Goal: Task Accomplishment & Management: Manage account settings

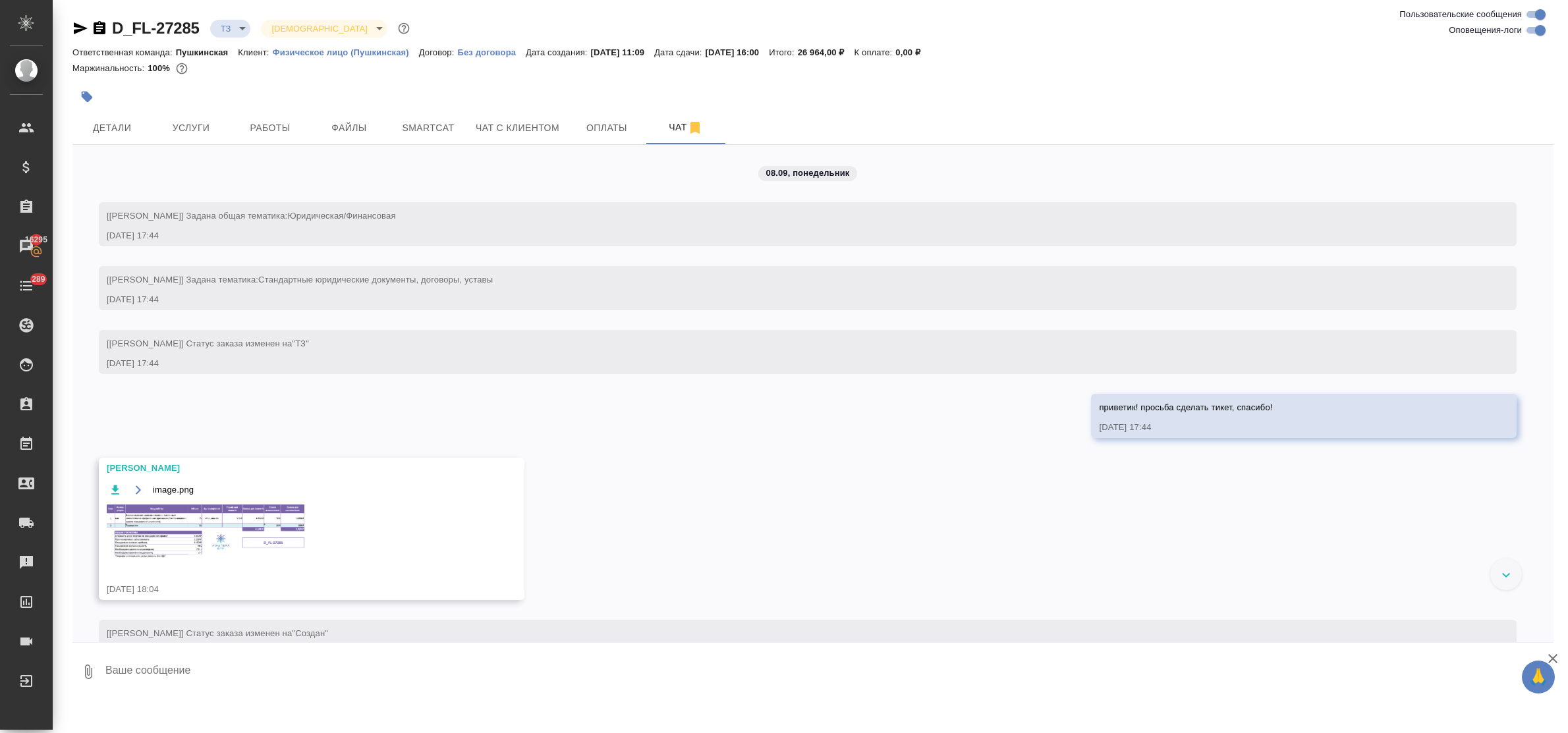
click at [153, 528] on img at bounding box center [206, 532] width 198 height 55
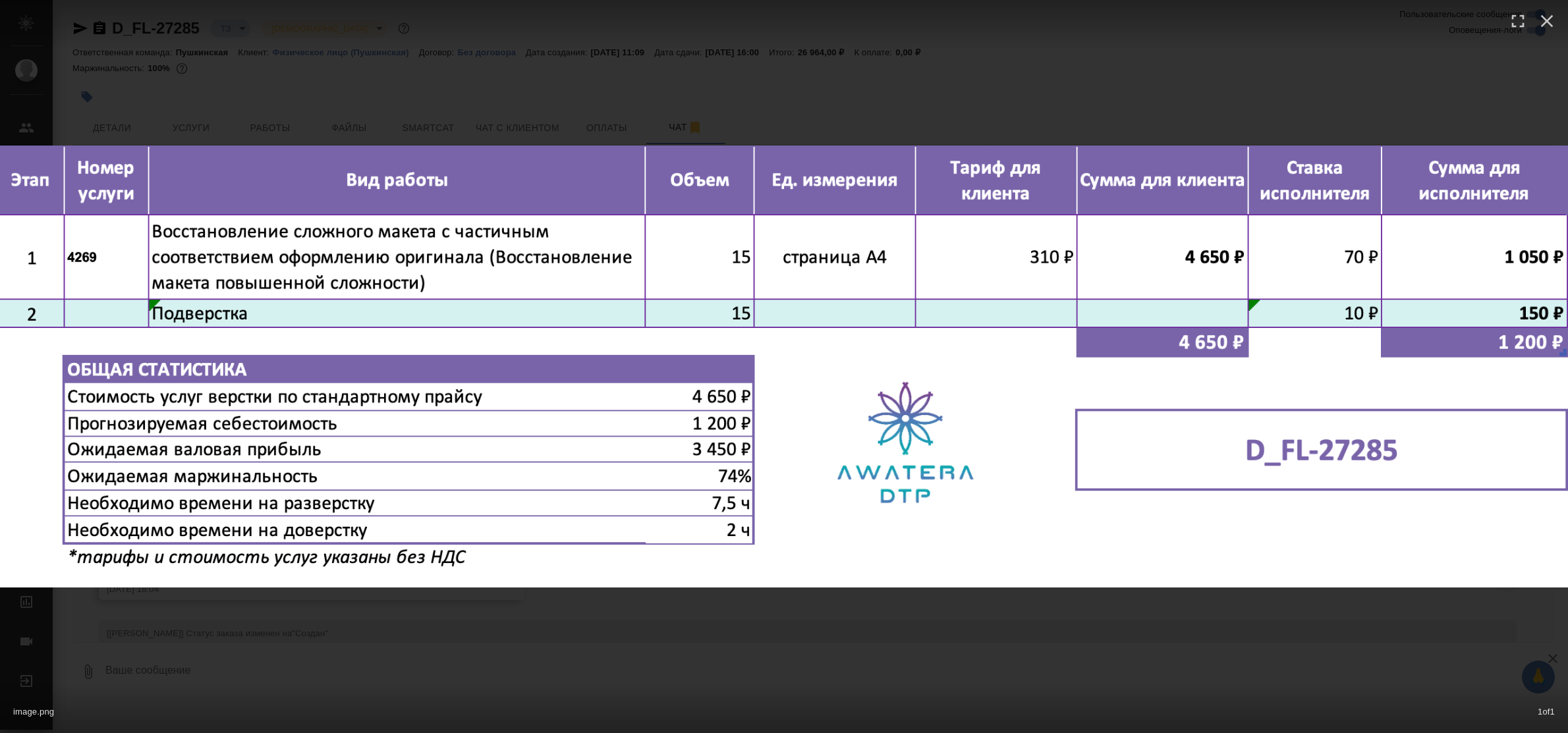
click at [282, 614] on div "image.png 1 of 1" at bounding box center [784, 366] width 1568 height 733
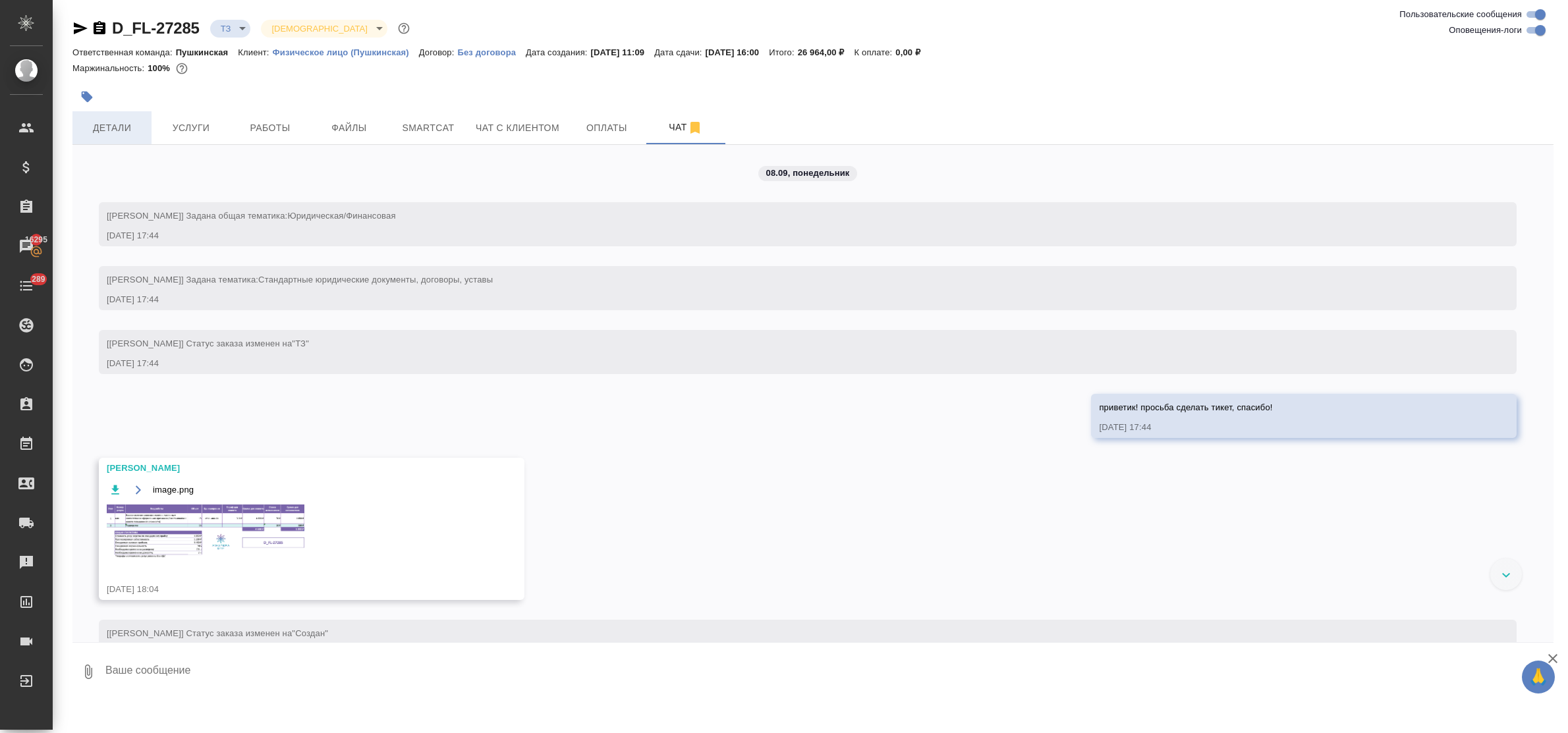
click at [113, 126] on span "Детали" at bounding box center [112, 128] width 63 height 17
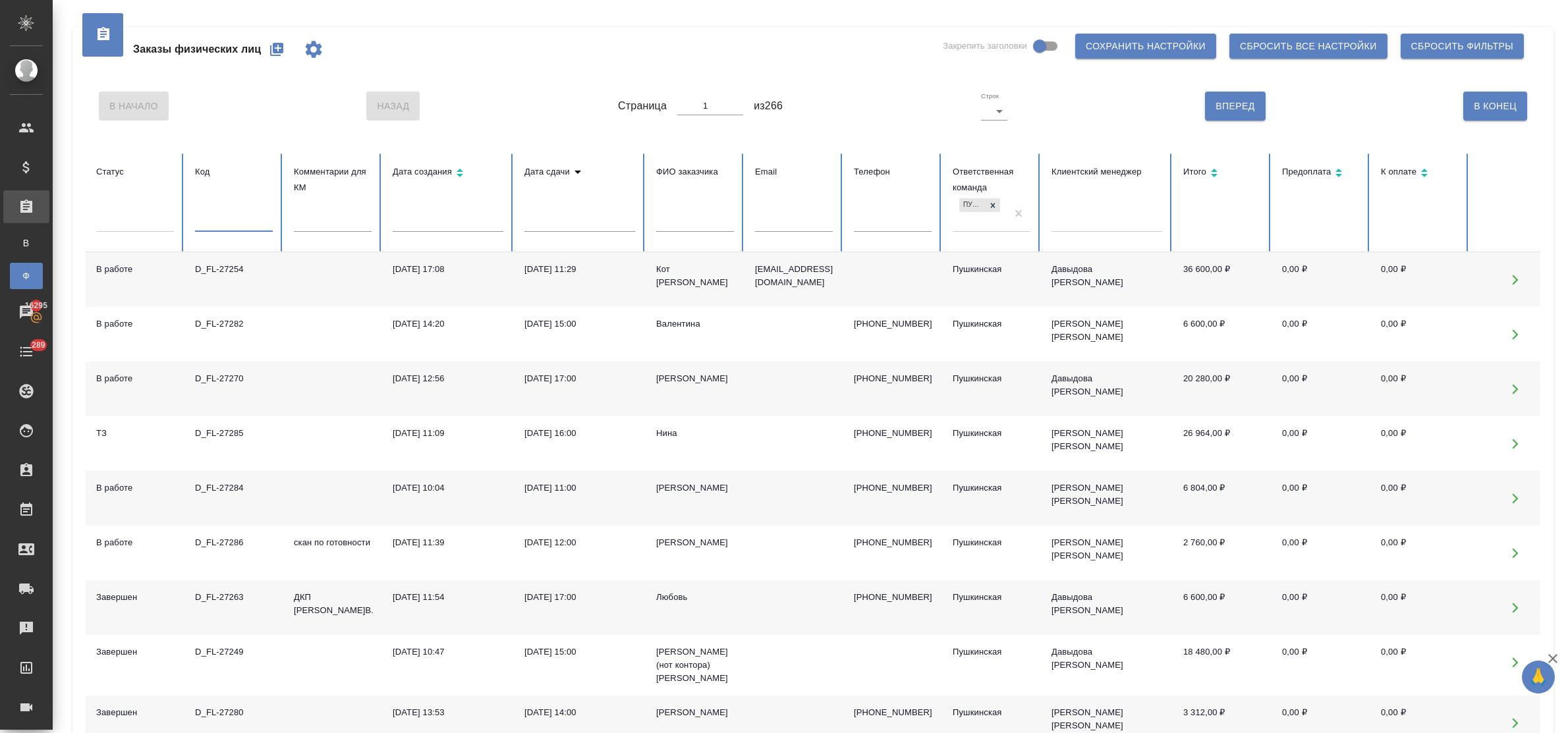
click at [235, 222] on input "text" at bounding box center [233, 222] width 78 height 18
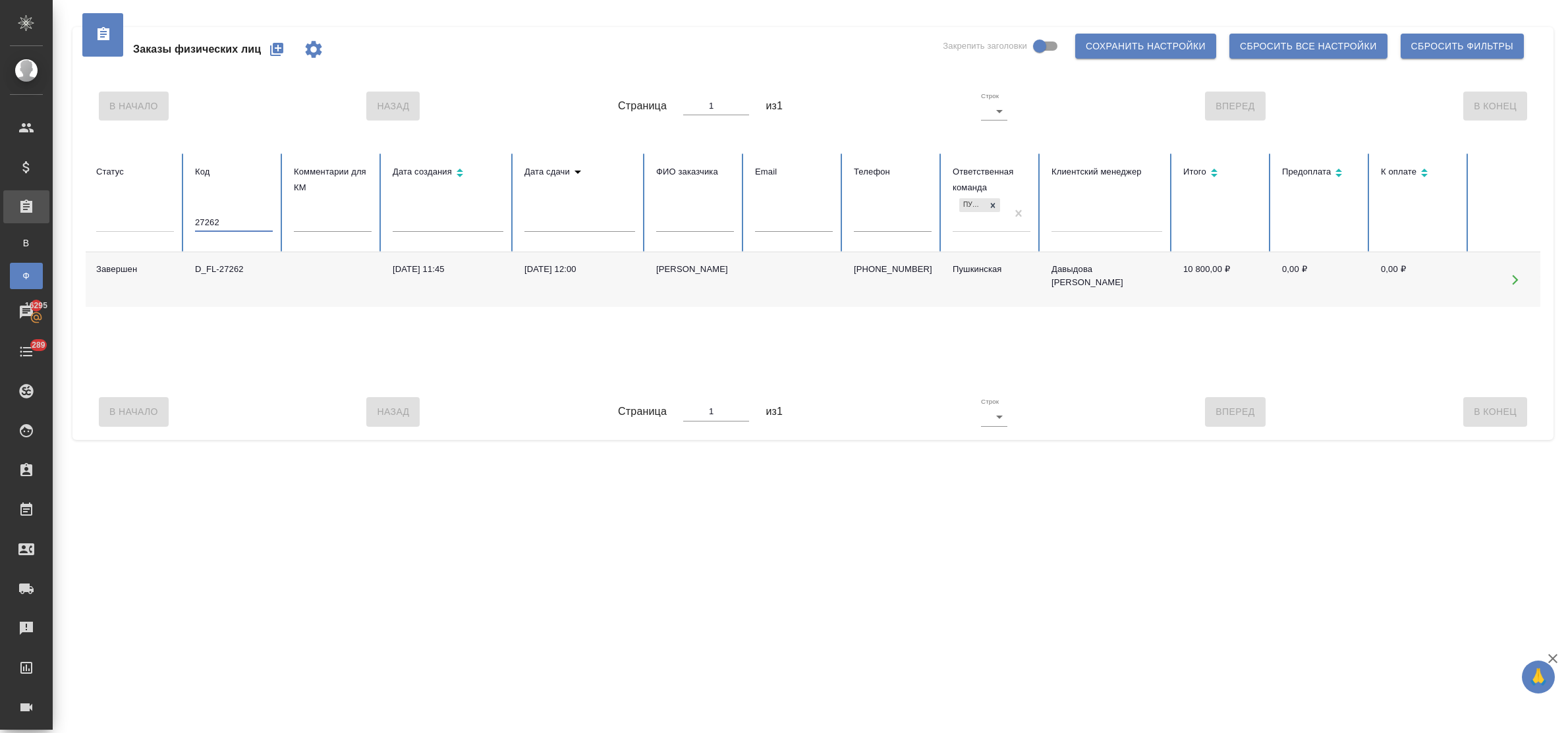
click at [421, 260] on td "29.08.2025, 11:45" at bounding box center [448, 279] width 132 height 54
click at [231, 225] on input "27262" at bounding box center [233, 222] width 78 height 18
type input "27261"
click at [226, 269] on div "D_FL-27261" at bounding box center [233, 270] width 78 height 13
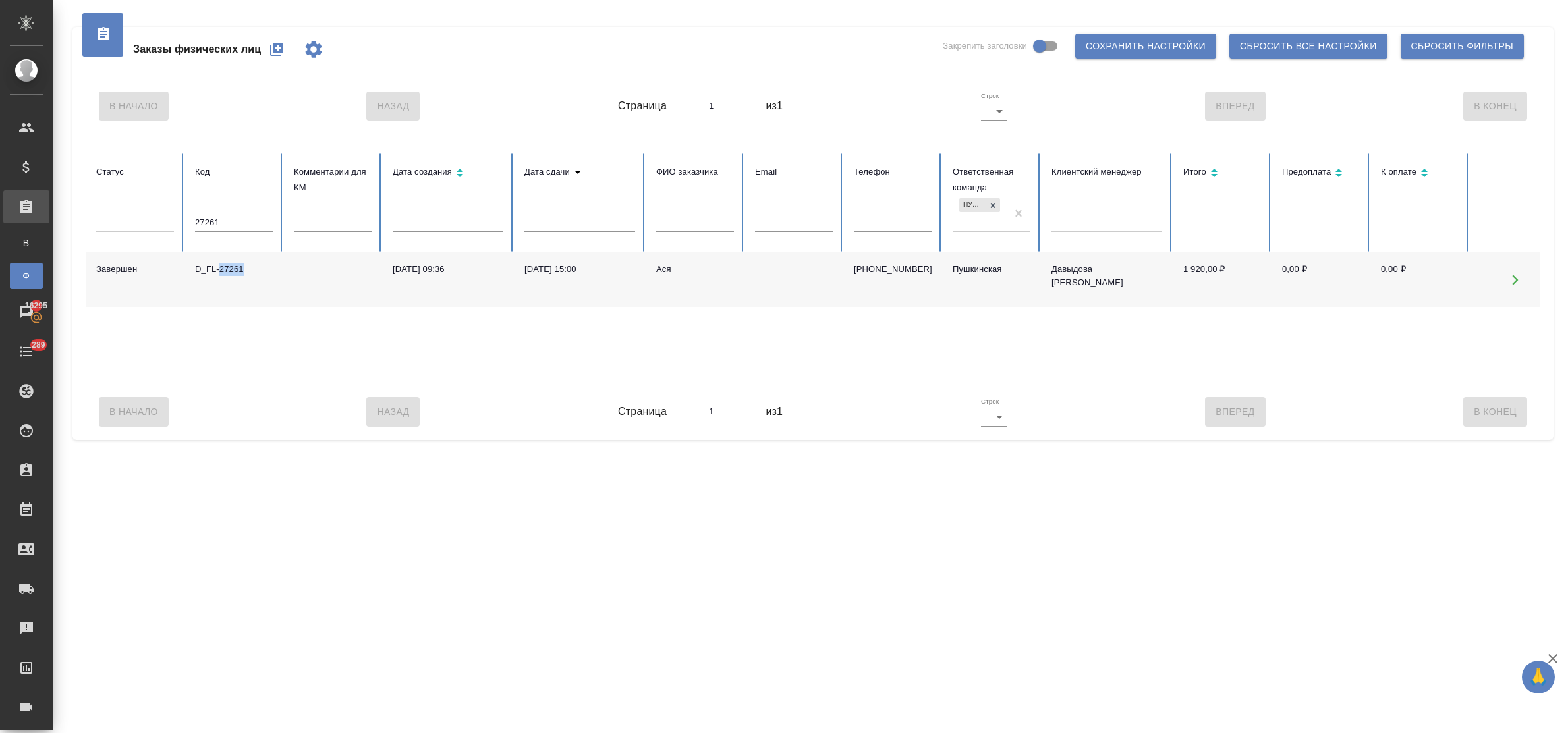
click at [226, 269] on div "D_FL-27261" at bounding box center [233, 270] width 78 height 13
drag, startPoint x: 241, startPoint y: 216, endPoint x: 149, endPoint y: 222, distance: 92.2
click at [149, 222] on tr "Статус Код 27261 Комментарии для КМ Дата создания Дата сдачи ФИО заказчика Emai…" at bounding box center [827, 203] width 1482 height 99
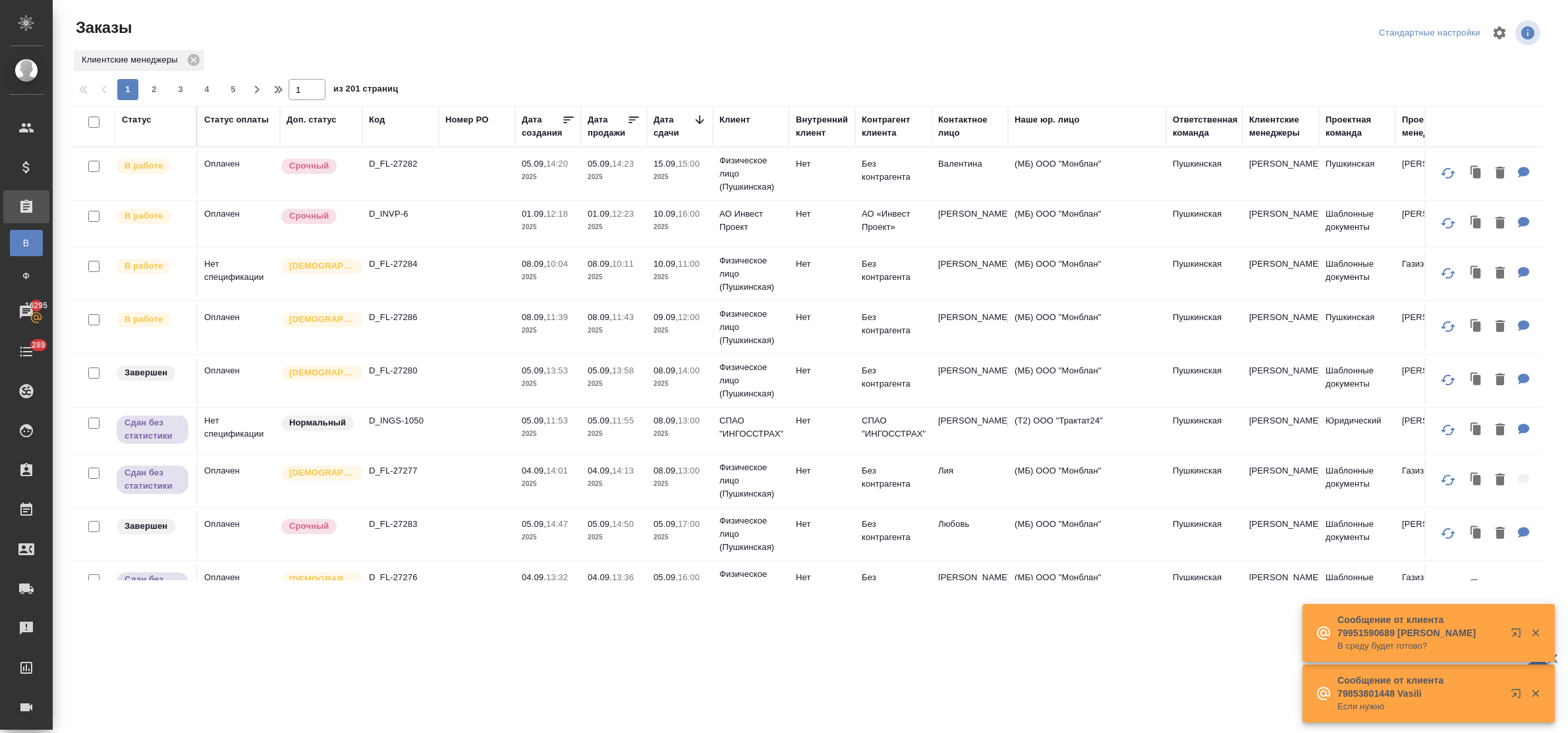
click at [397, 320] on p "D_FL-27286" at bounding box center [400, 317] width 63 height 13
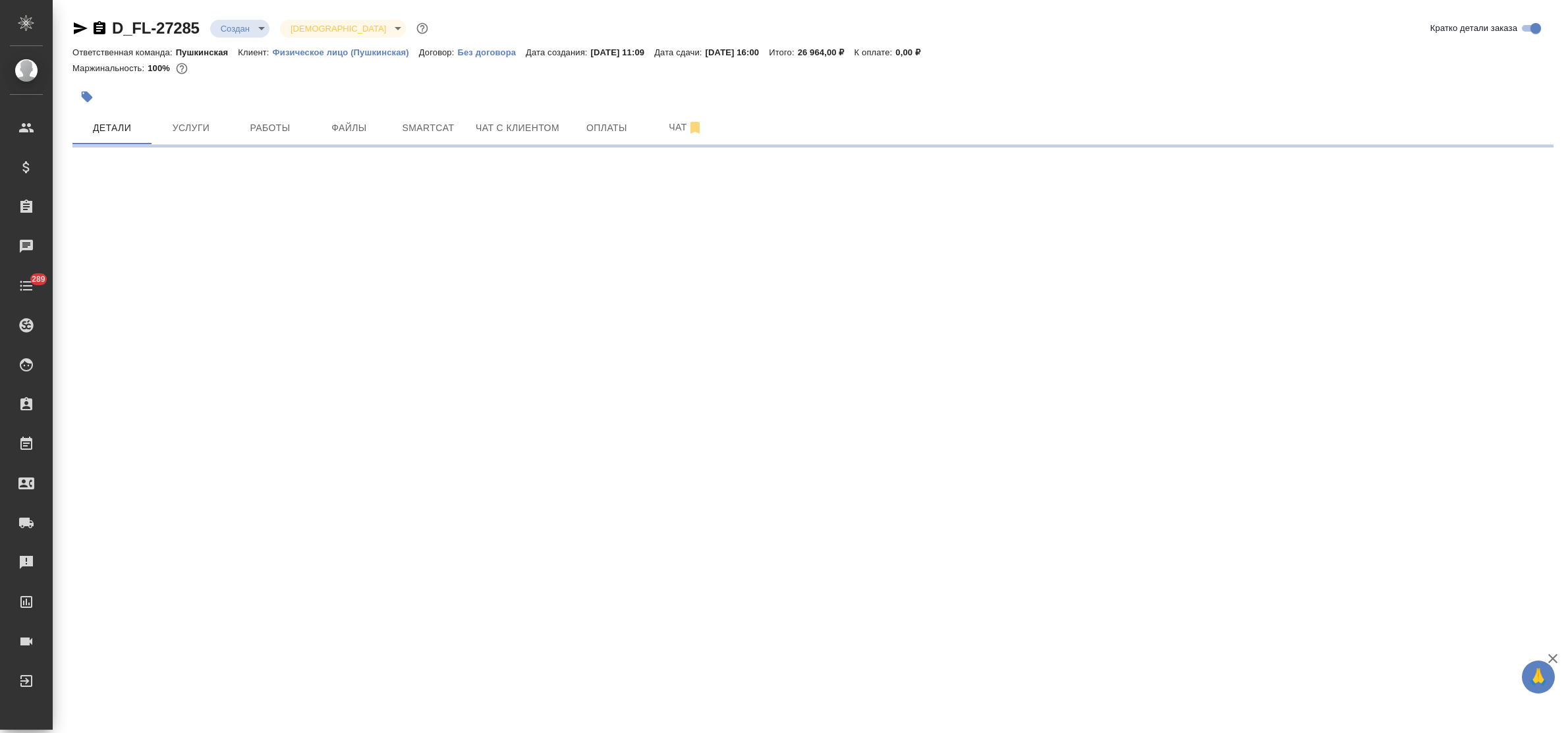
select select "RU"
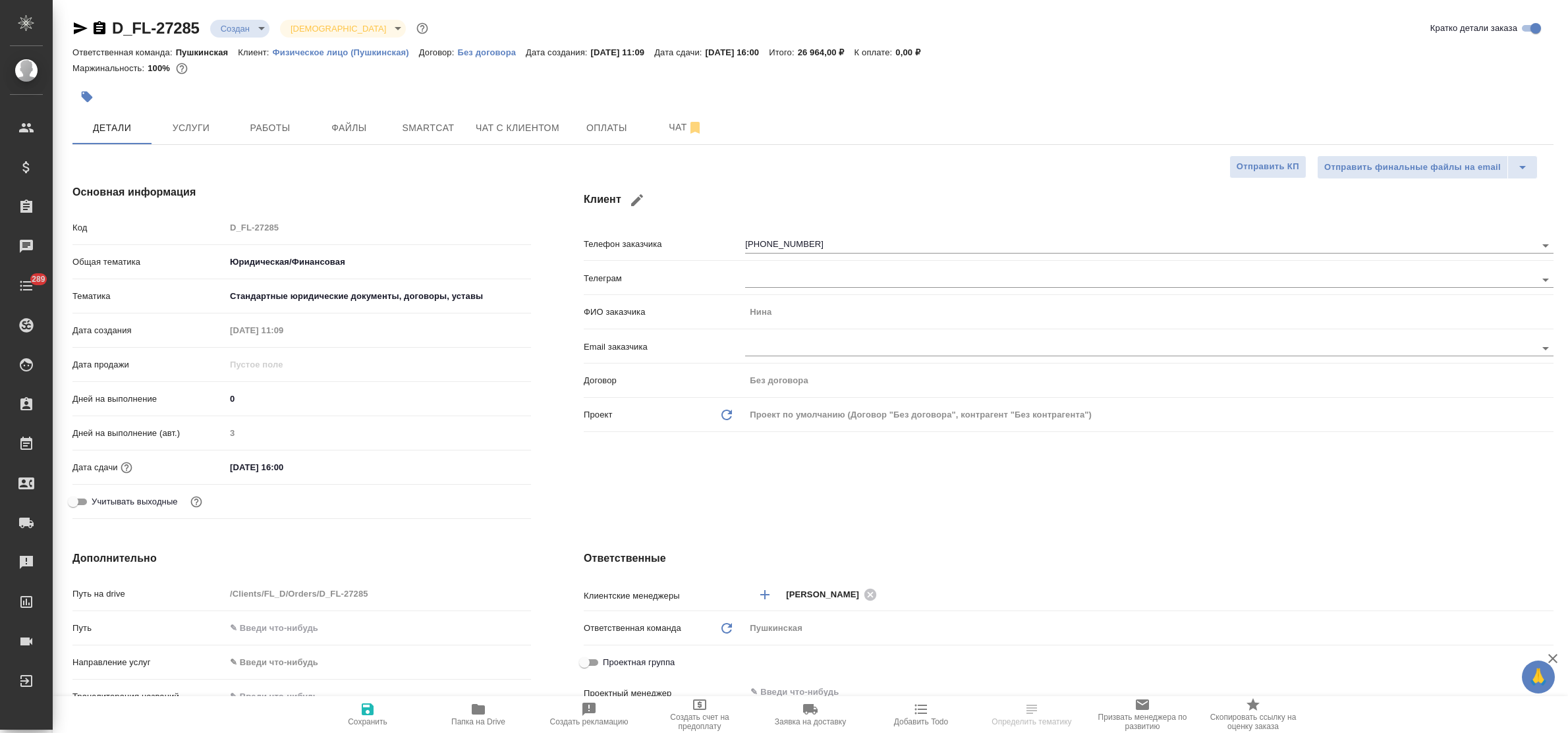
type textarea "x"
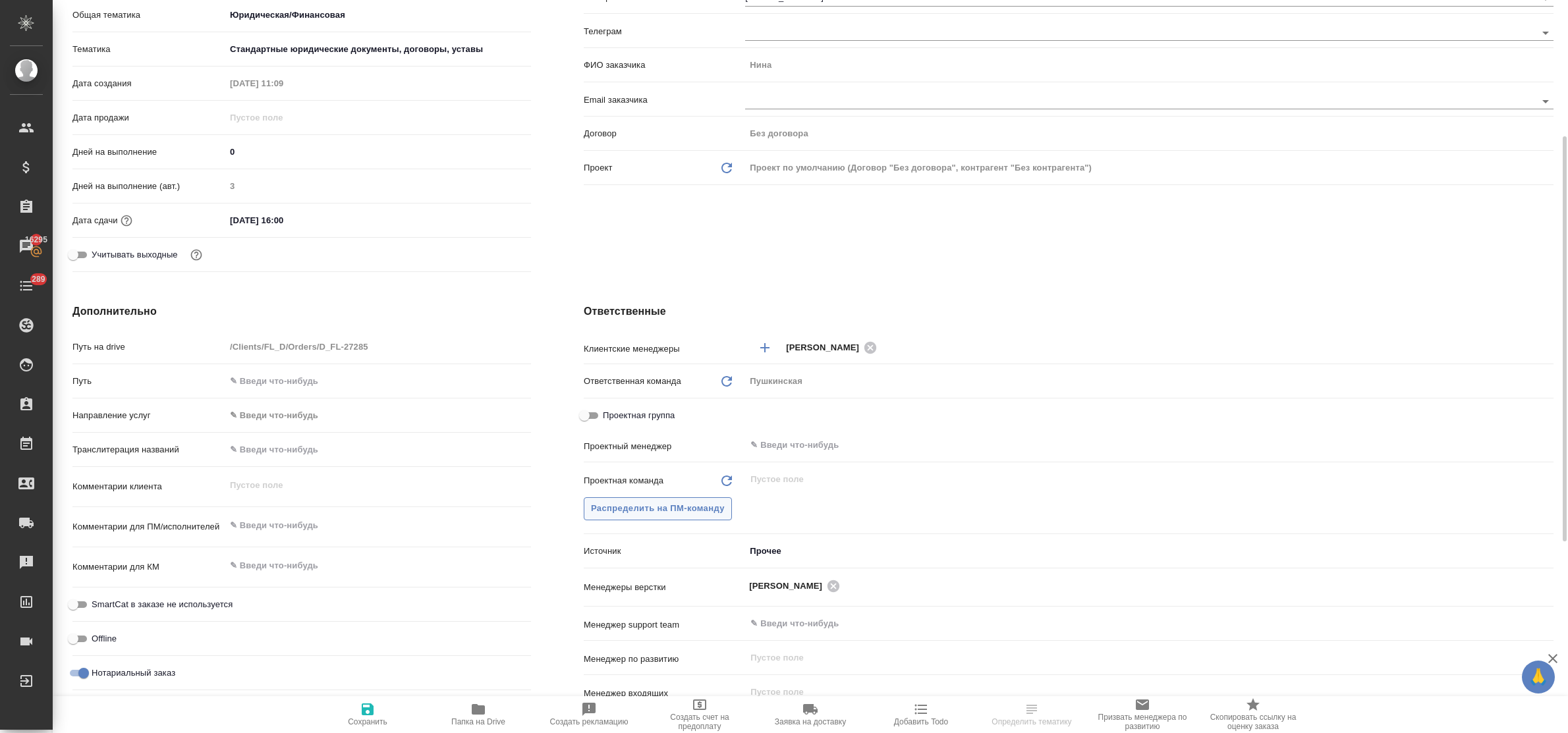
click at [663, 509] on span "Распределить на ПМ-команду" at bounding box center [658, 509] width 134 height 15
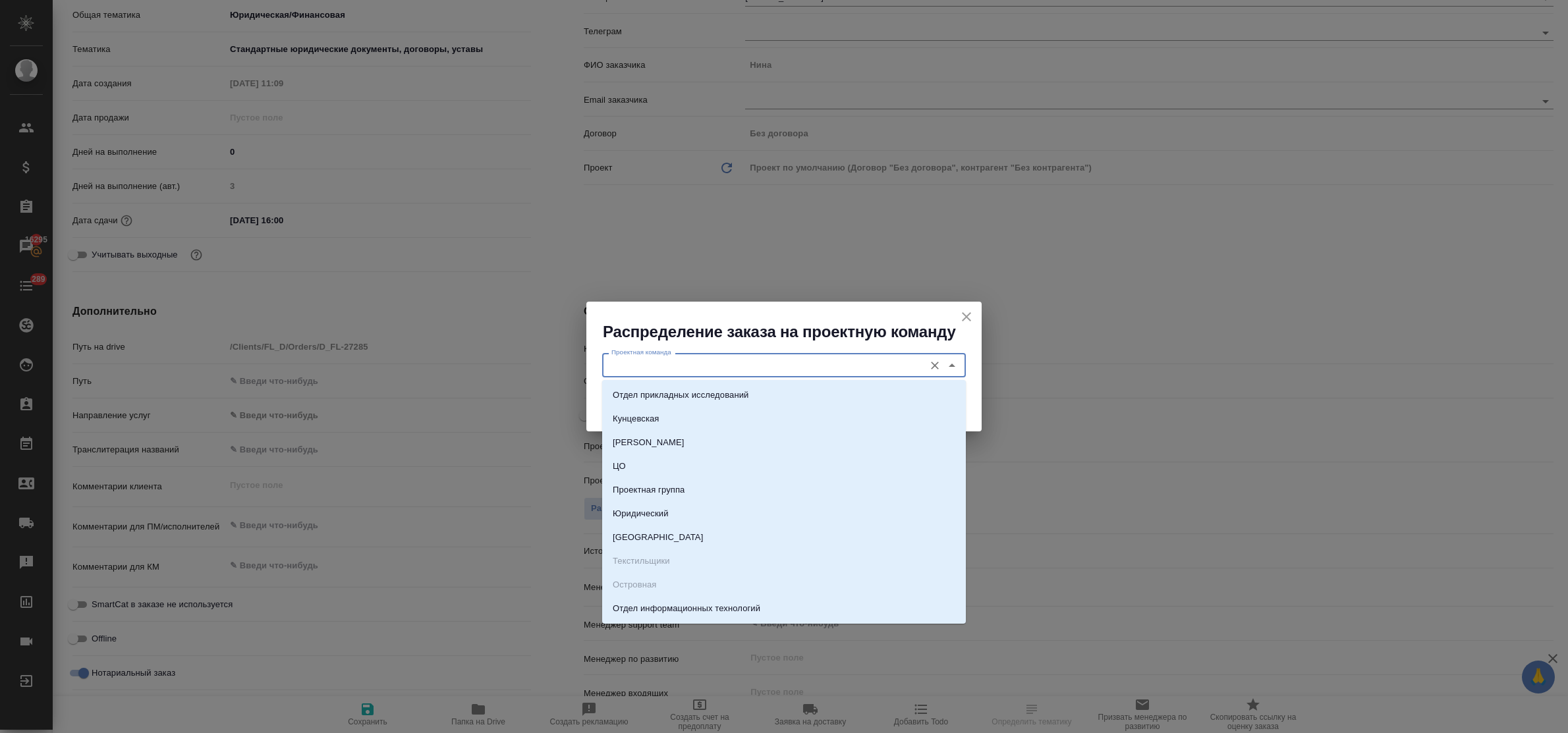
click at [640, 369] on input "Проектная команда" at bounding box center [761, 365] width 312 height 16
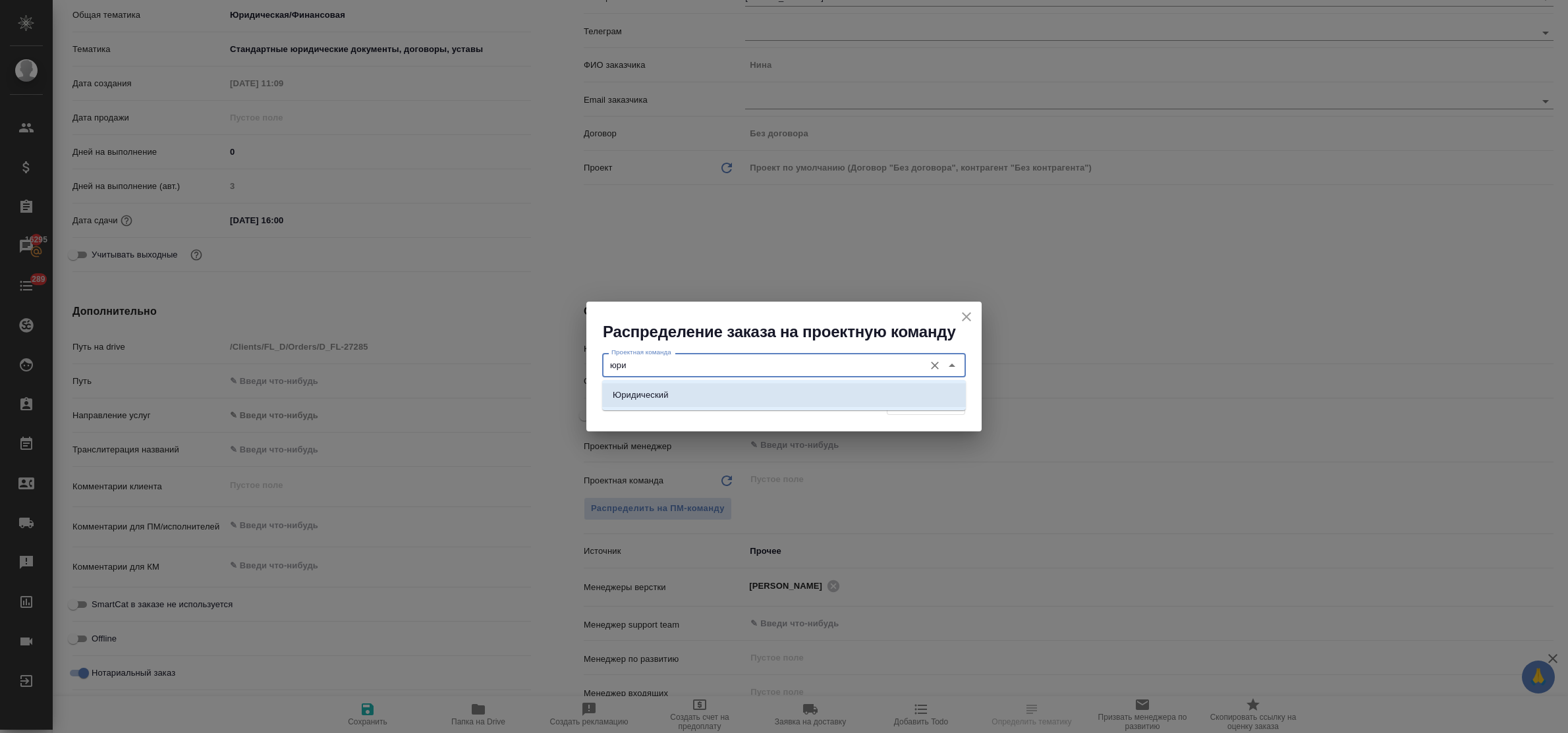
click at [663, 402] on li "Юридический" at bounding box center [784, 395] width 363 height 24
type input "Юридический"
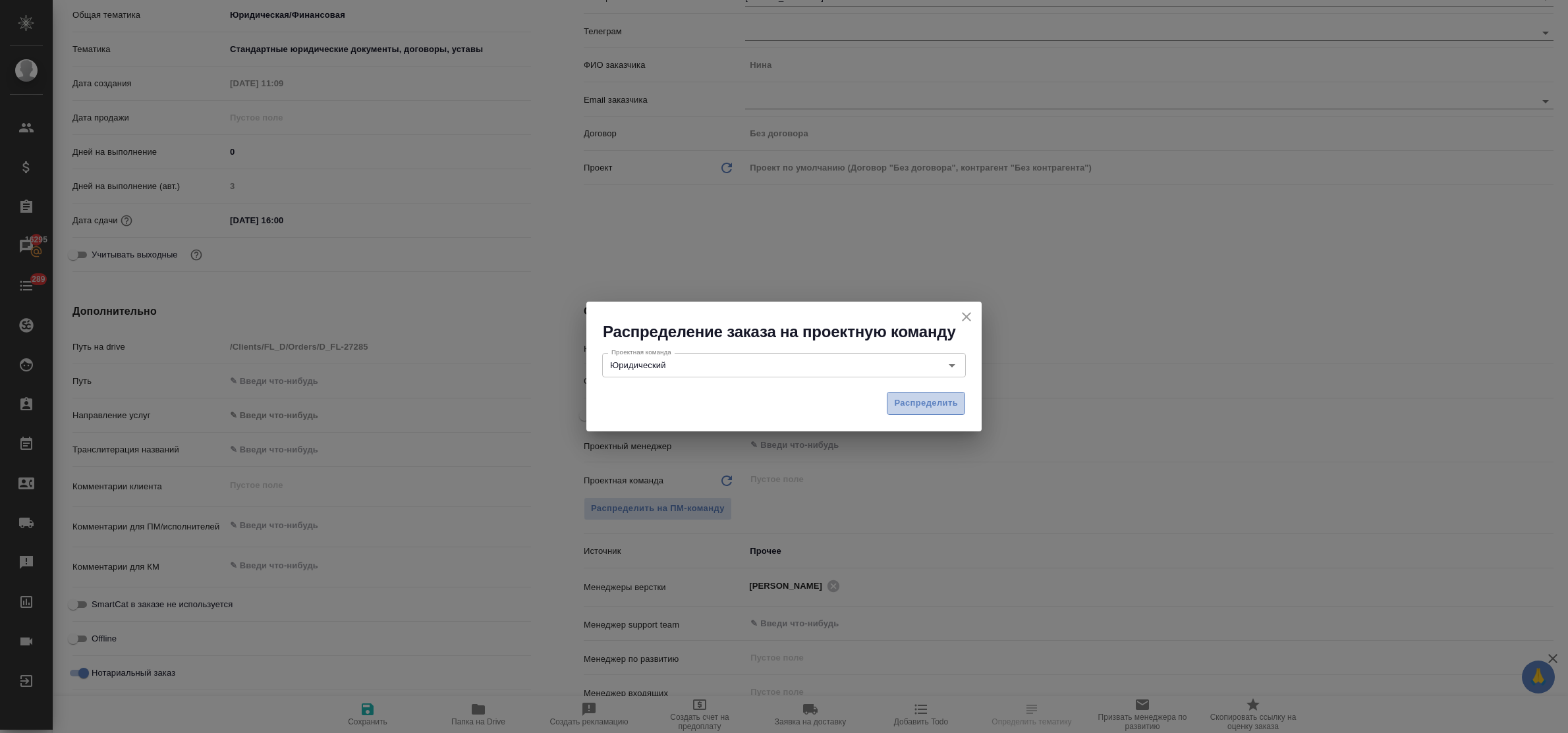
click at [902, 408] on span "Распределить" at bounding box center [926, 403] width 64 height 15
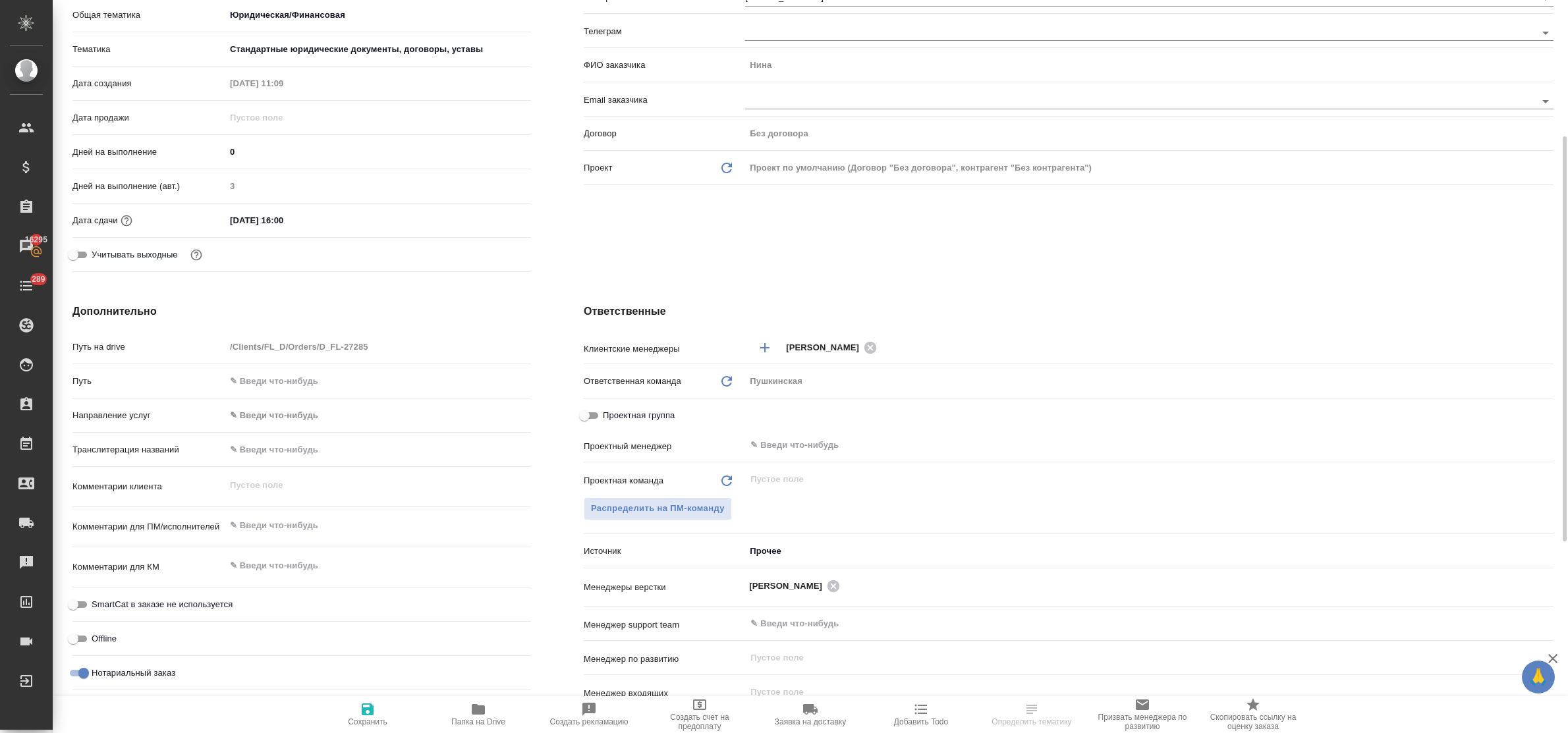
type textarea "x"
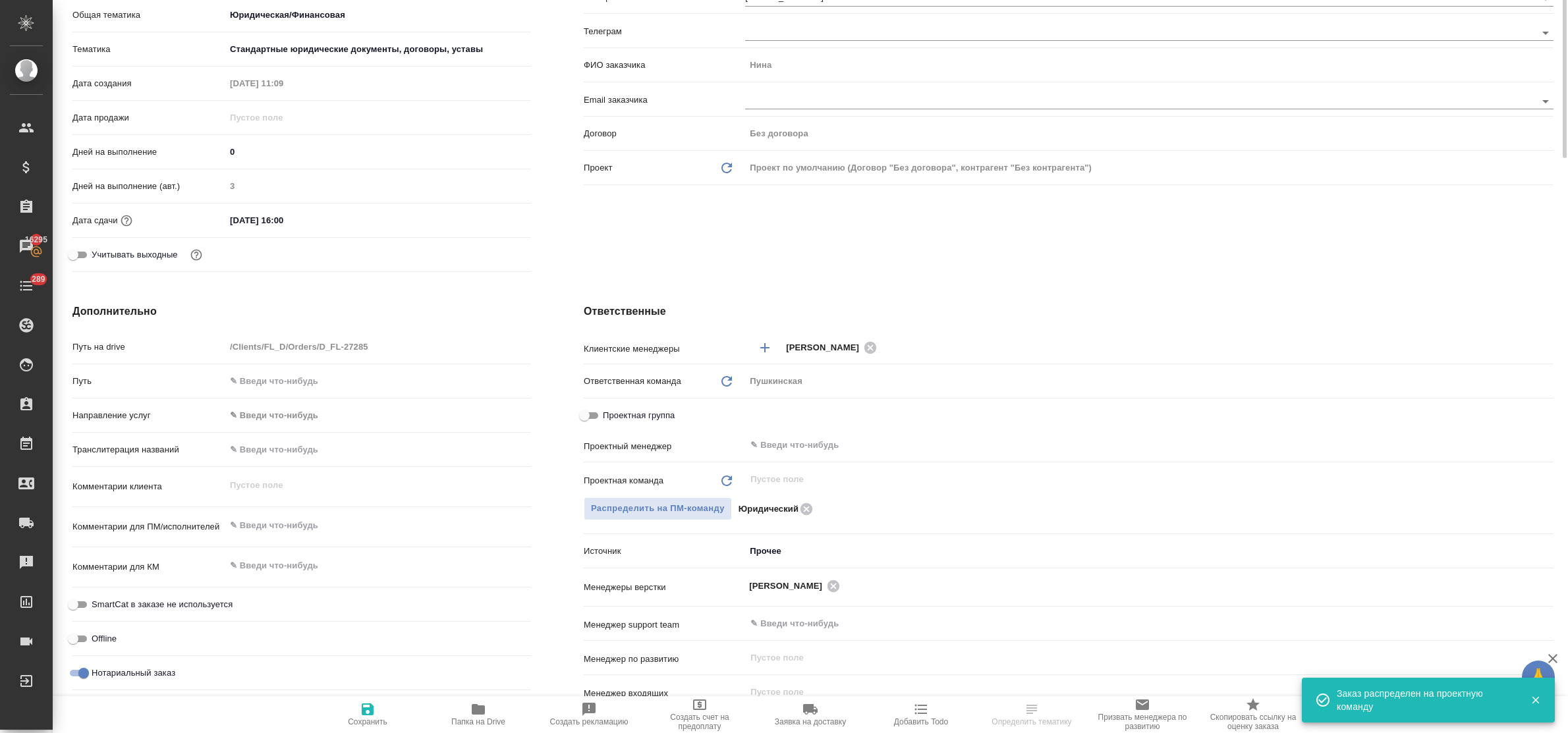
scroll to position [0, 0]
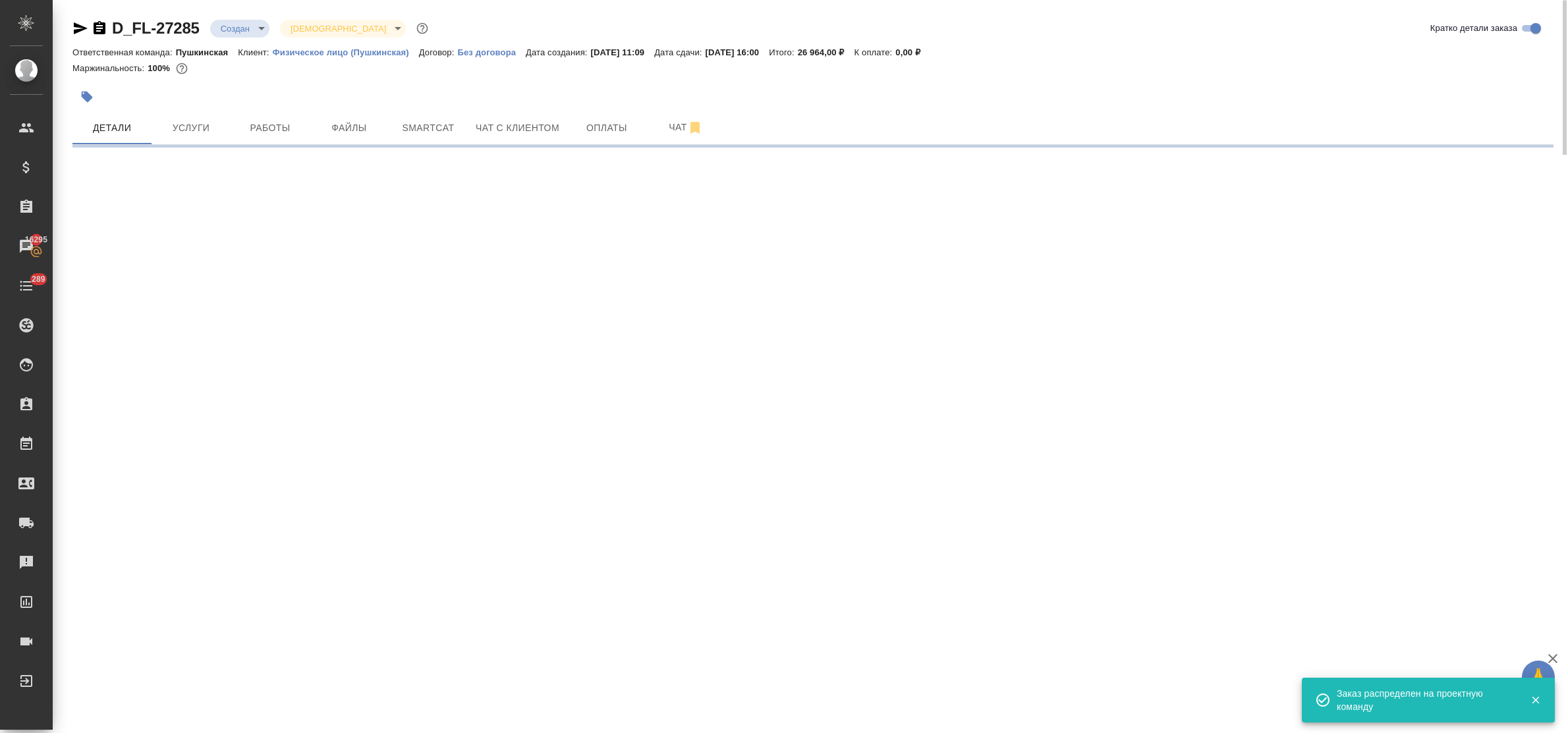
select select "RU"
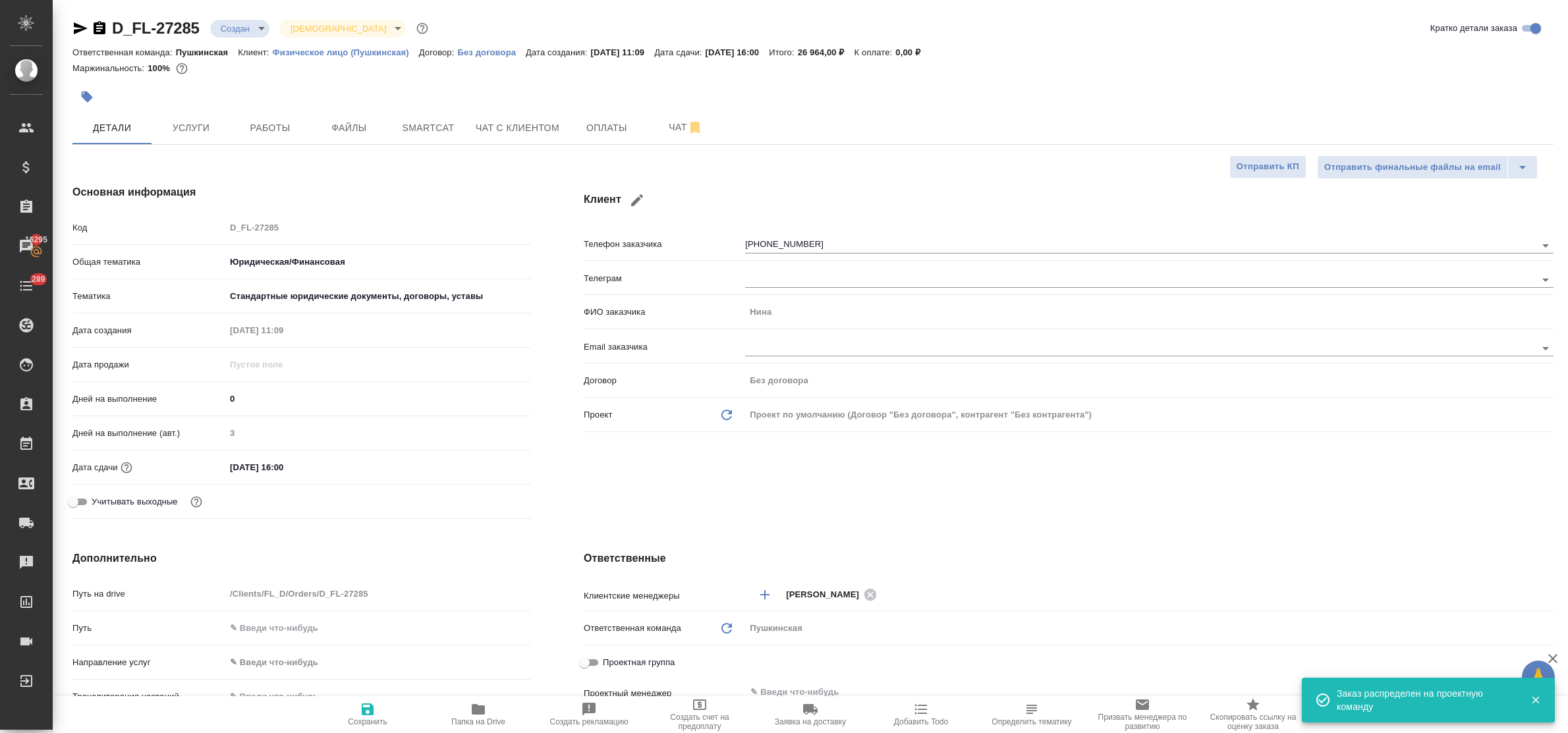
type textarea "x"
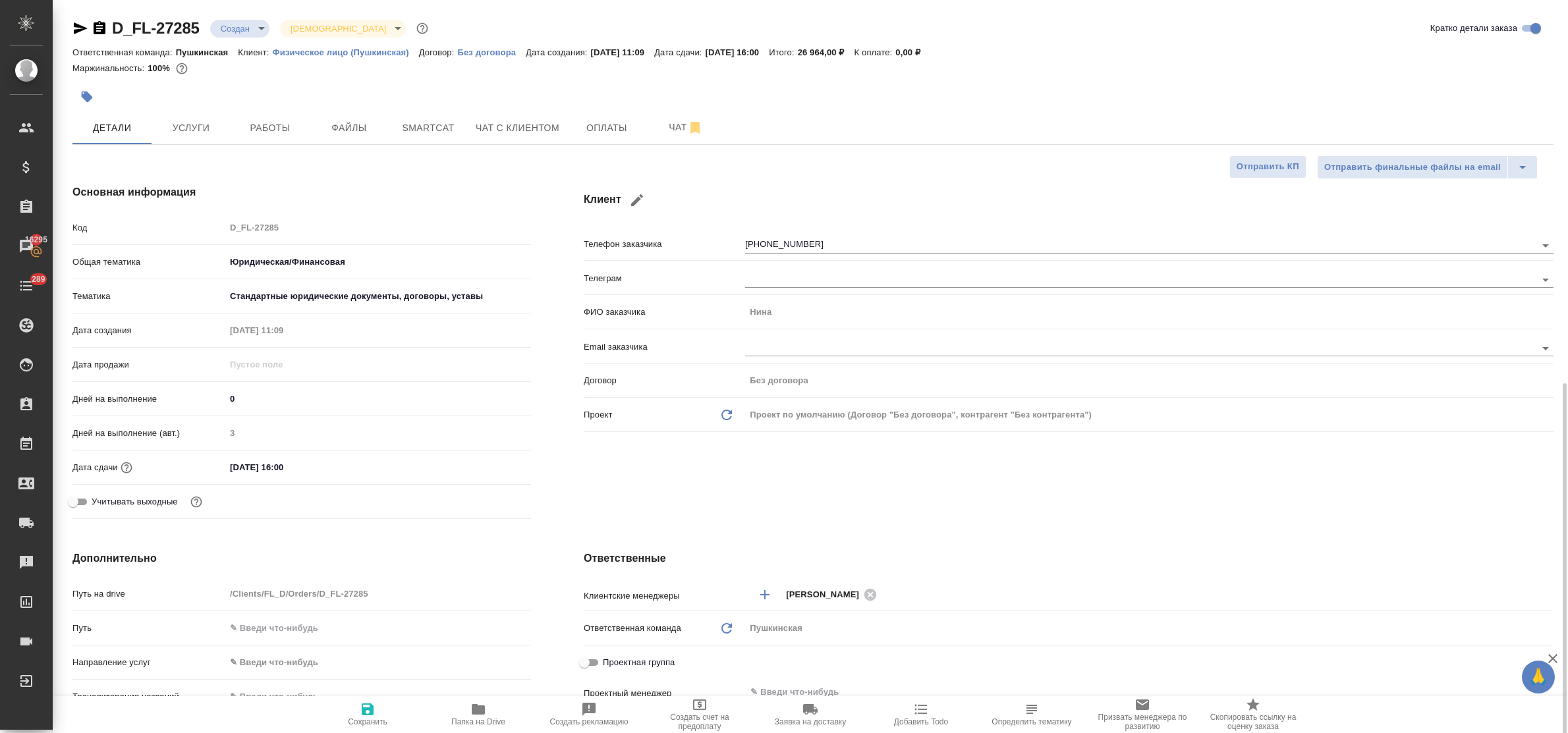
scroll to position [329, 0]
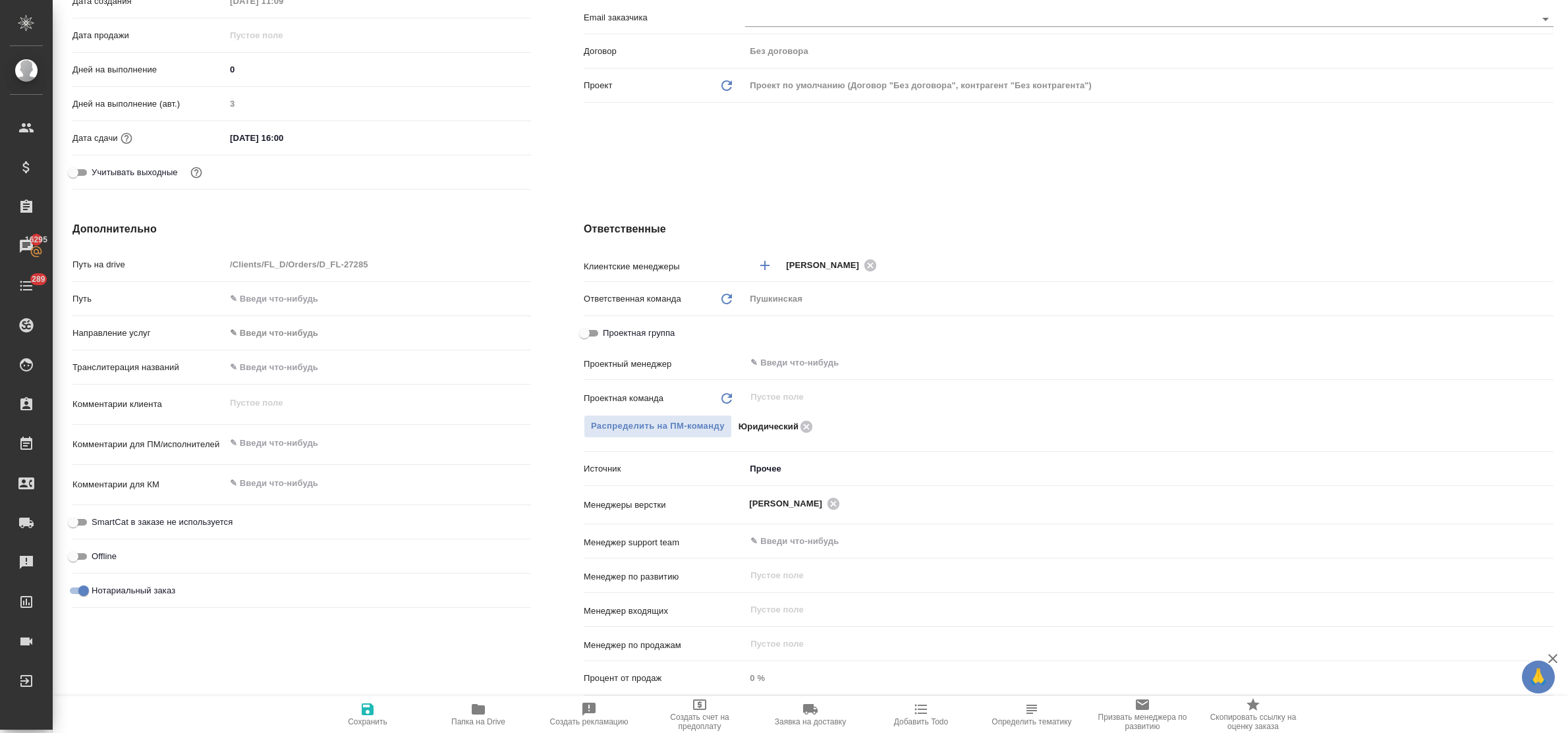
type textarea "x"
click at [286, 445] on textarea at bounding box center [378, 444] width 304 height 23
paste textarea "D_FL-27285"
type textarea "x"
type textarea "D_FL-27285"
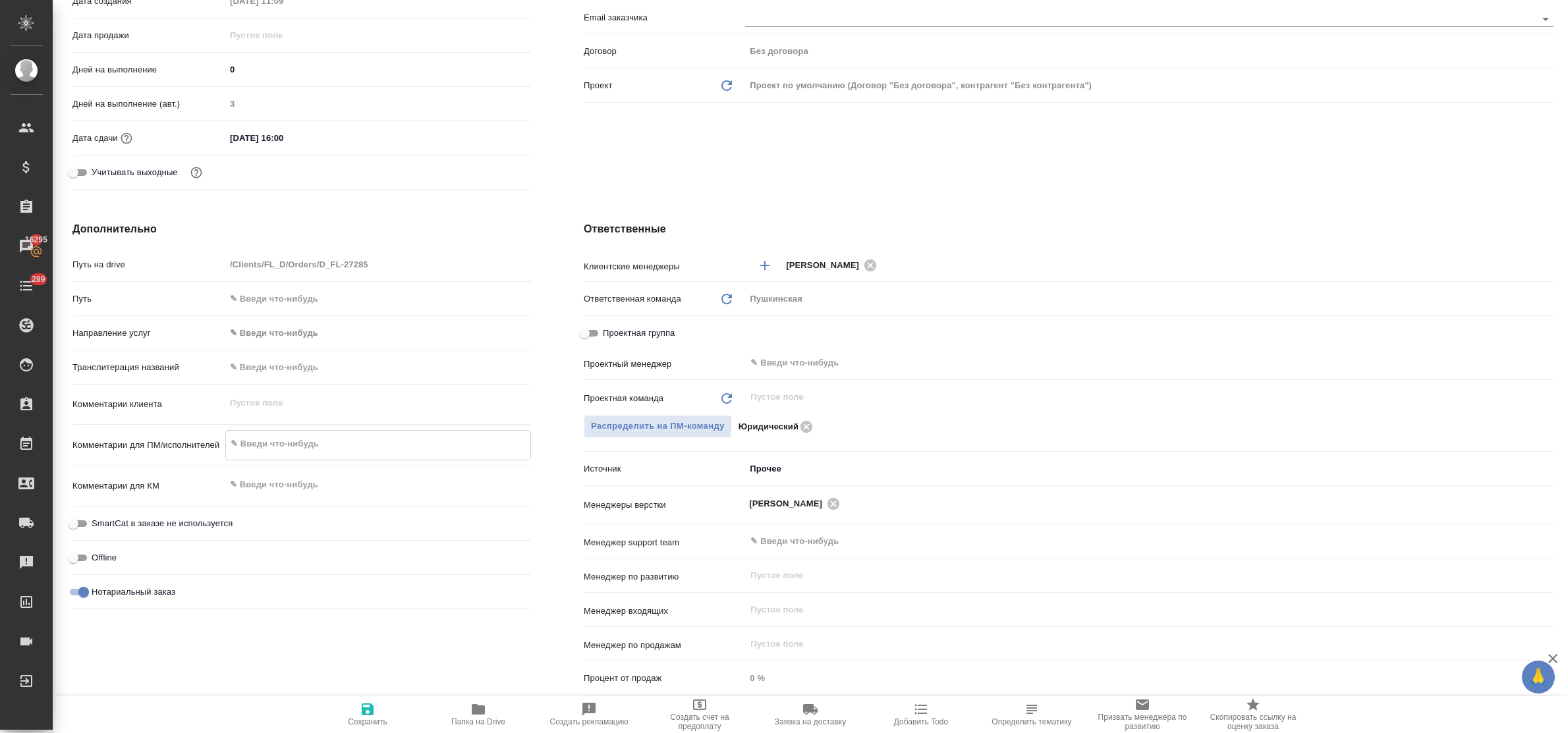
type textarea "x"
type textarea "D_FL-2728"
type textarea "x"
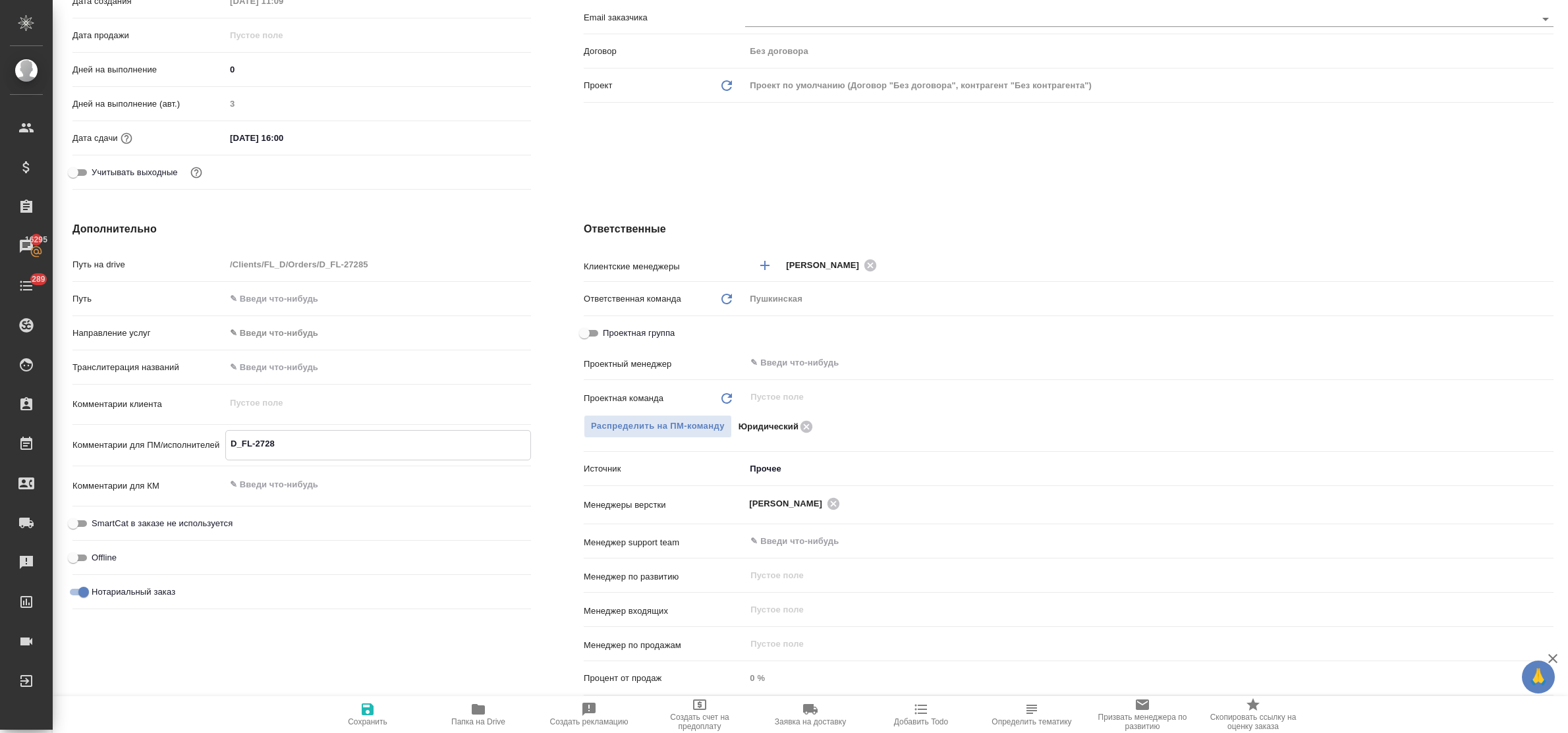
type textarea "x"
type textarea "D_FL-272"
type textarea "x"
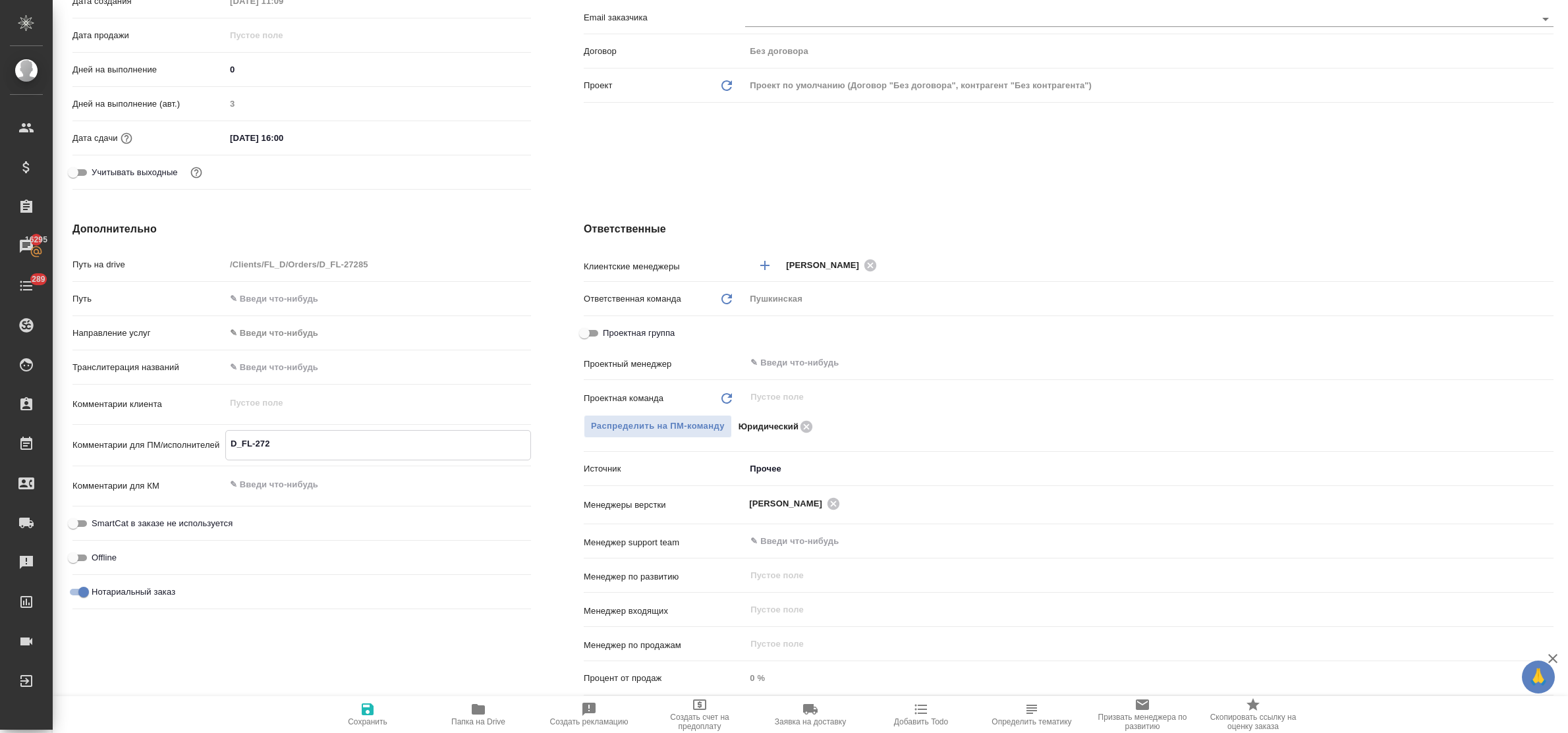
type textarea "D_FL-2726"
type textarea "x"
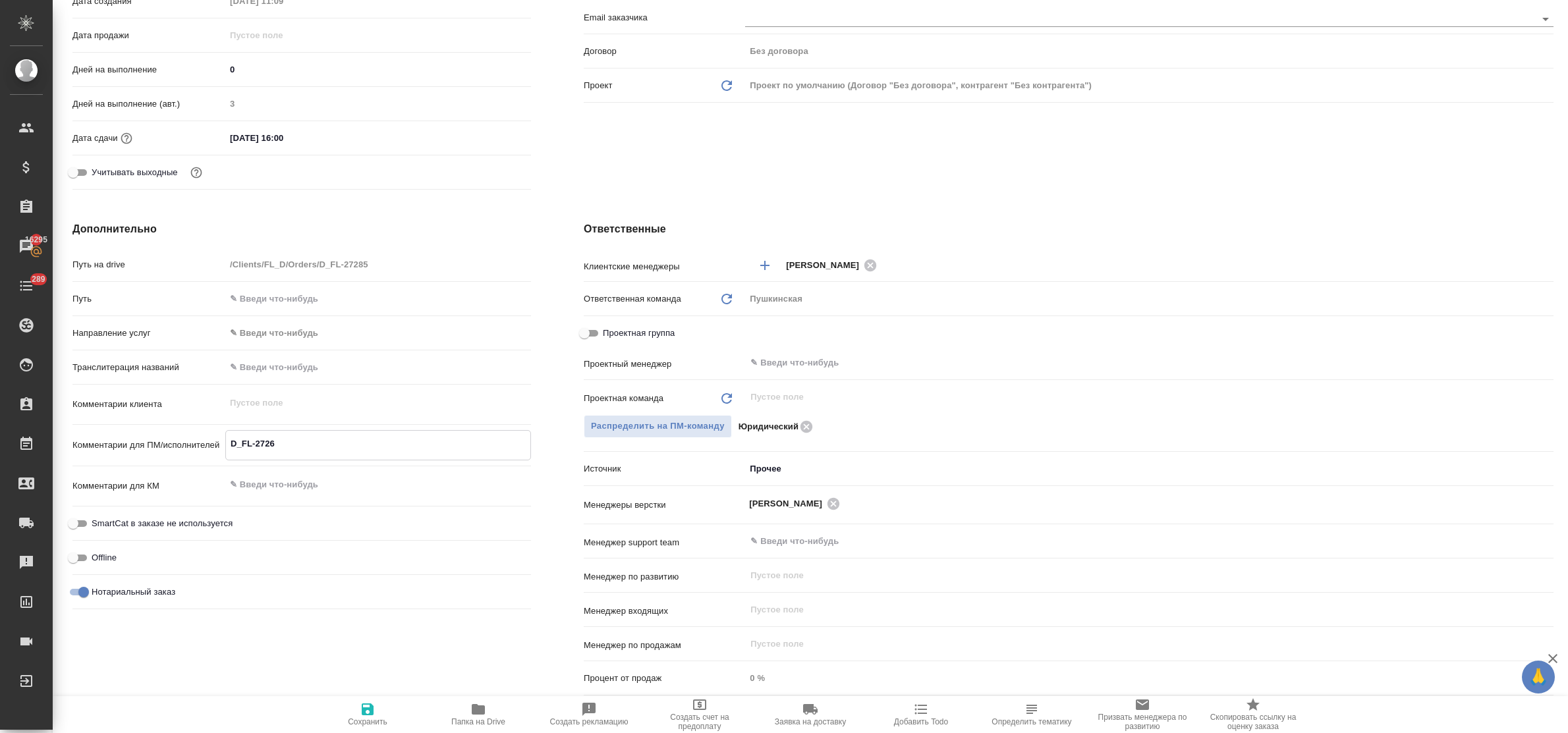
type textarea "D_FL-27262"
type textarea "x"
type textarea "D_FL-27262"
type textarea "x"
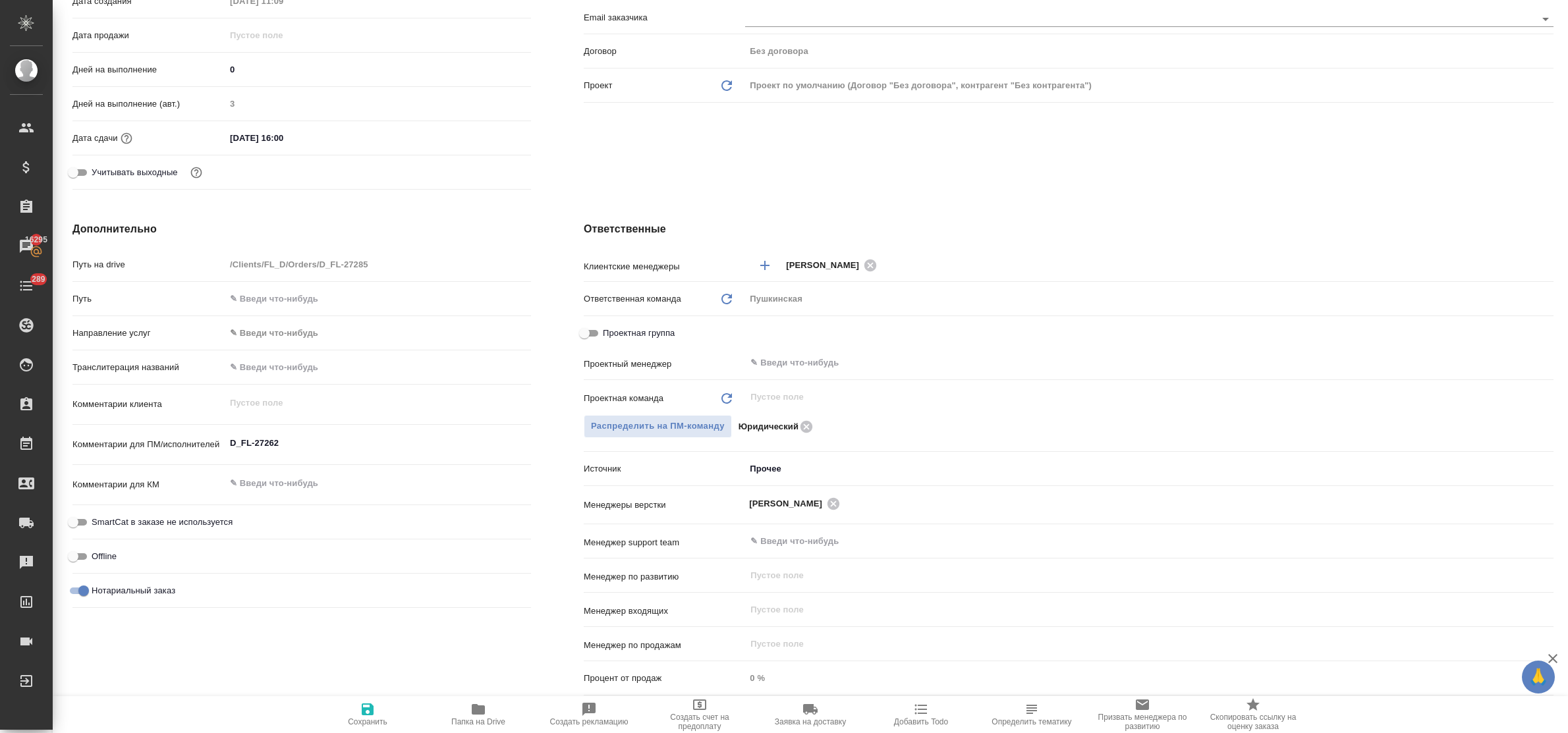
type textarea "x"
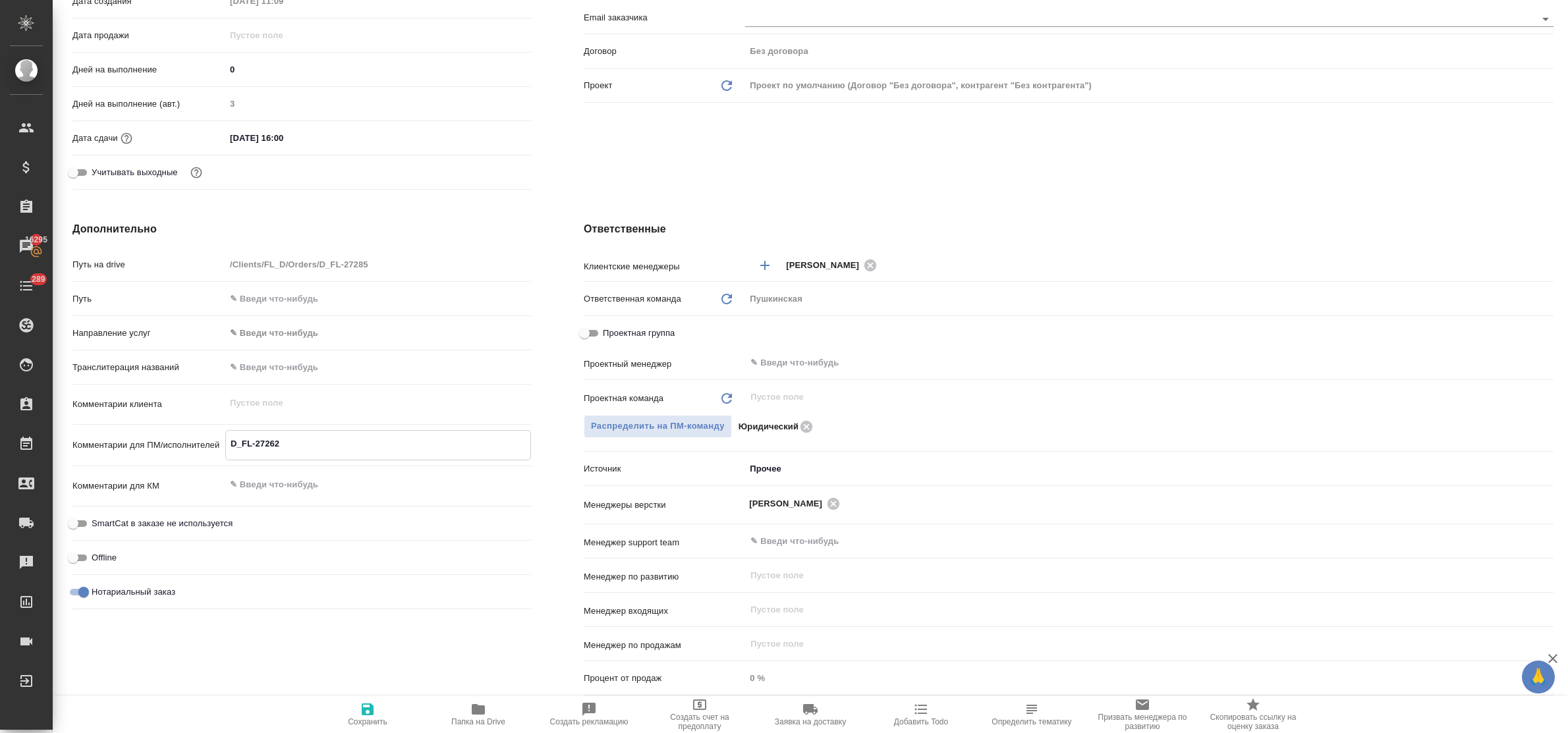
type textarea "D_FL-27262"
type textarea "x"
type textarea "D_FL-27262 с"
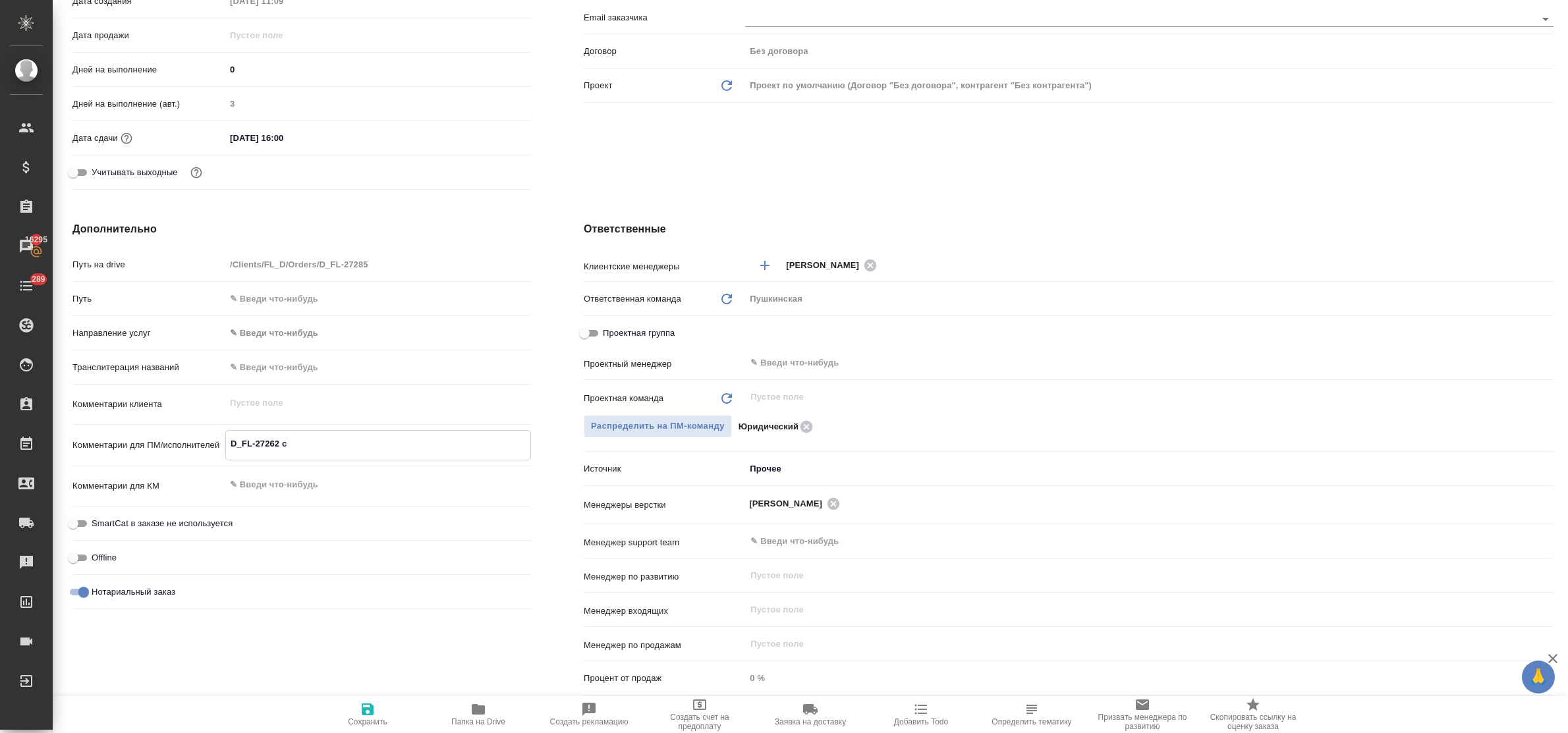
type textarea "x"
type textarea "D_FL-27262 см"
type textarea "x"
type textarea "D_FL-27262 см."
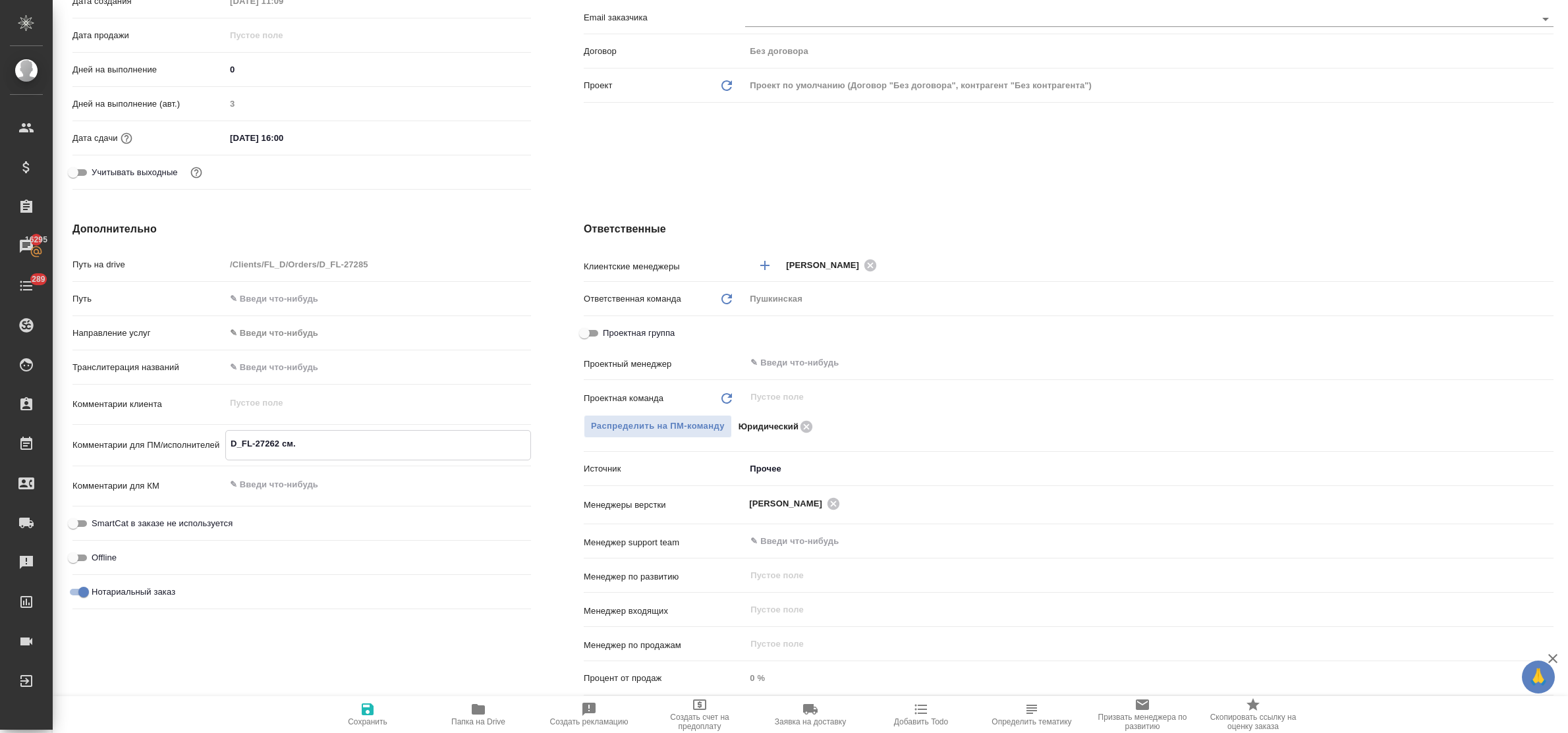
type textarea "x"
type textarea "D_FL-27262 см."
type textarea "x"
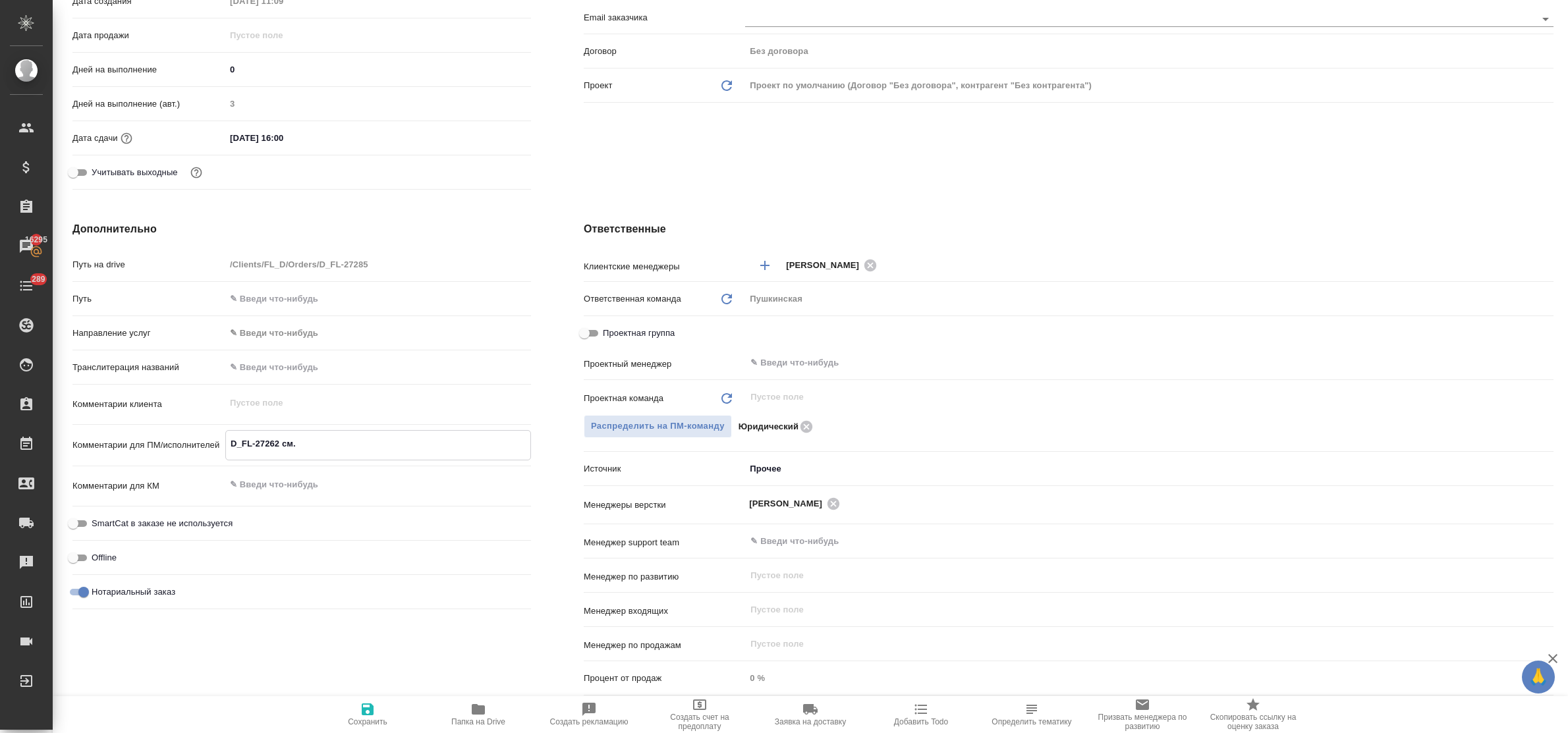
type textarea "x"
type textarea "D_FL-27262 см. в"
type textarea "x"
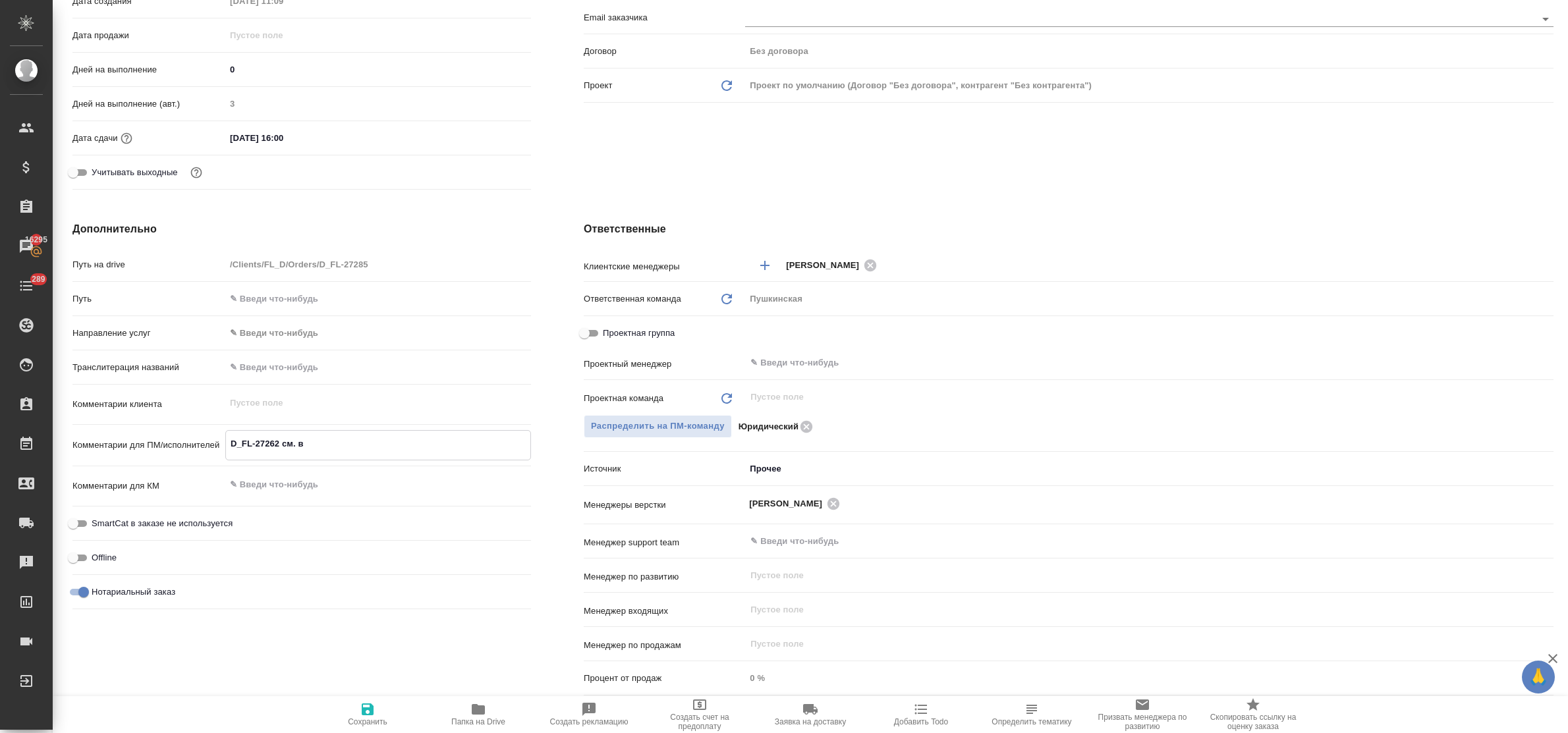
type textarea "x"
type textarea "D_FL-27262 см. в"
type textarea "x"
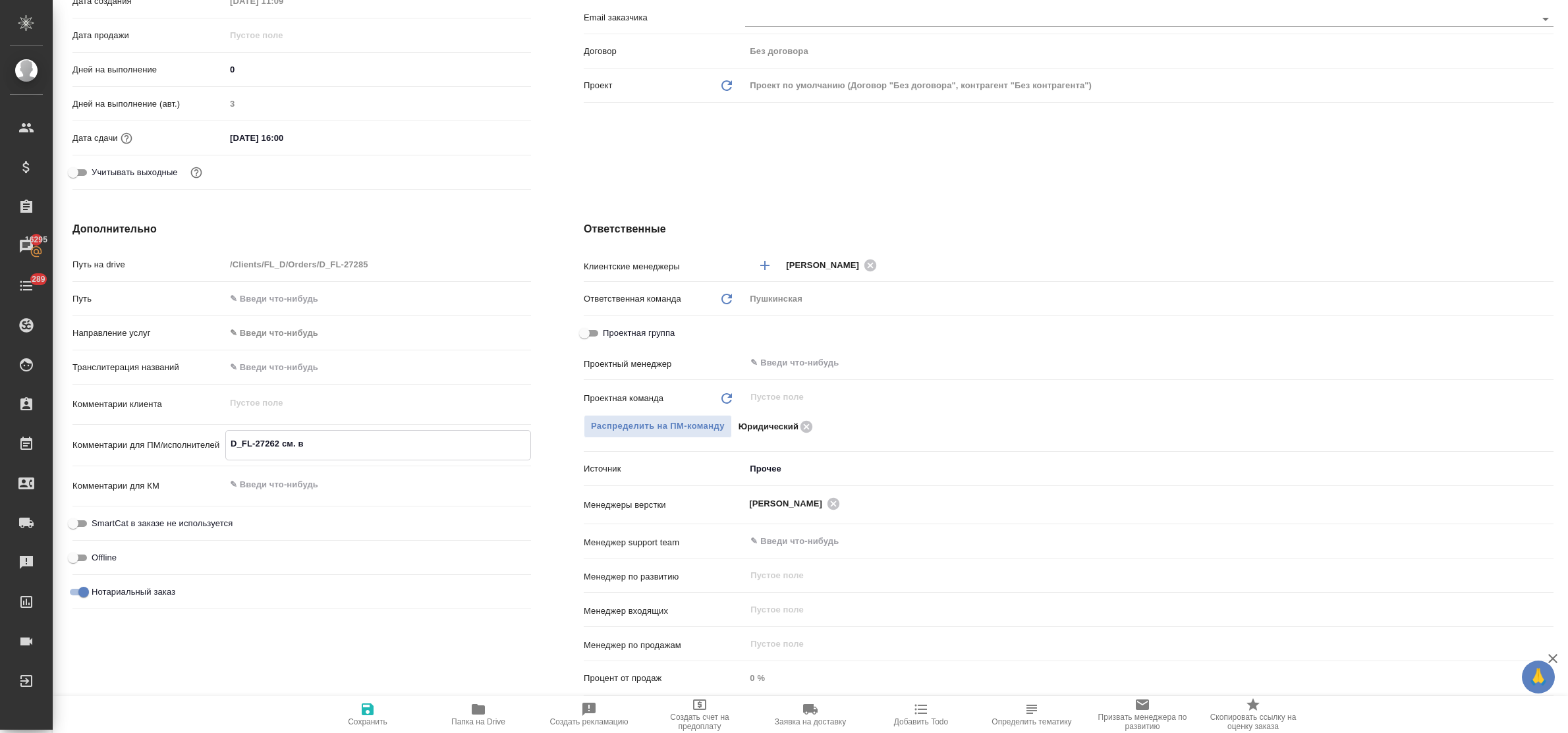
type textarea "D_FL-27262 см. в п"
type textarea "x"
type textarea "D_FL-27262 см. в по"
type textarea "x"
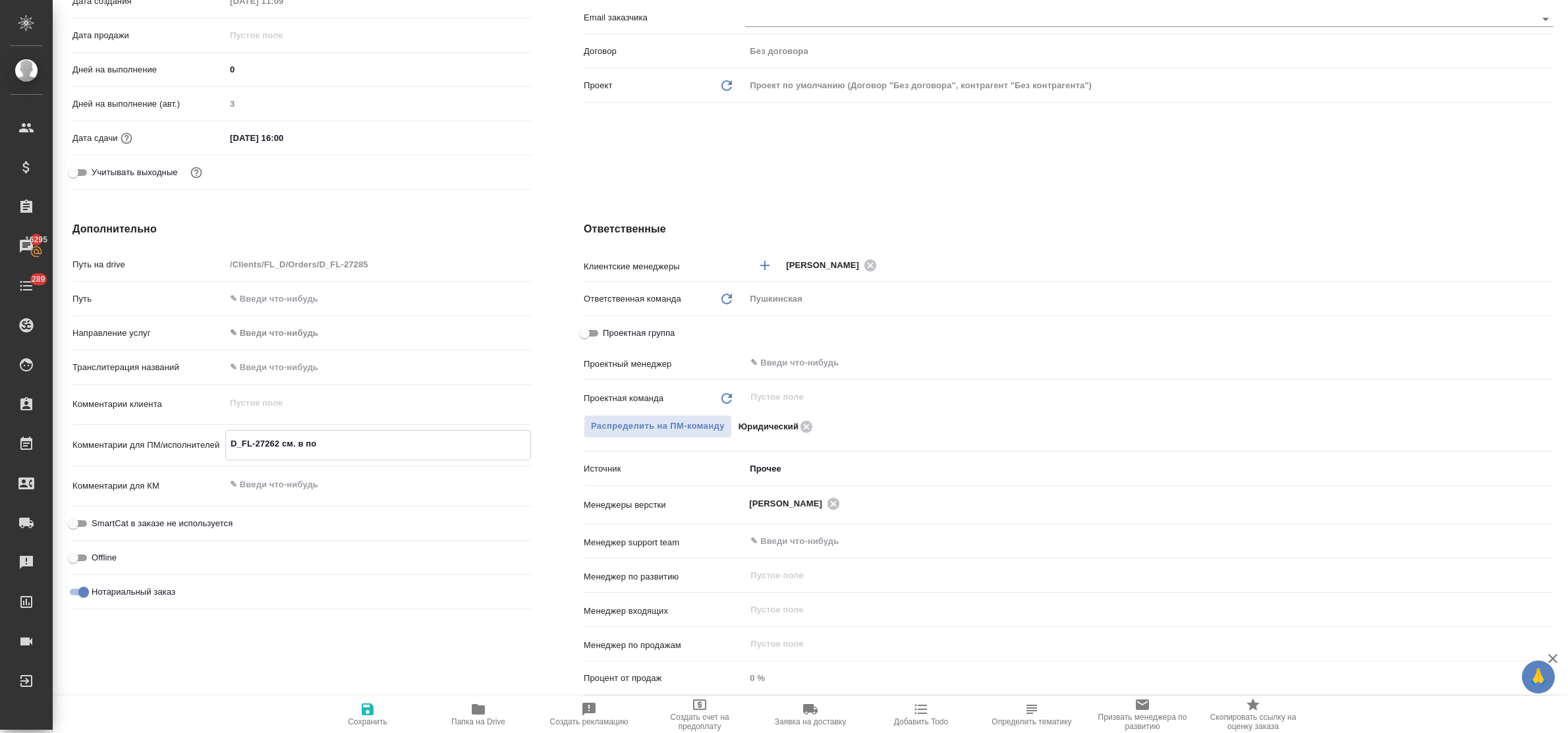
type textarea "D_FL-27262 см. в пом"
type textarea "x"
type textarea "D_FL-27262 см. в помо"
type textarea "x"
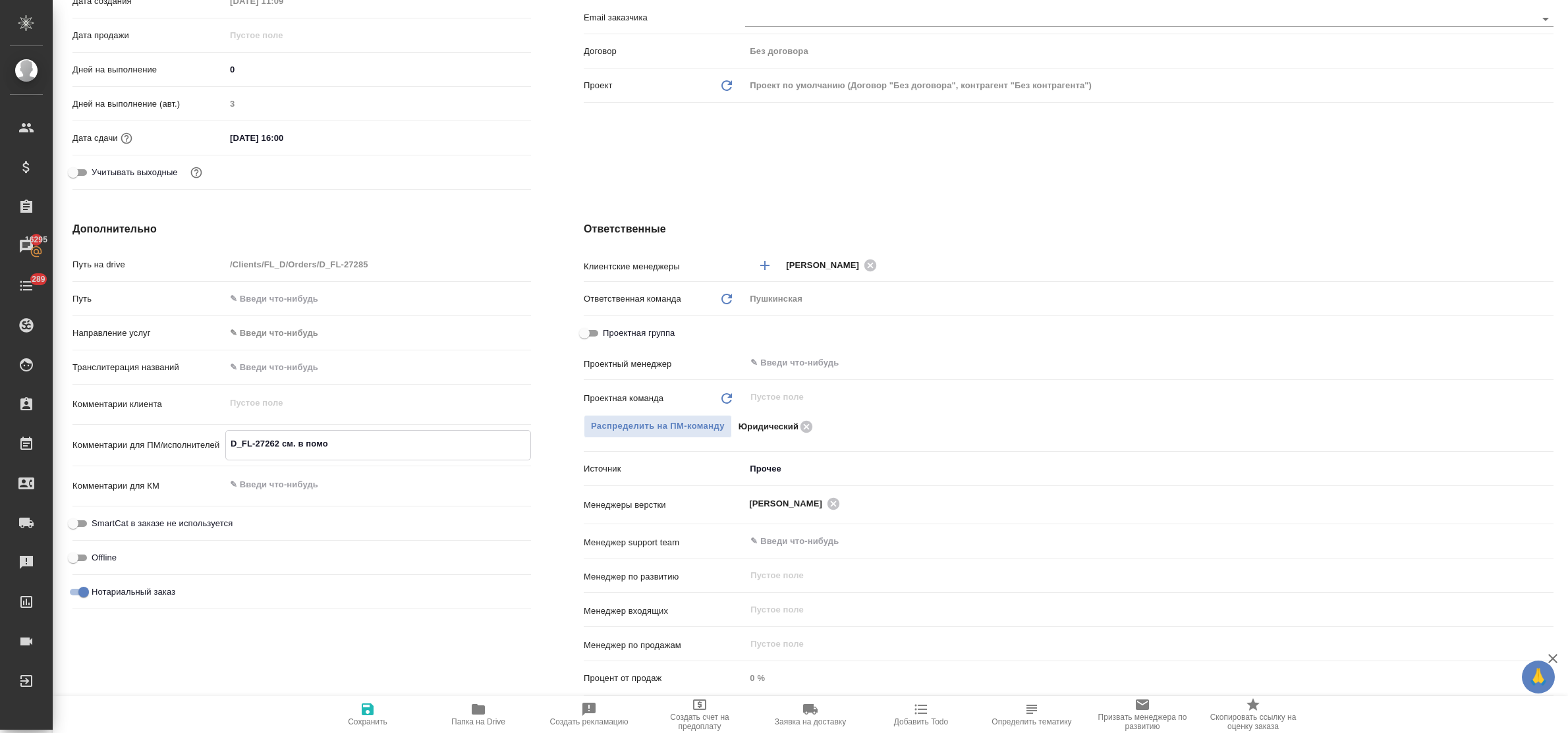
type textarea "D_FL-27262 см. в помощ"
type textarea "x"
type textarea "D_FL-27262 см. в помощь"
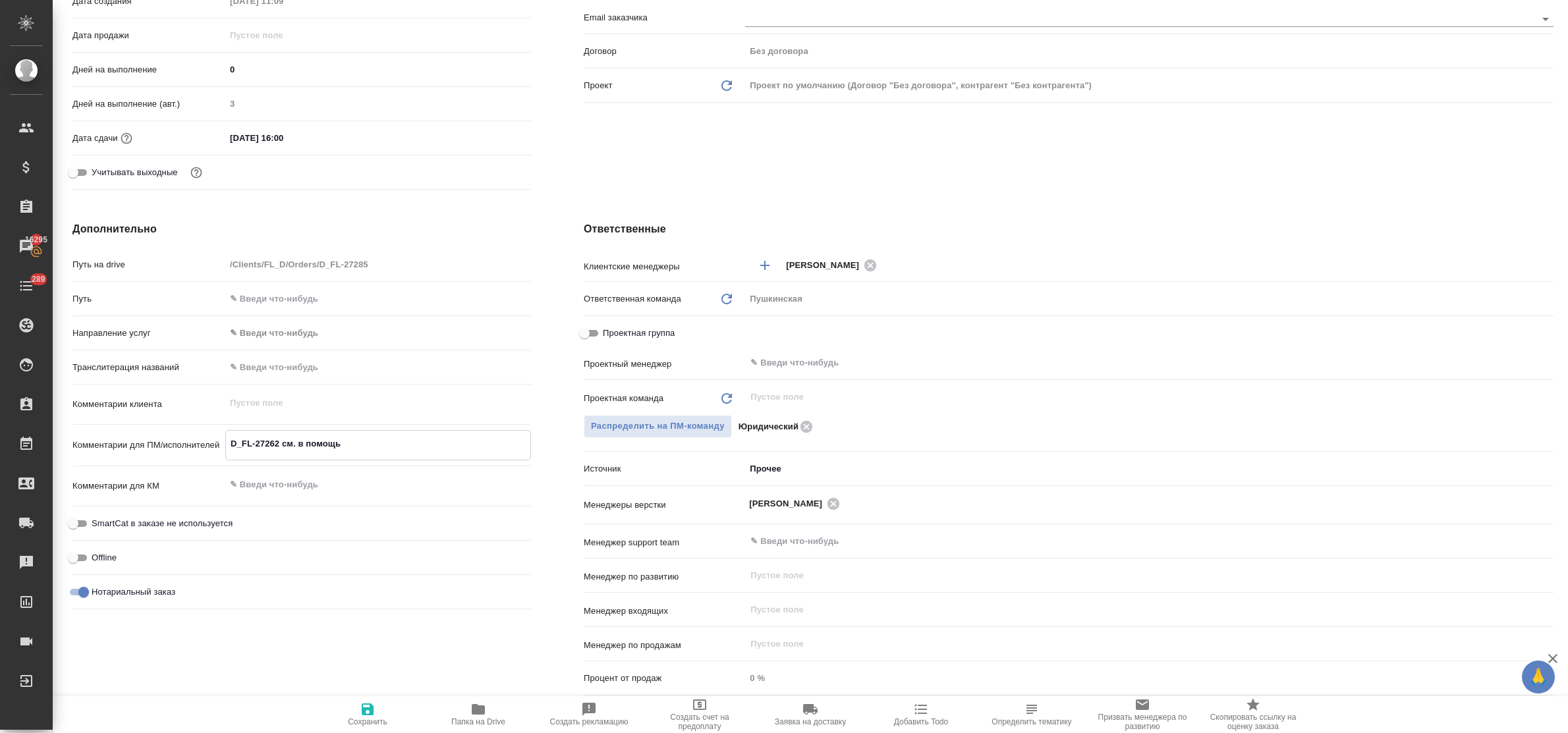
type textarea "x"
type textarea "D_FL-27262 см. в помощь"
type textarea "x"
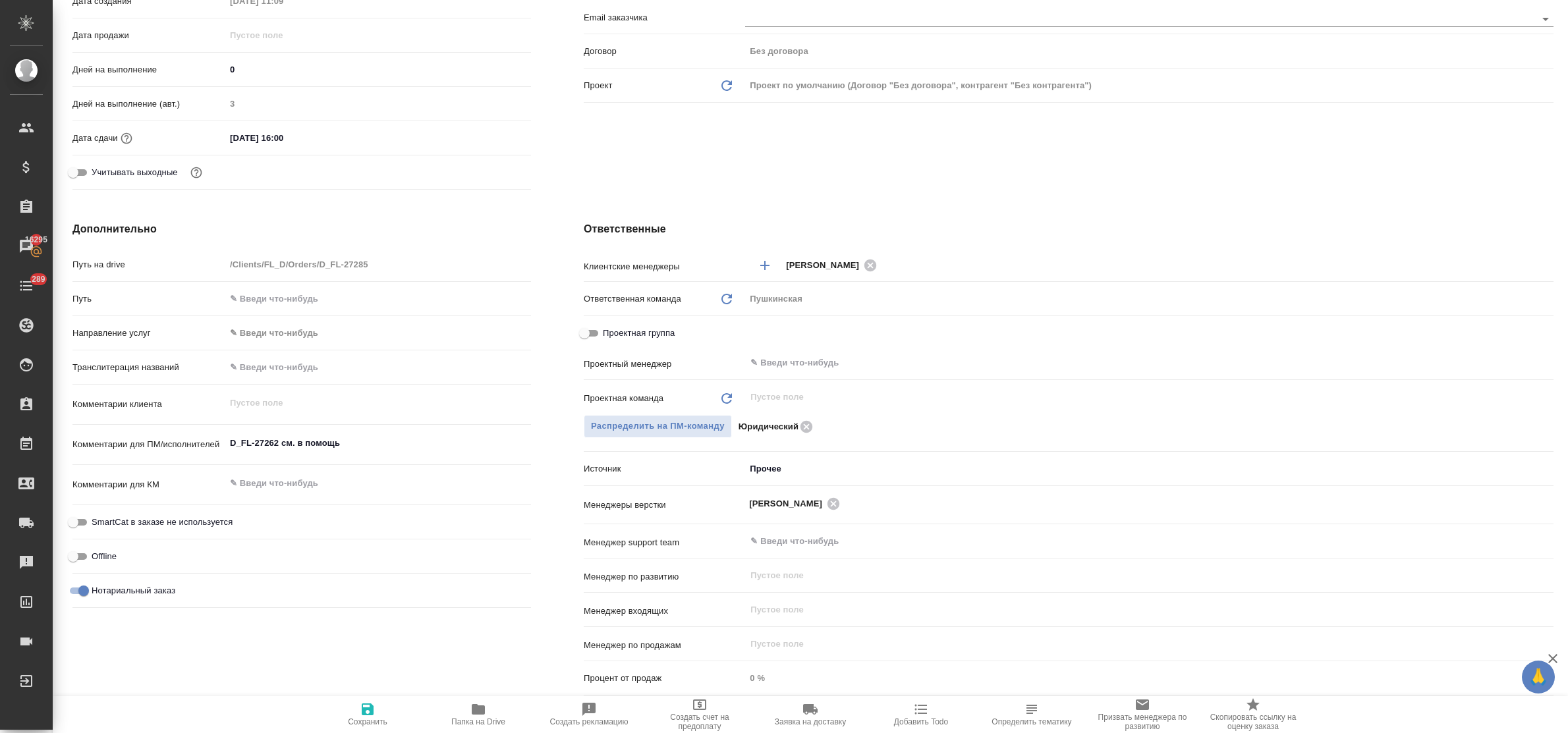
type textarea "x"
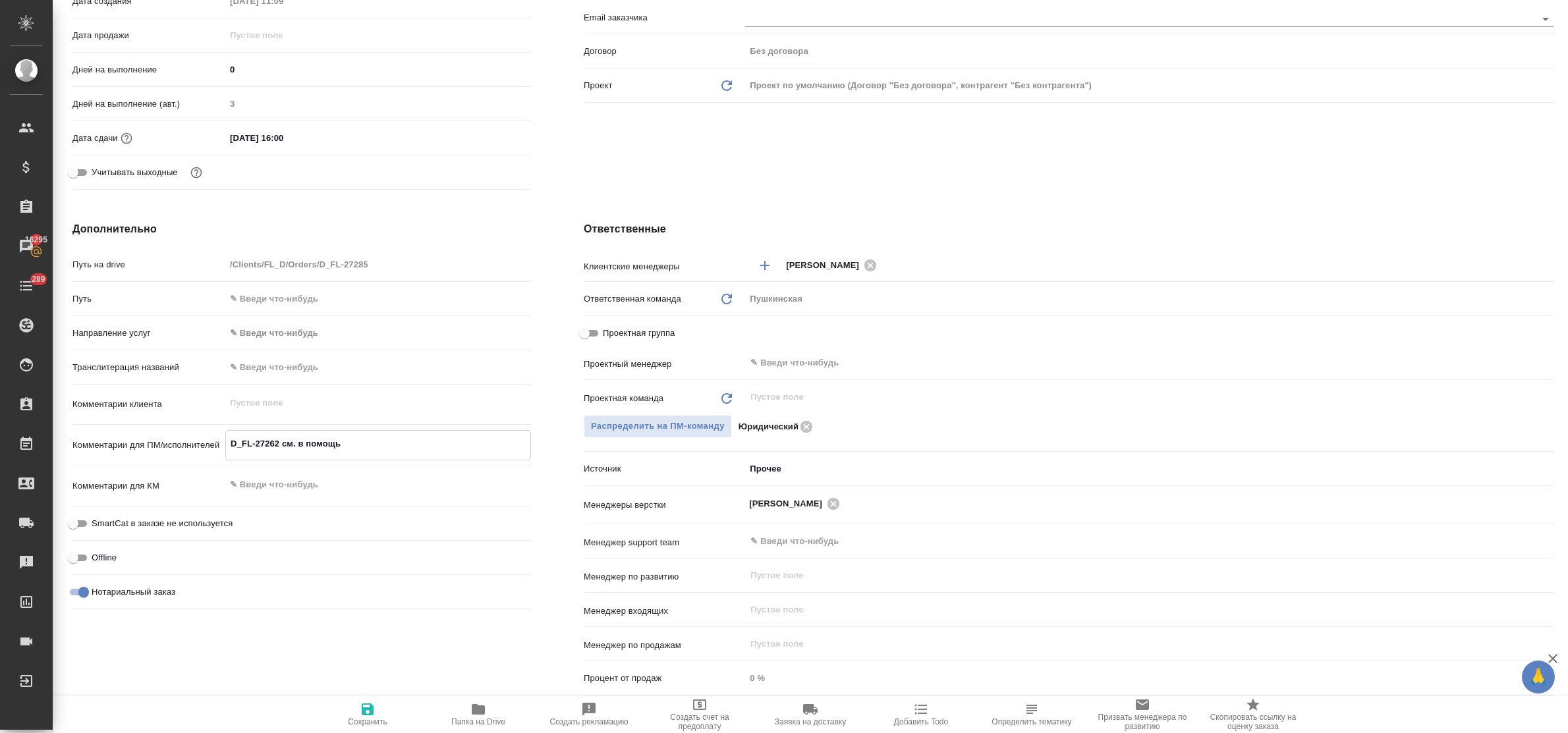
type textarea "x"
click at [366, 709] on icon "button" at bounding box center [368, 709] width 12 height 12
type textarea "x"
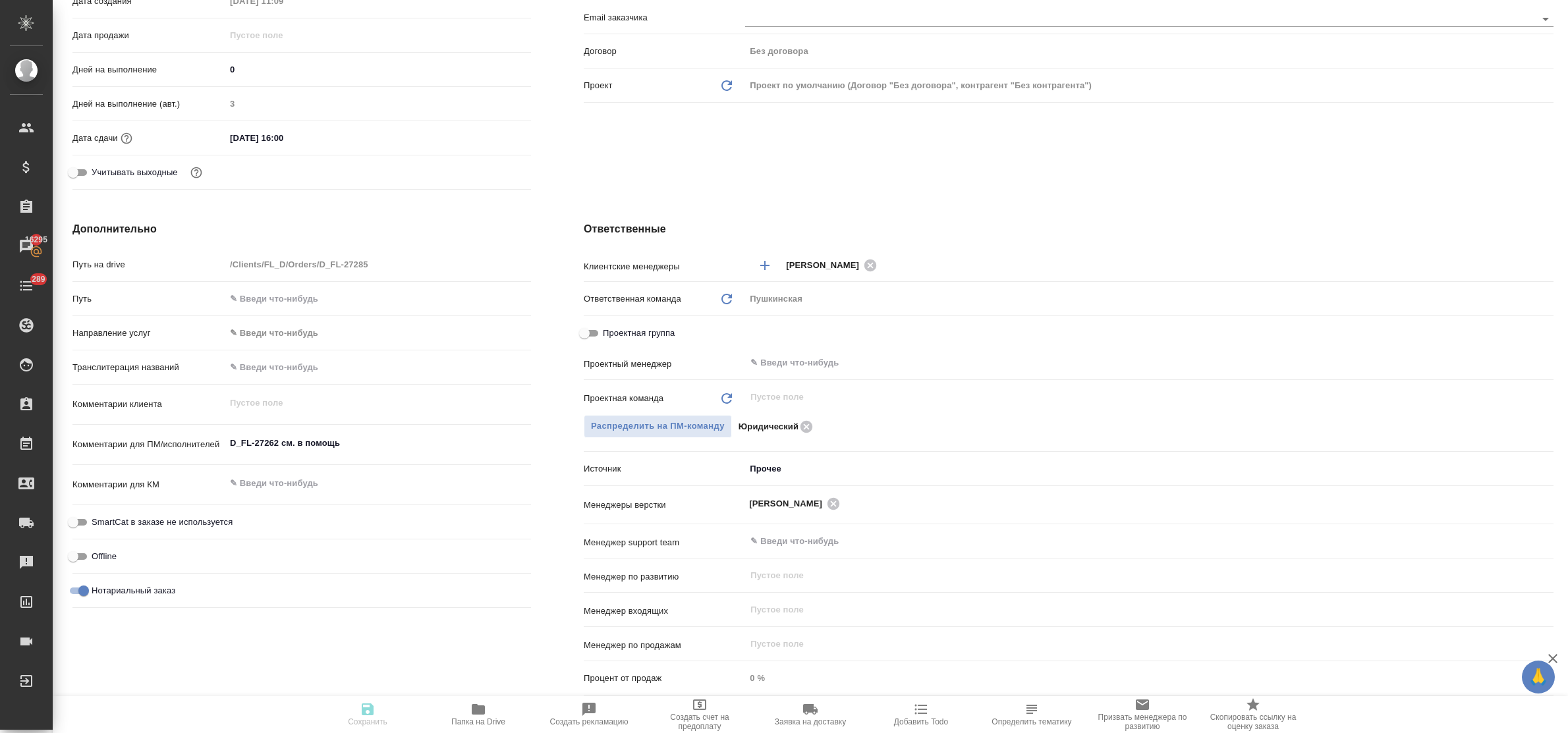
type textarea "x"
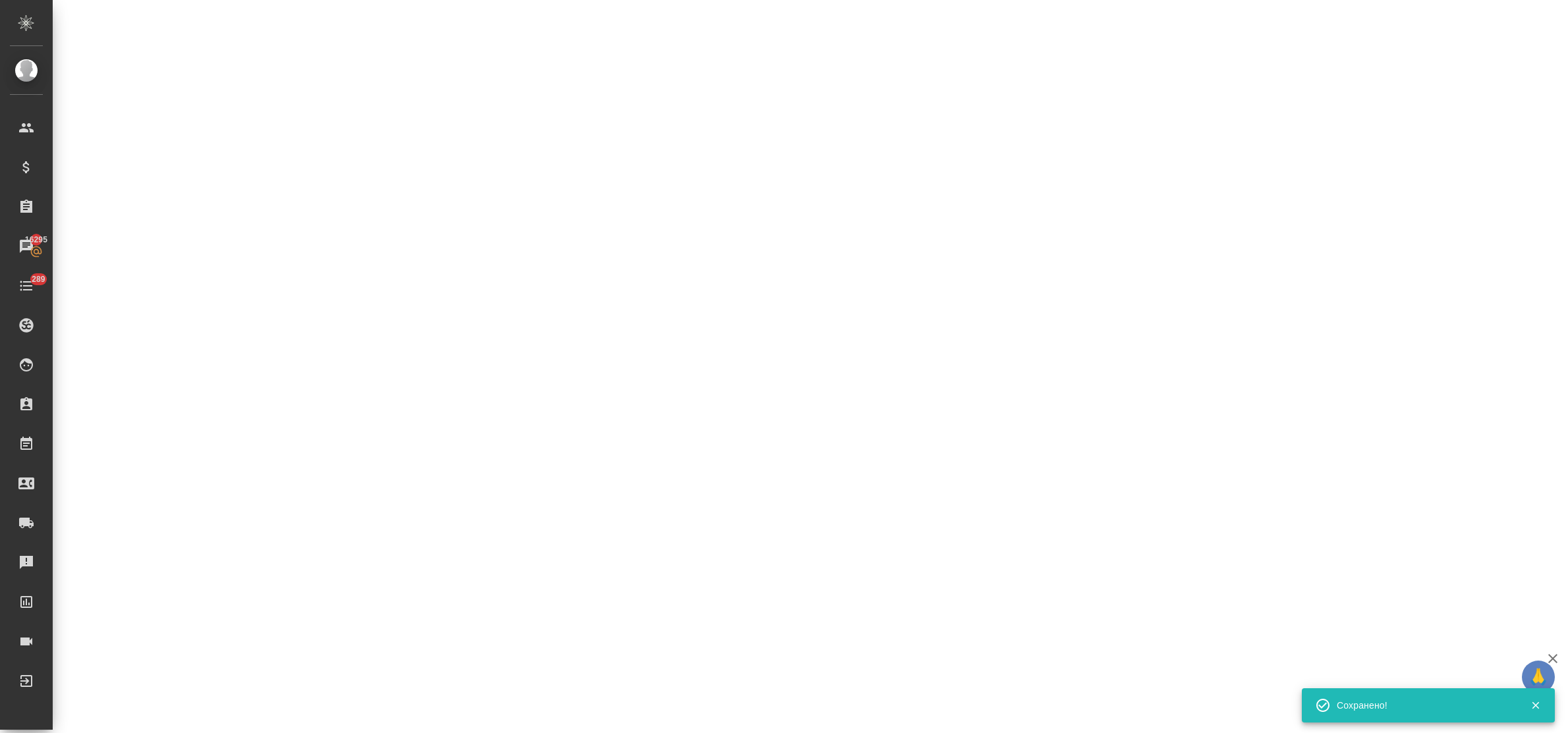
select select "RU"
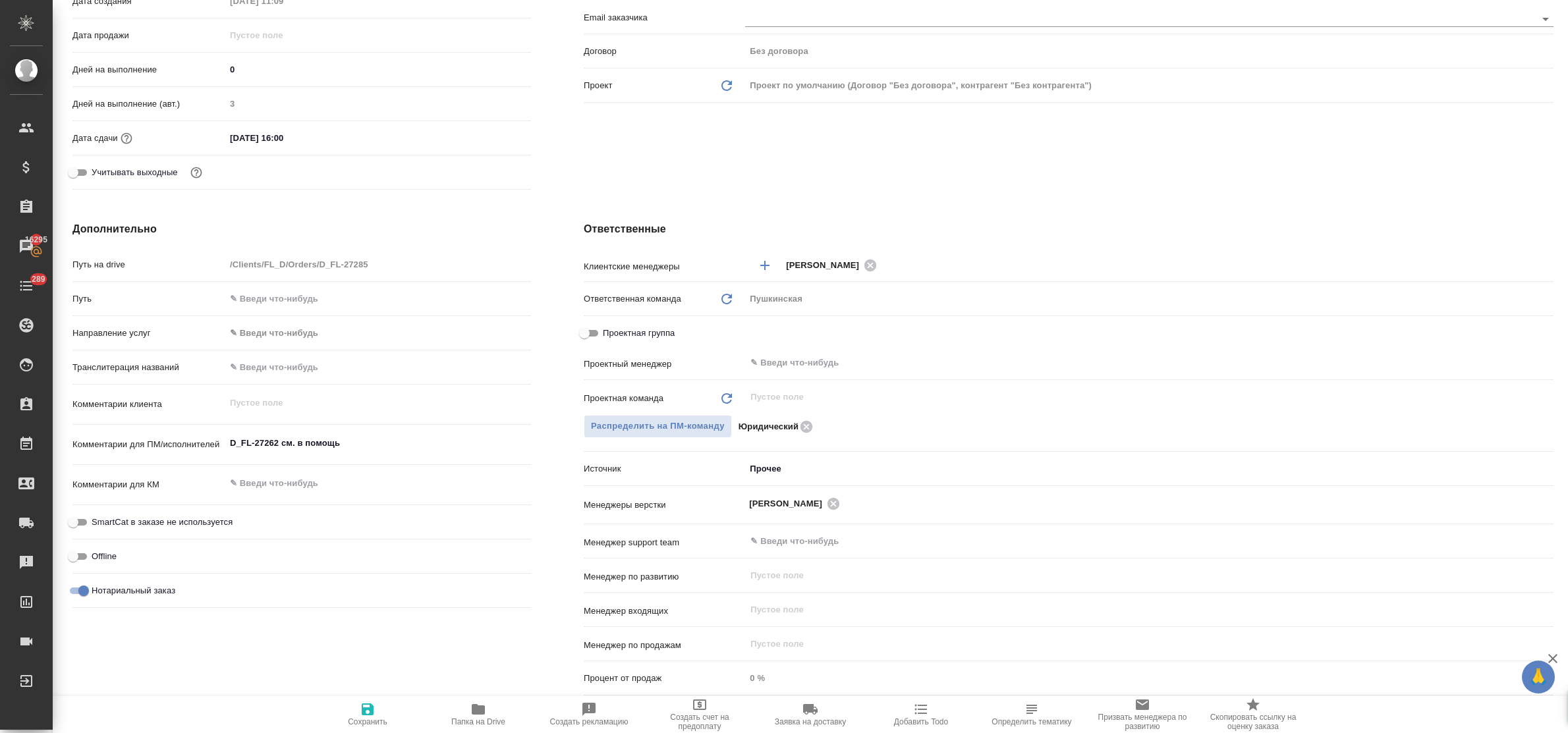
type textarea "x"
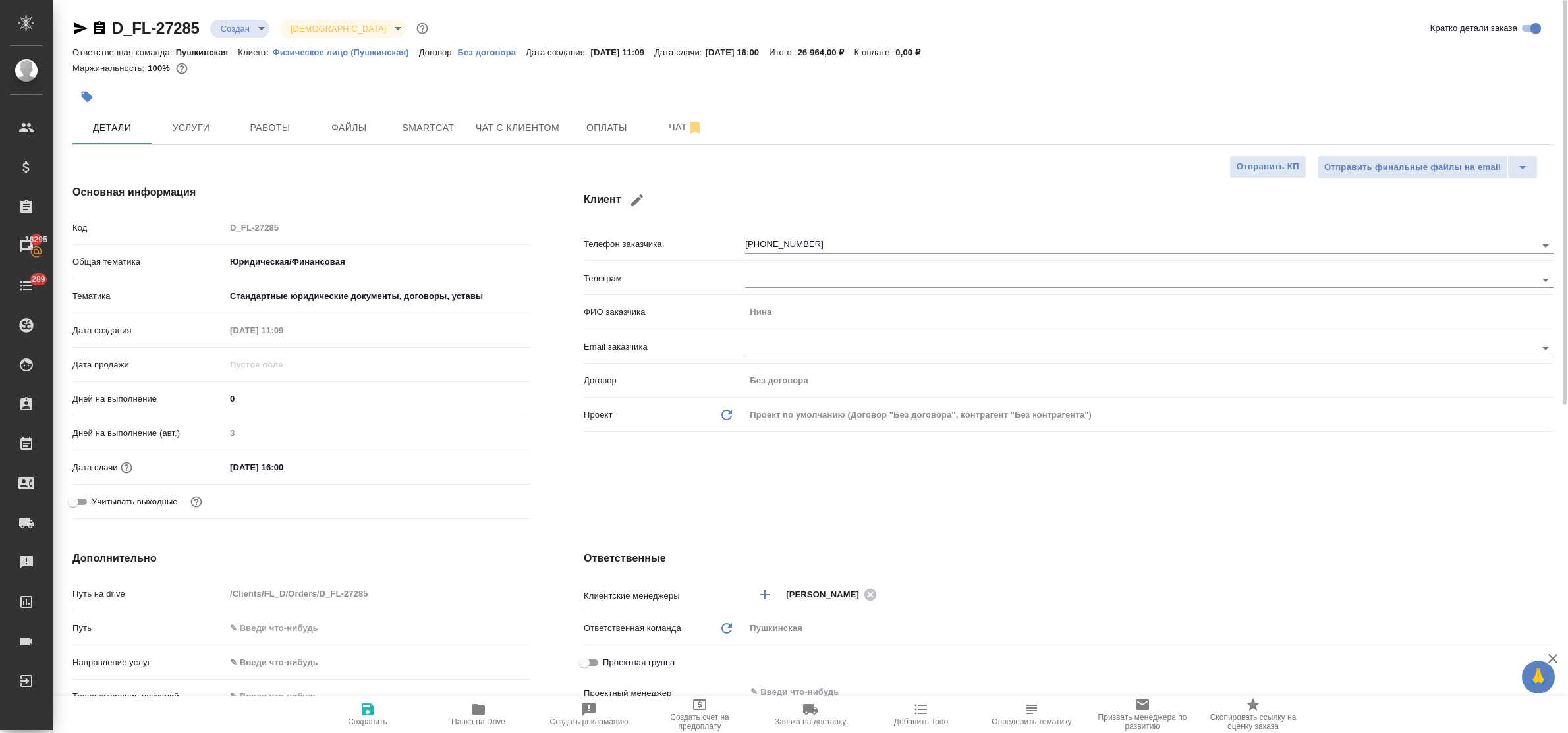
click at [236, 28] on body "🙏 .cls-1 fill:#fff; AWATERA Bulakhova Elena Клиенты Спецификации Заказы 16295 Ч…" at bounding box center [784, 366] width 1568 height 733
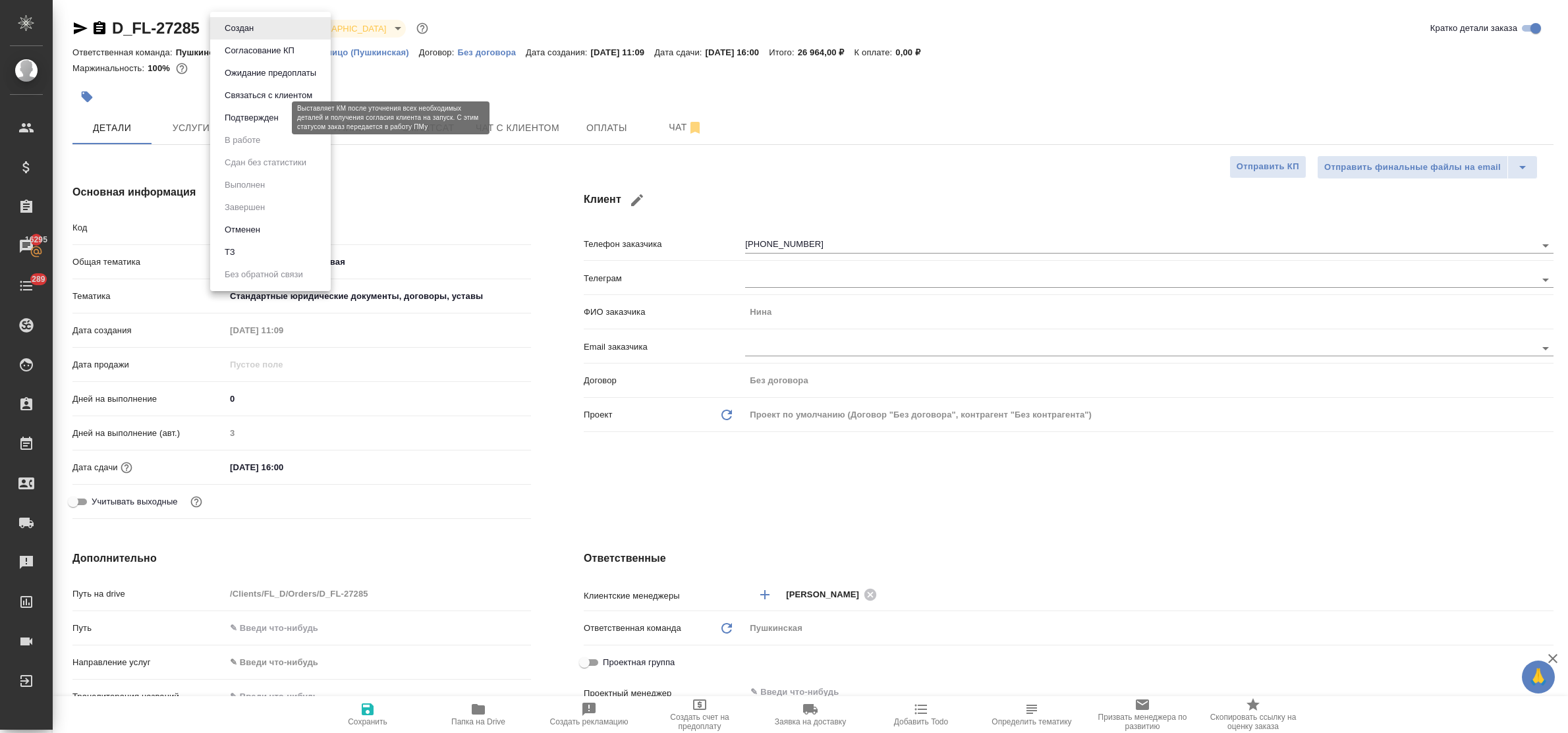
click at [247, 118] on button "Подтвержден" at bounding box center [251, 118] width 62 height 15
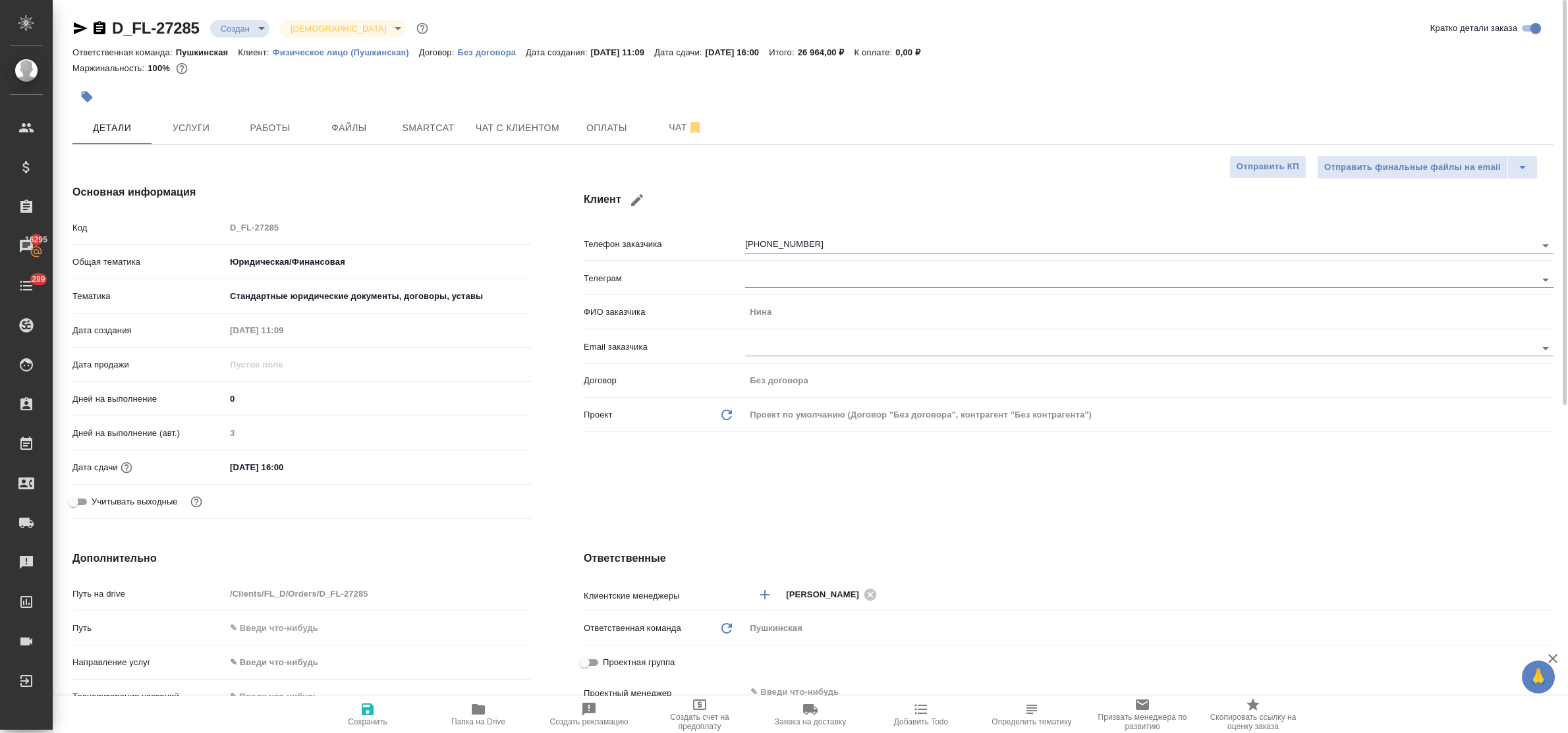
type textarea "x"
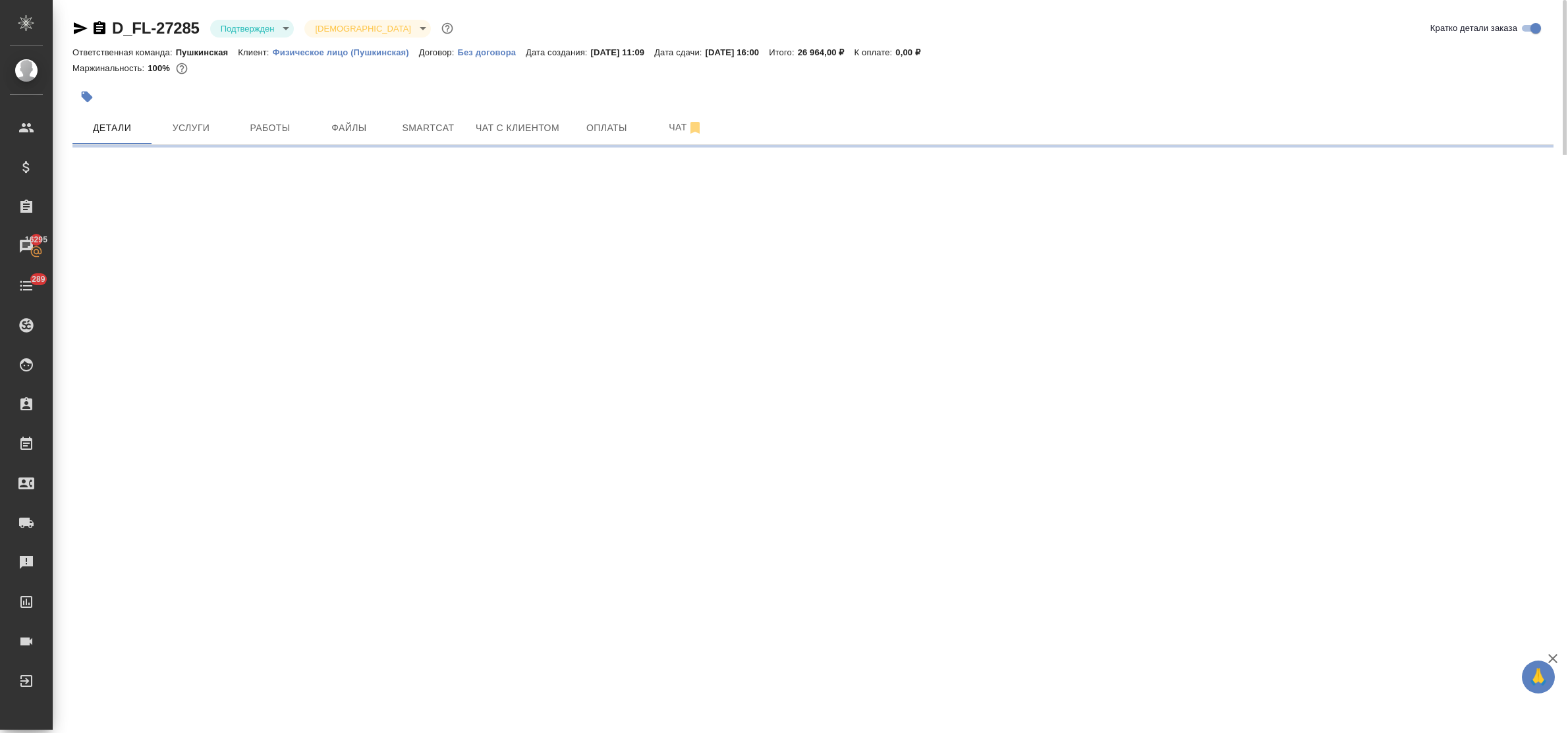
select select "RU"
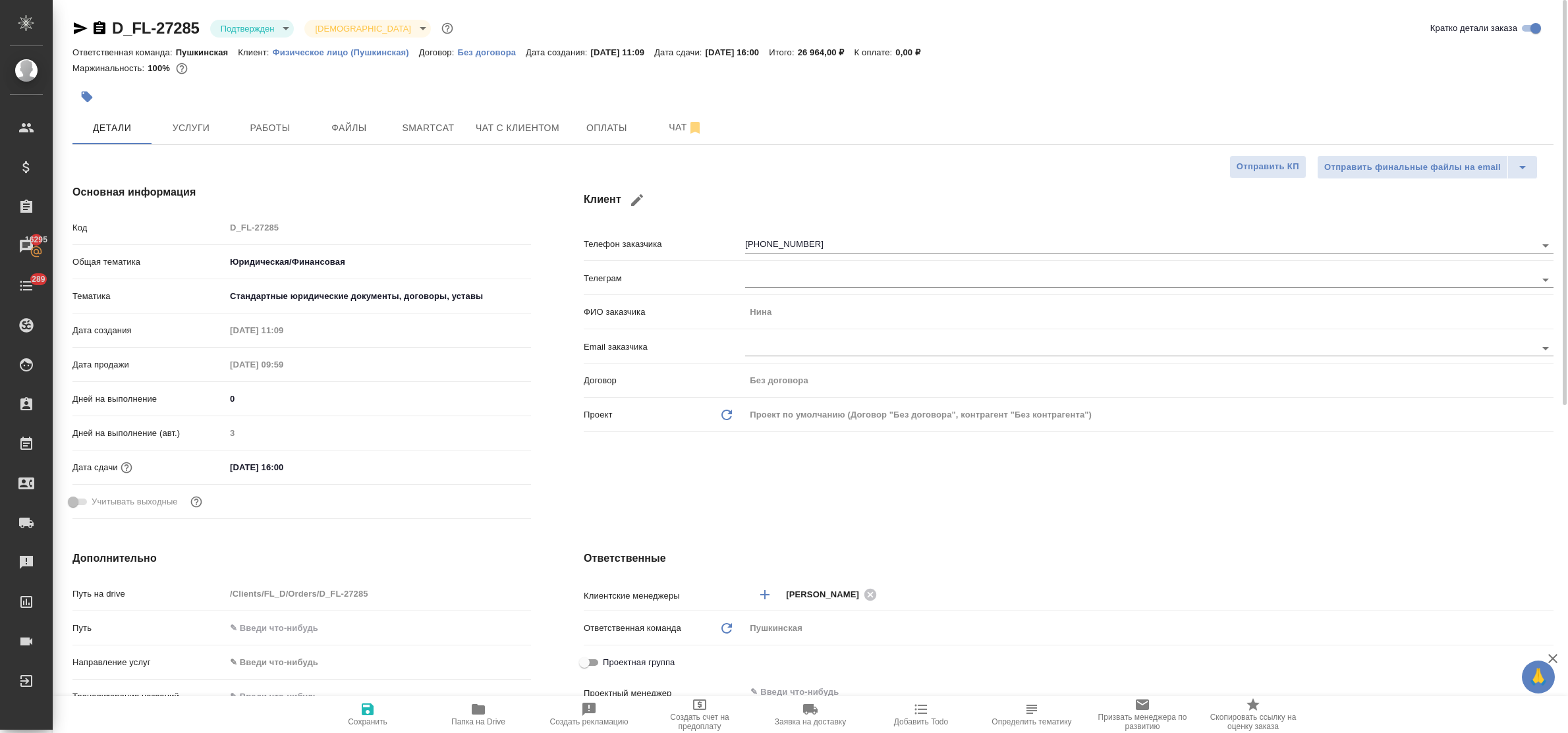
type textarea "x"
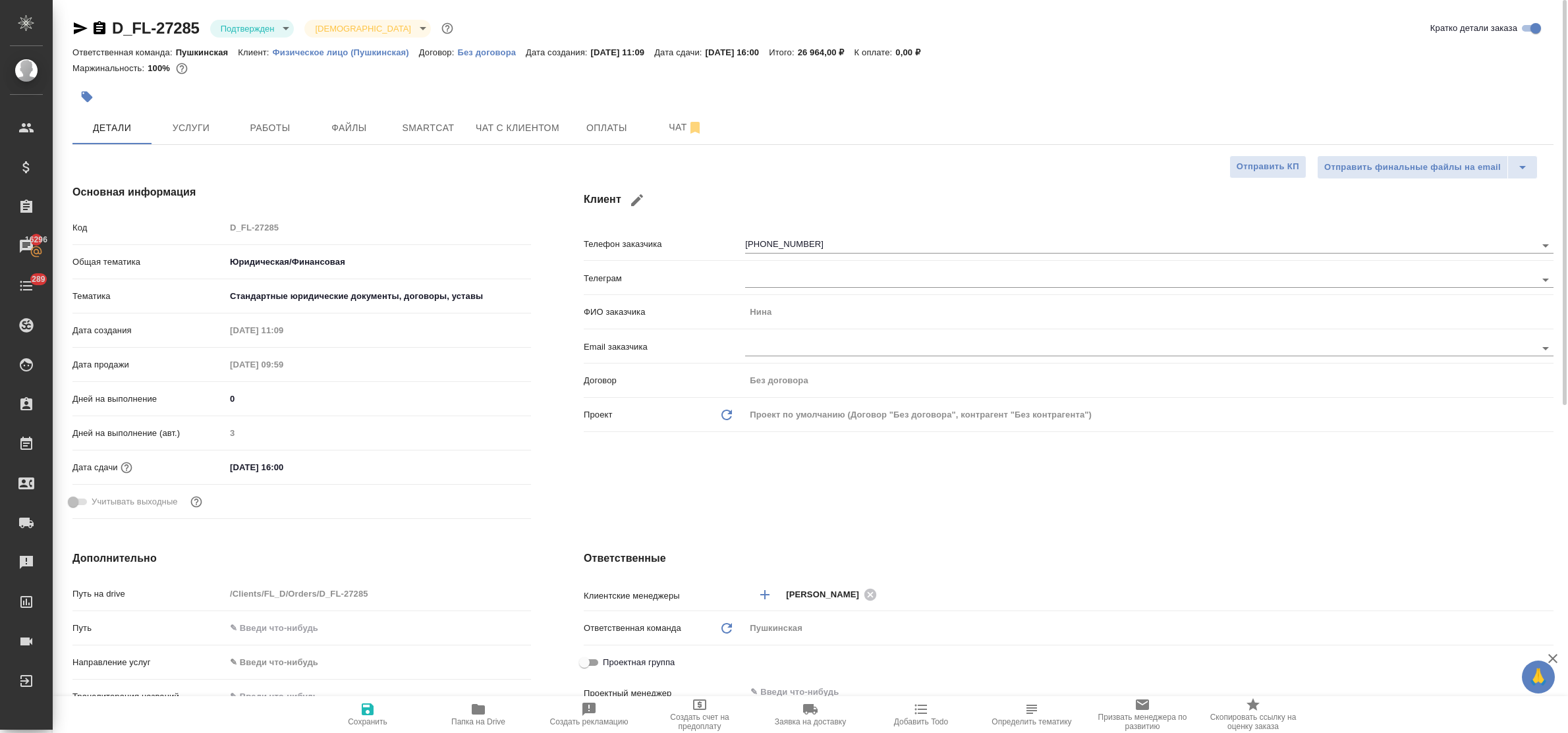
type textarea "x"
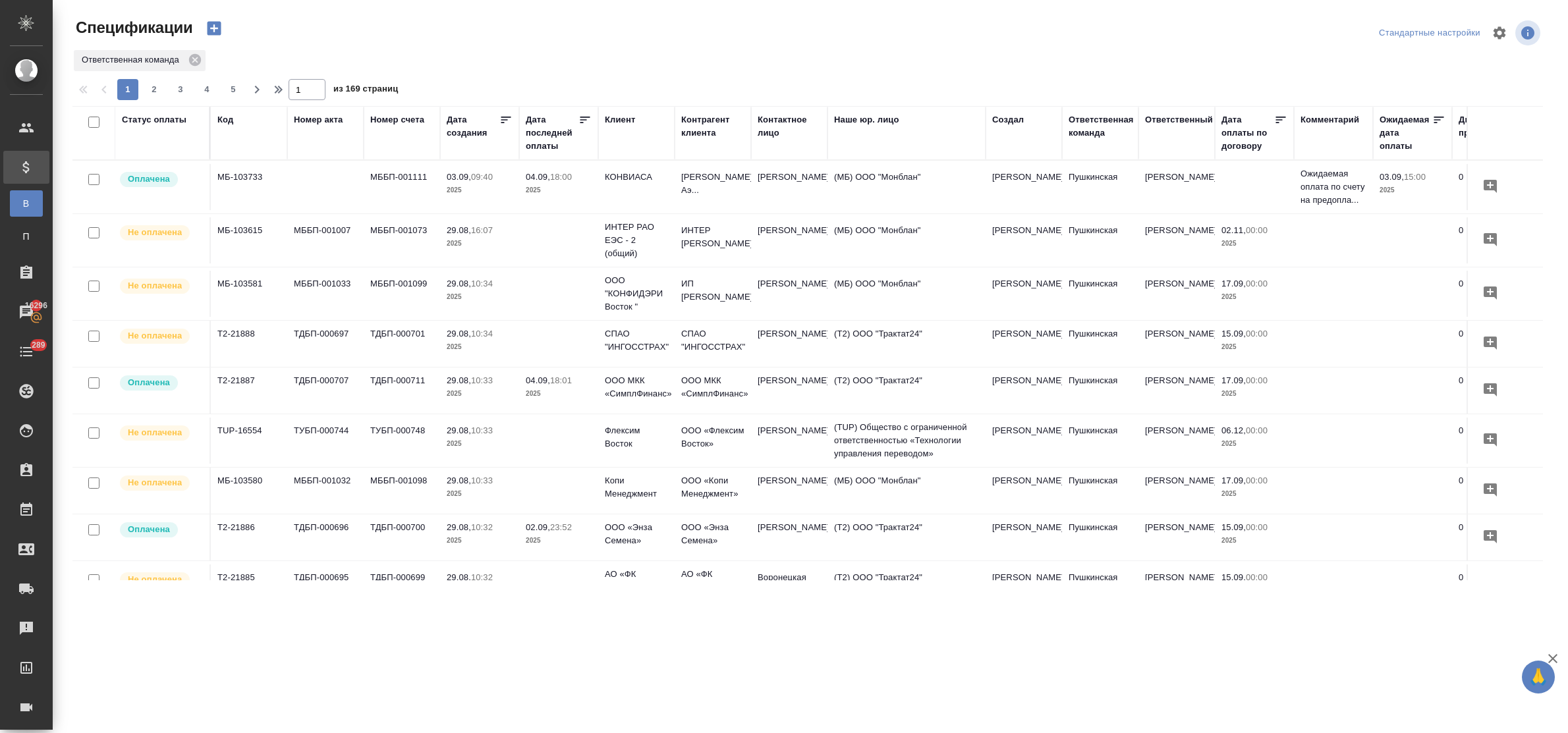
click at [163, 122] on div "Статус оплаты" at bounding box center [154, 120] width 65 height 13
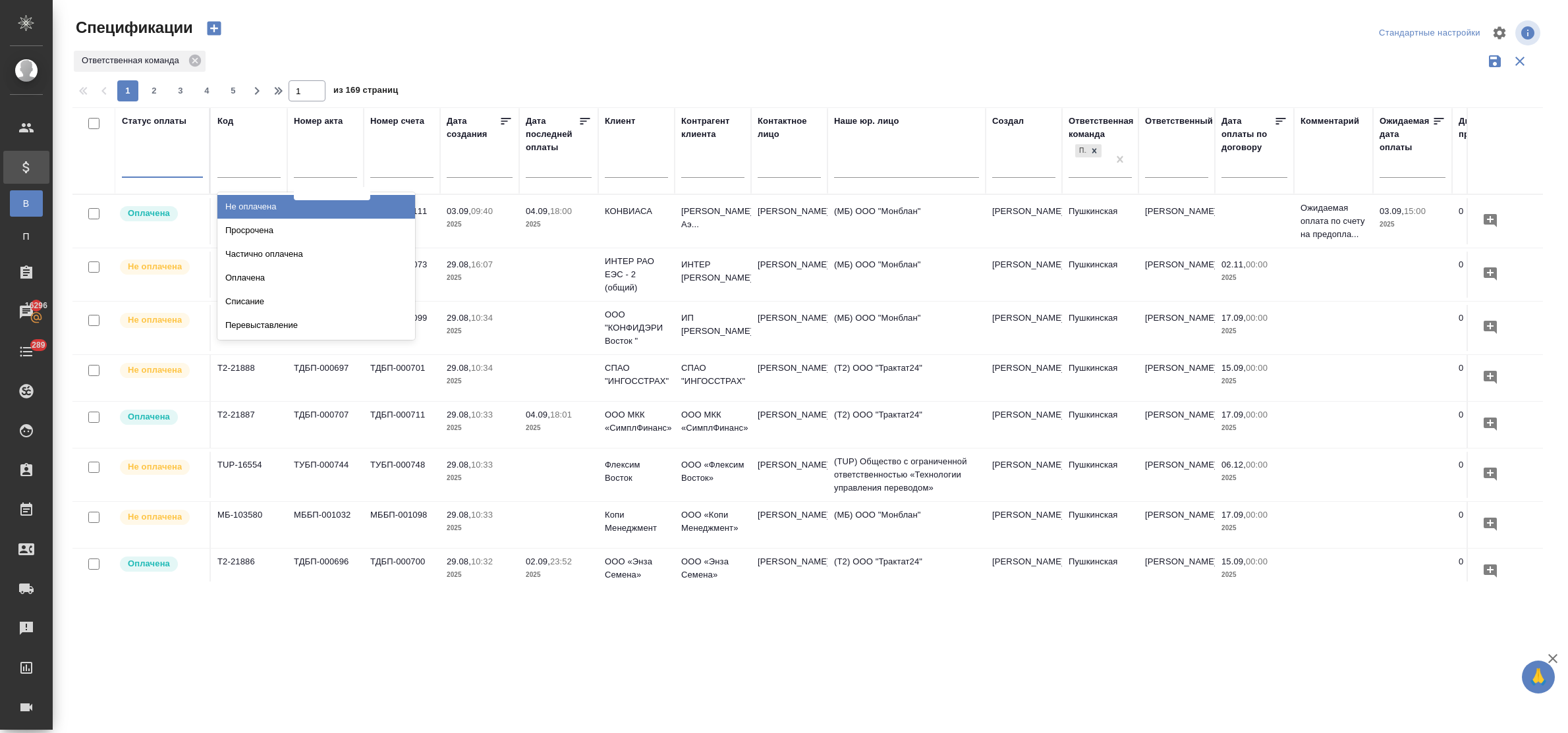
click at [161, 163] on div at bounding box center [163, 164] width 81 height 19
click at [258, 232] on div "Просрочена" at bounding box center [316, 230] width 198 height 24
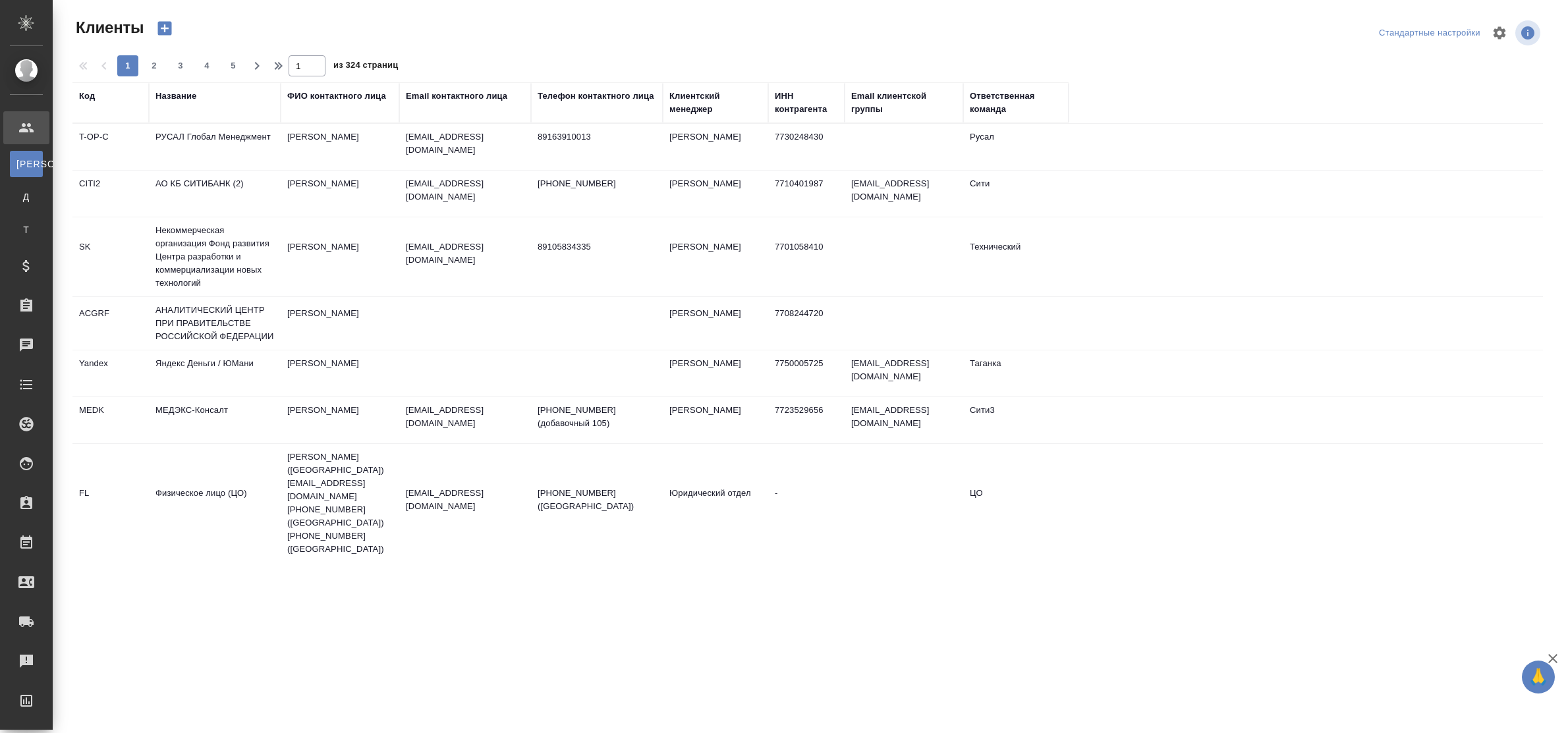
select select "RU"
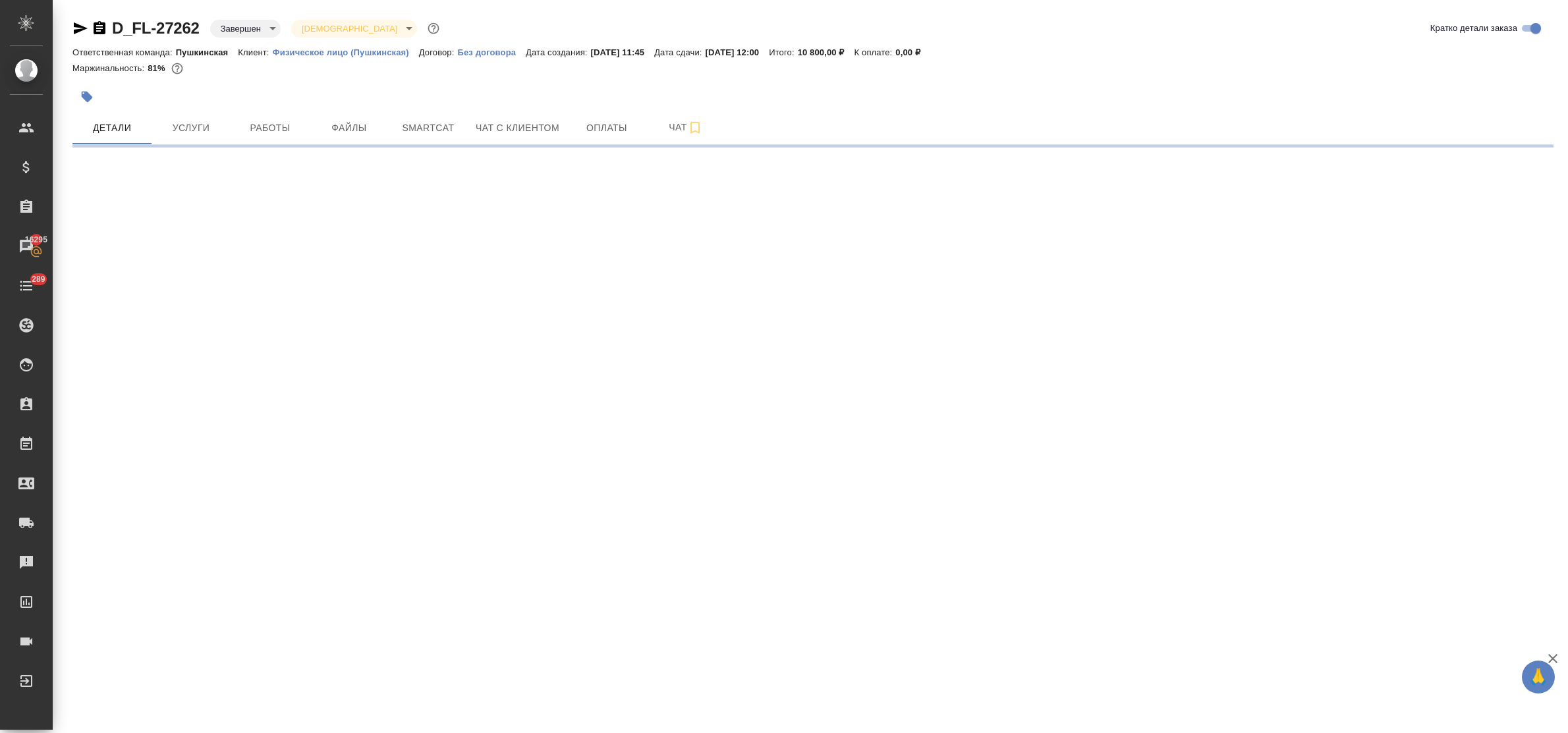
select select "RU"
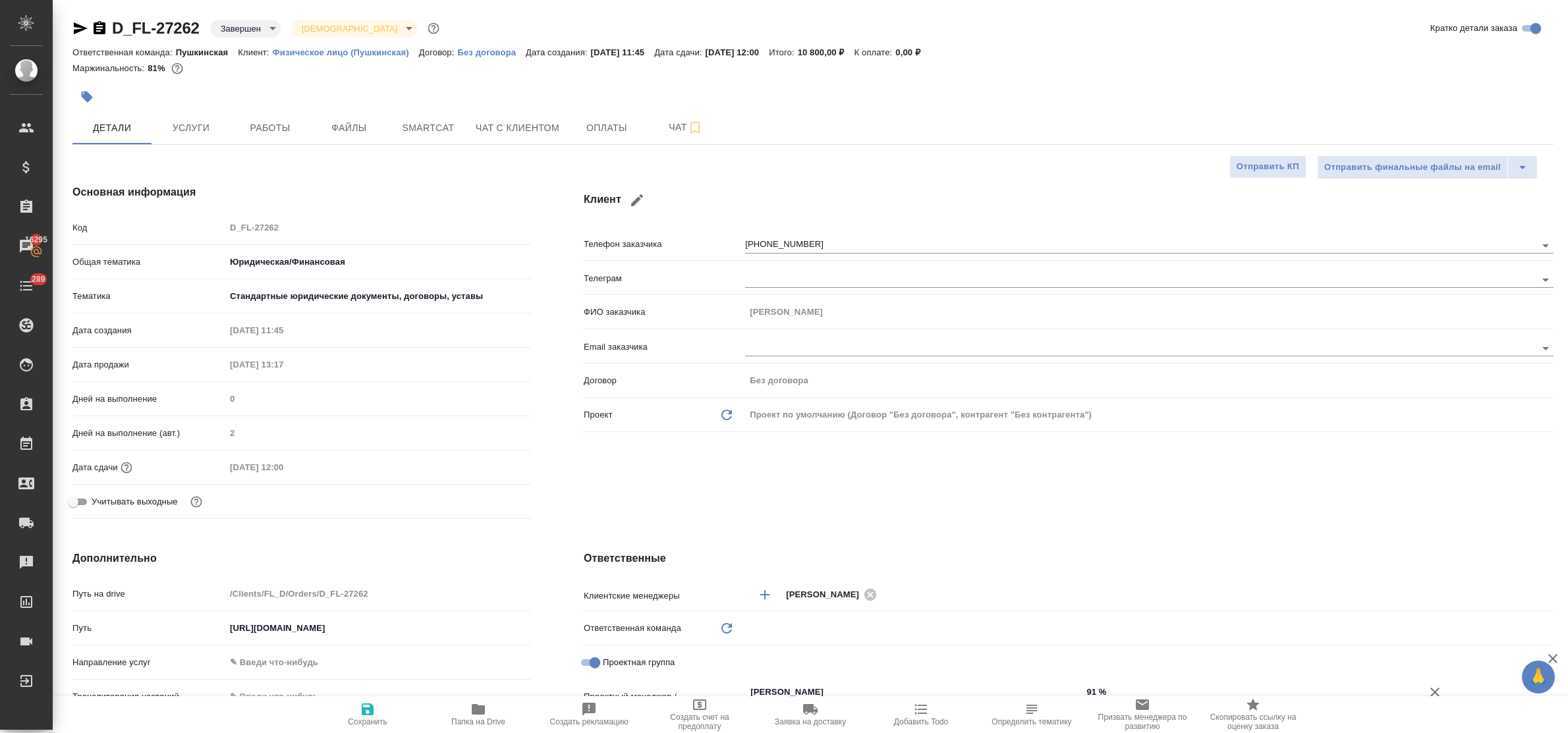
type textarea "x"
type input "Юридический"
click at [477, 710] on icon "button" at bounding box center [478, 709] width 13 height 11
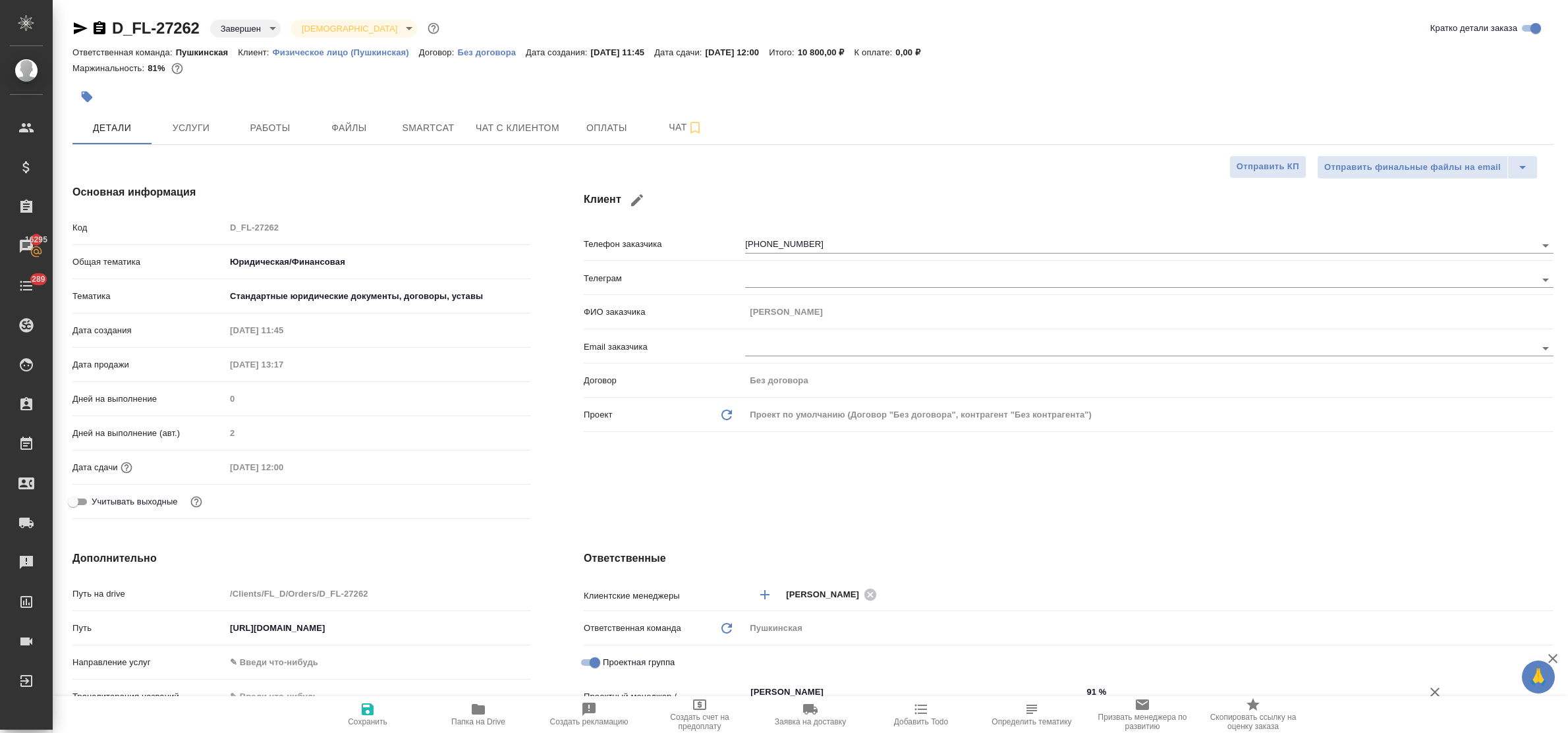
type textarea "x"
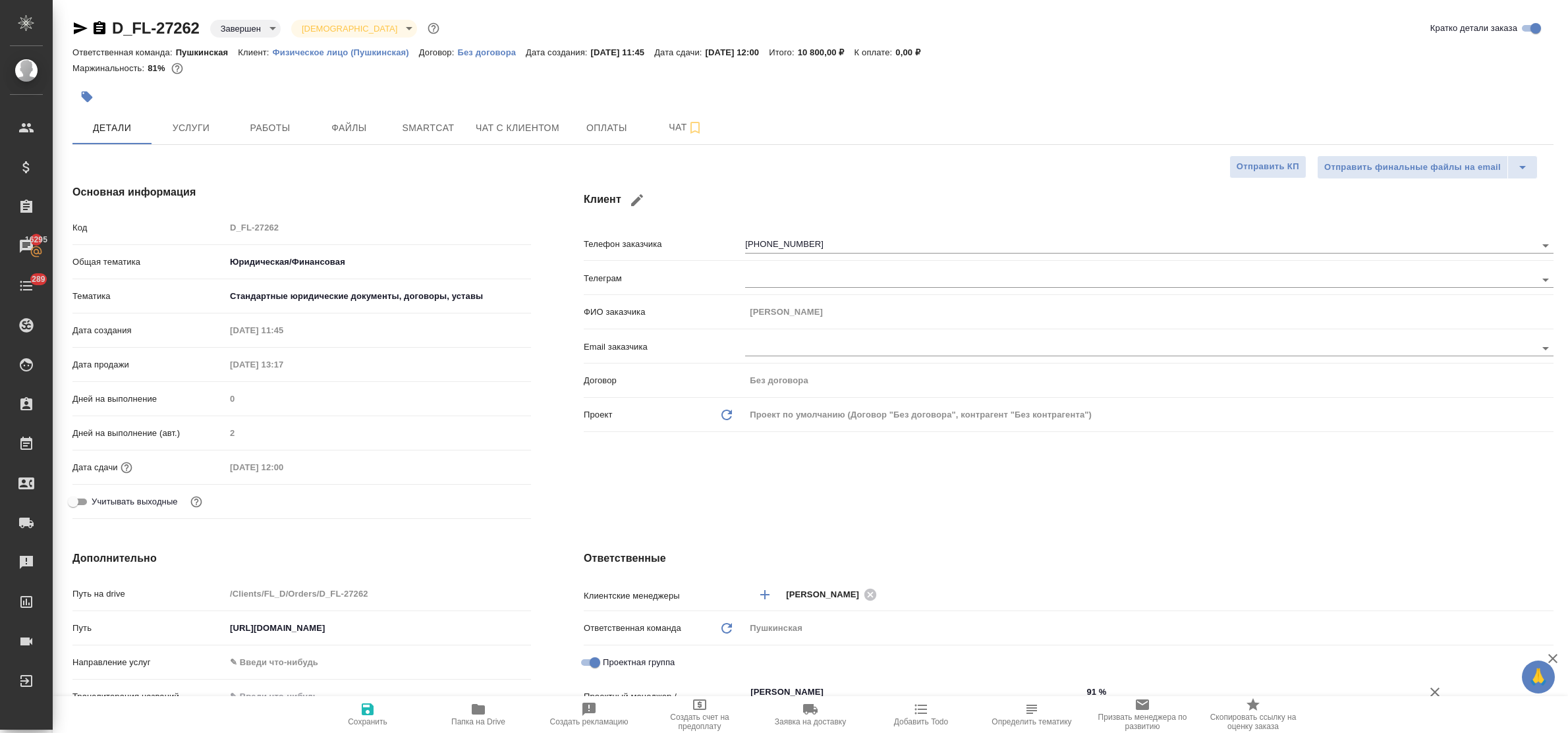
type textarea "x"
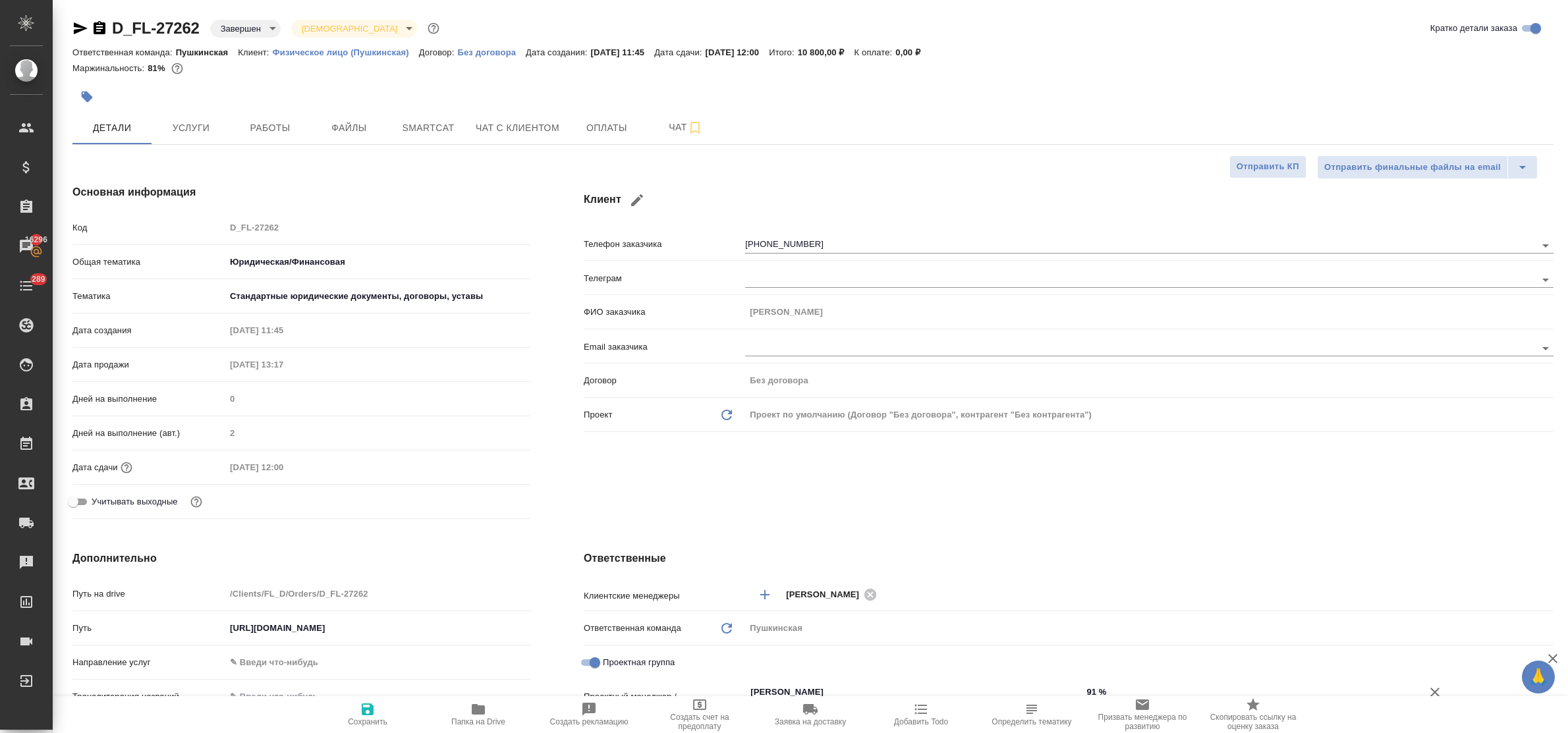
type textarea "x"
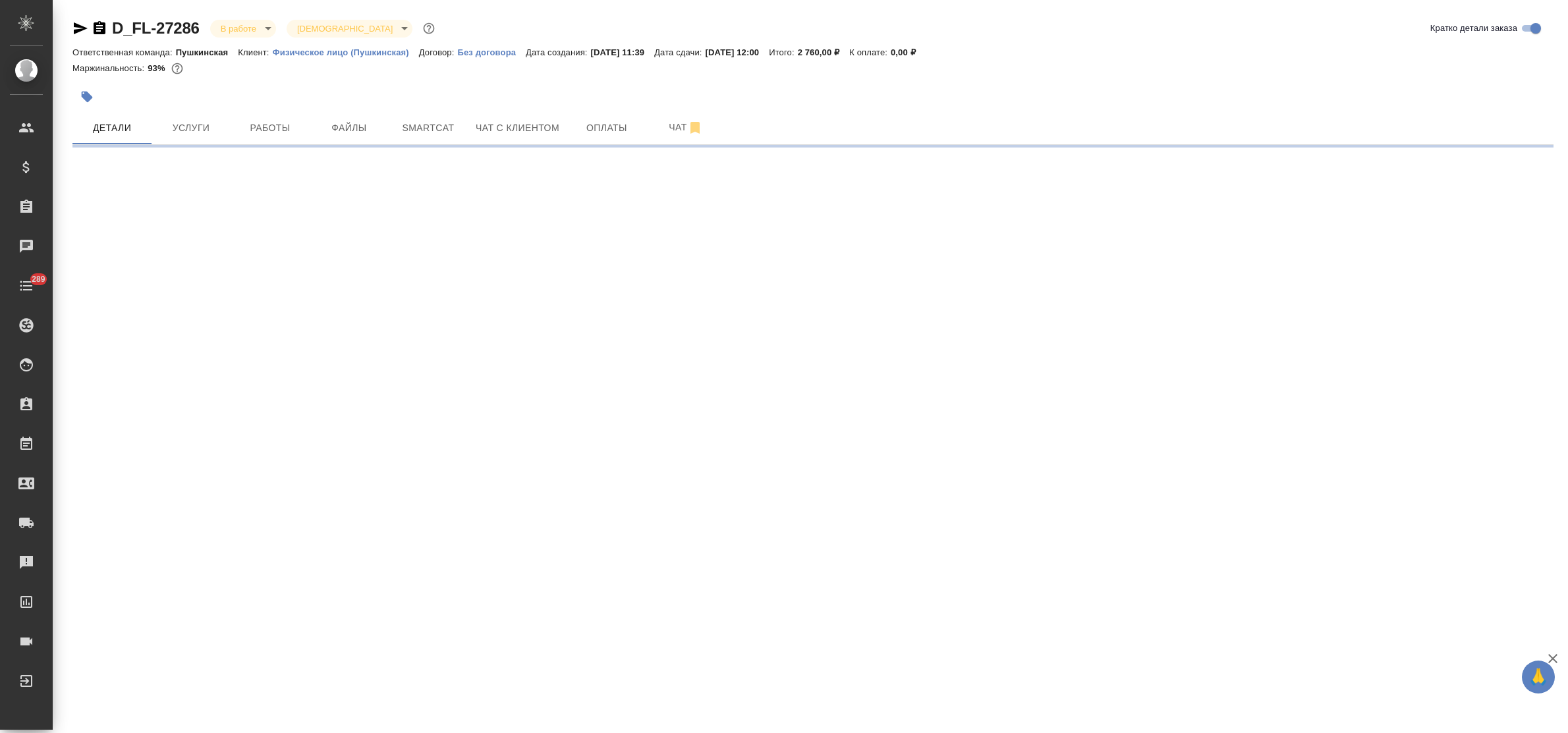
select select "RU"
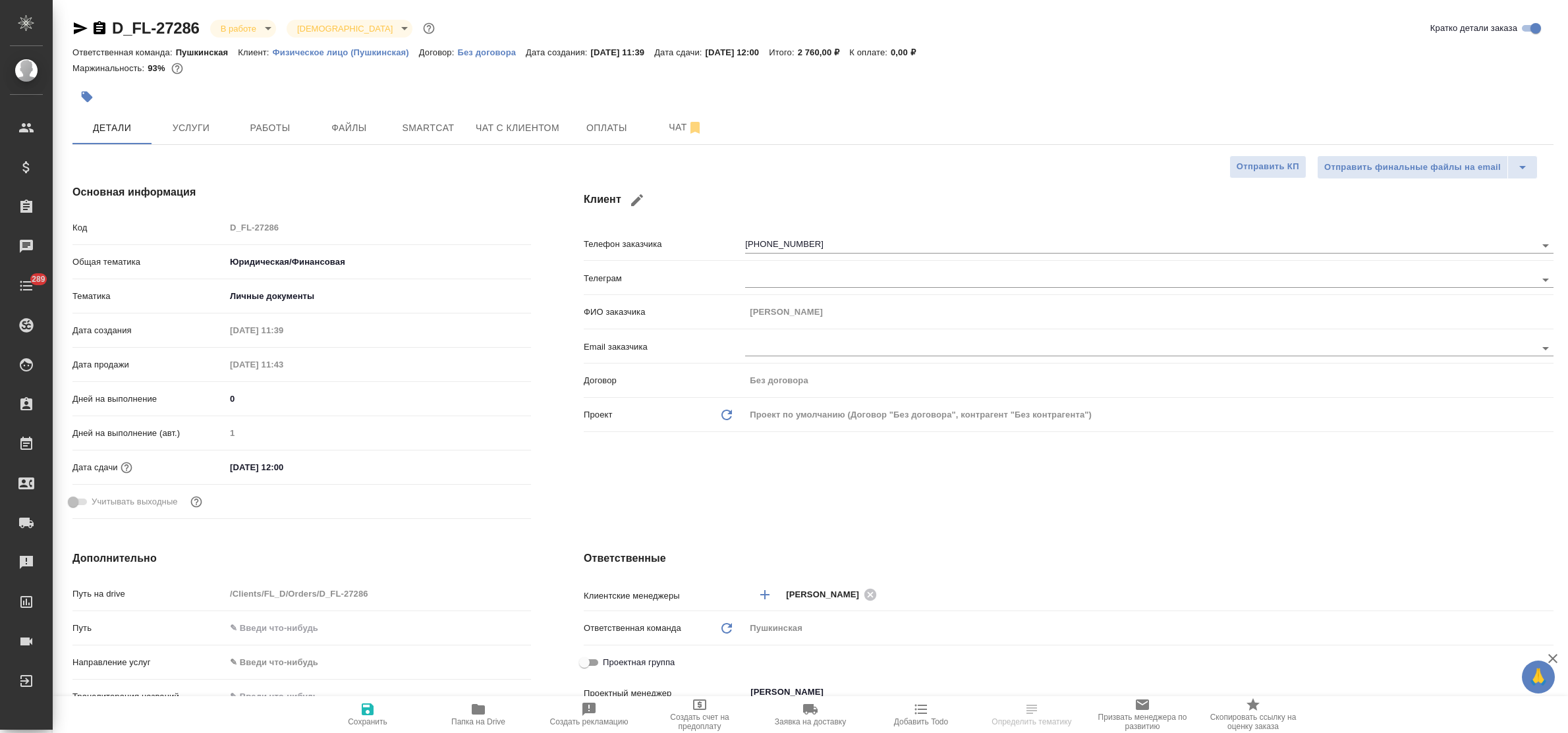
type textarea "x"
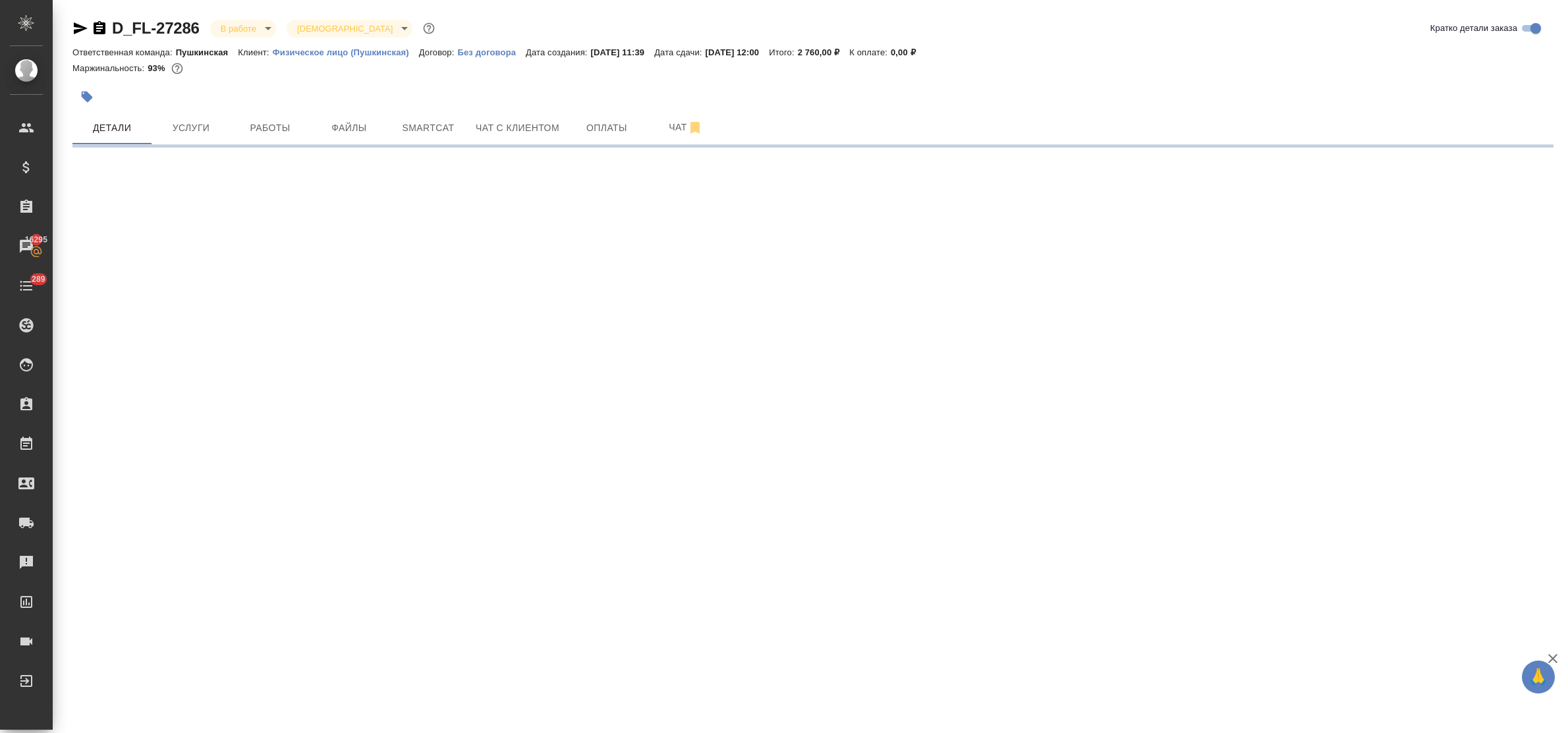
select select "RU"
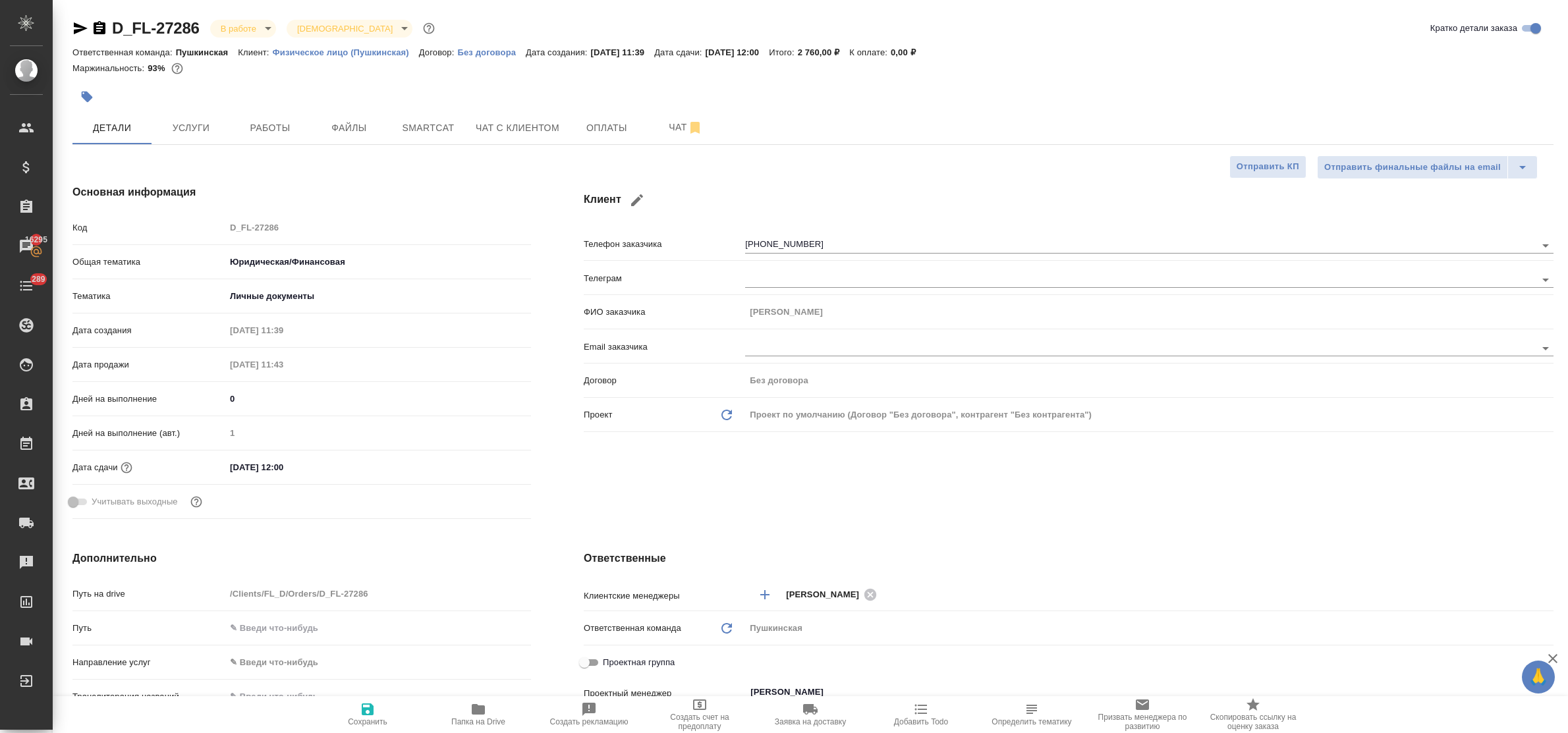
type textarea "x"
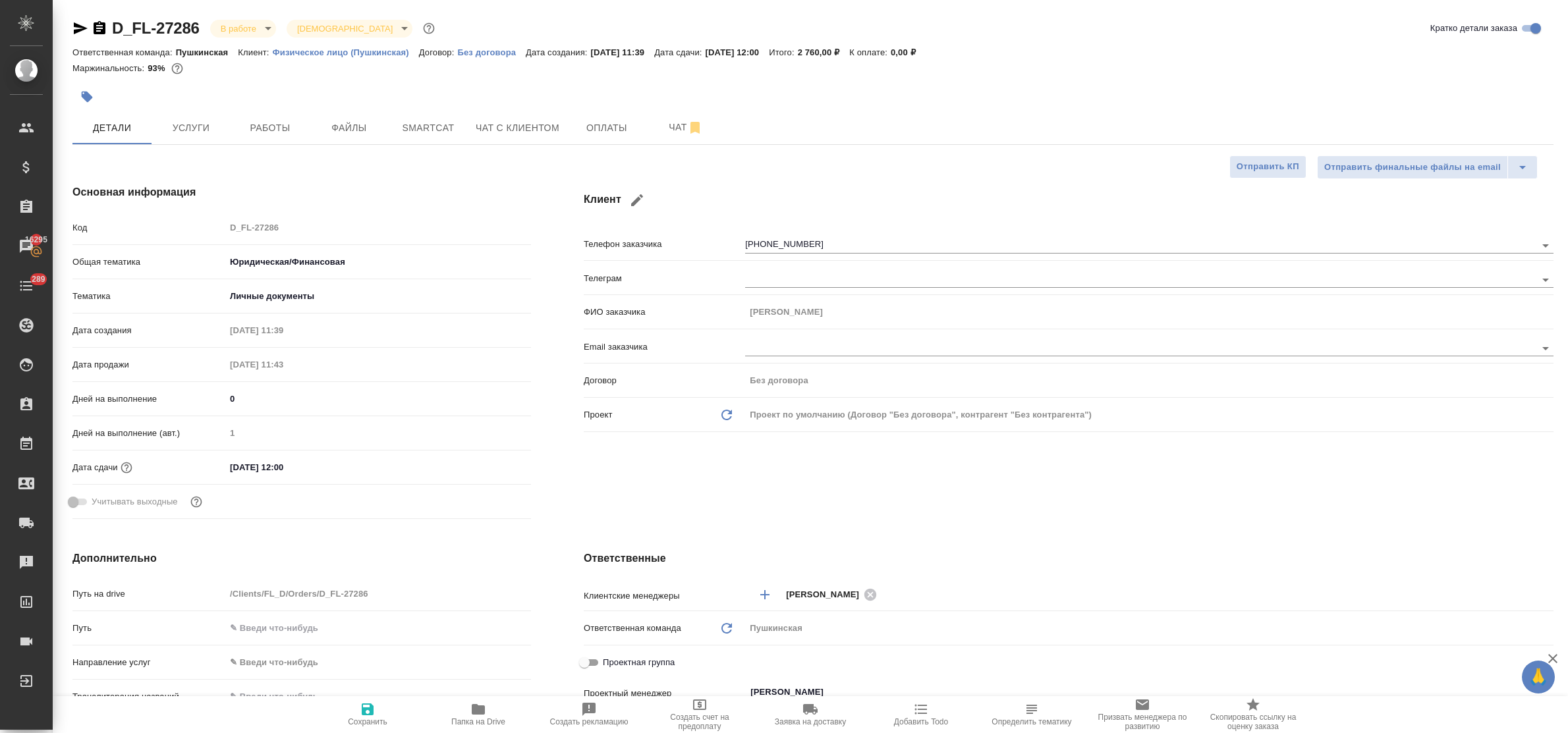
type textarea "x"
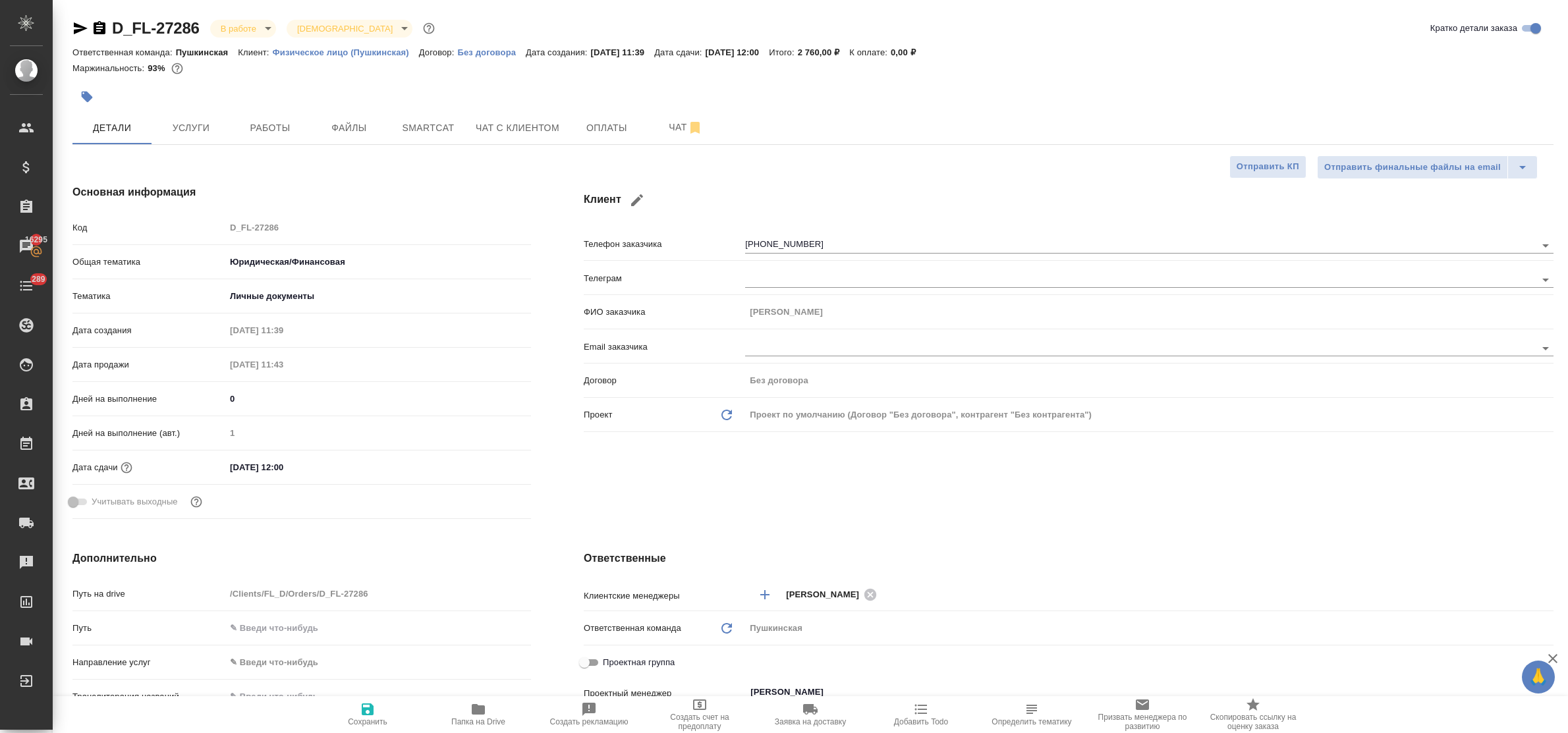
type textarea "x"
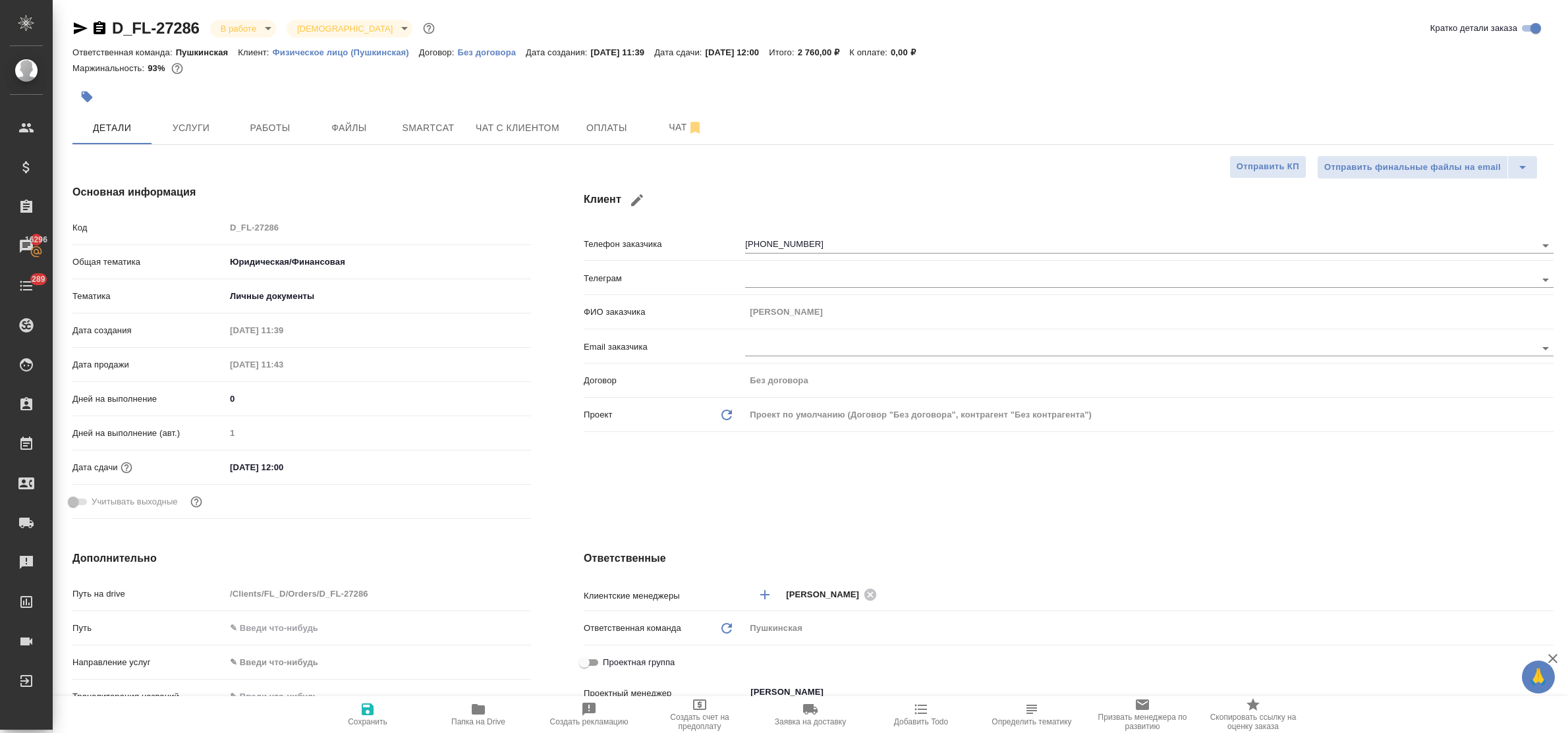
type textarea "x"
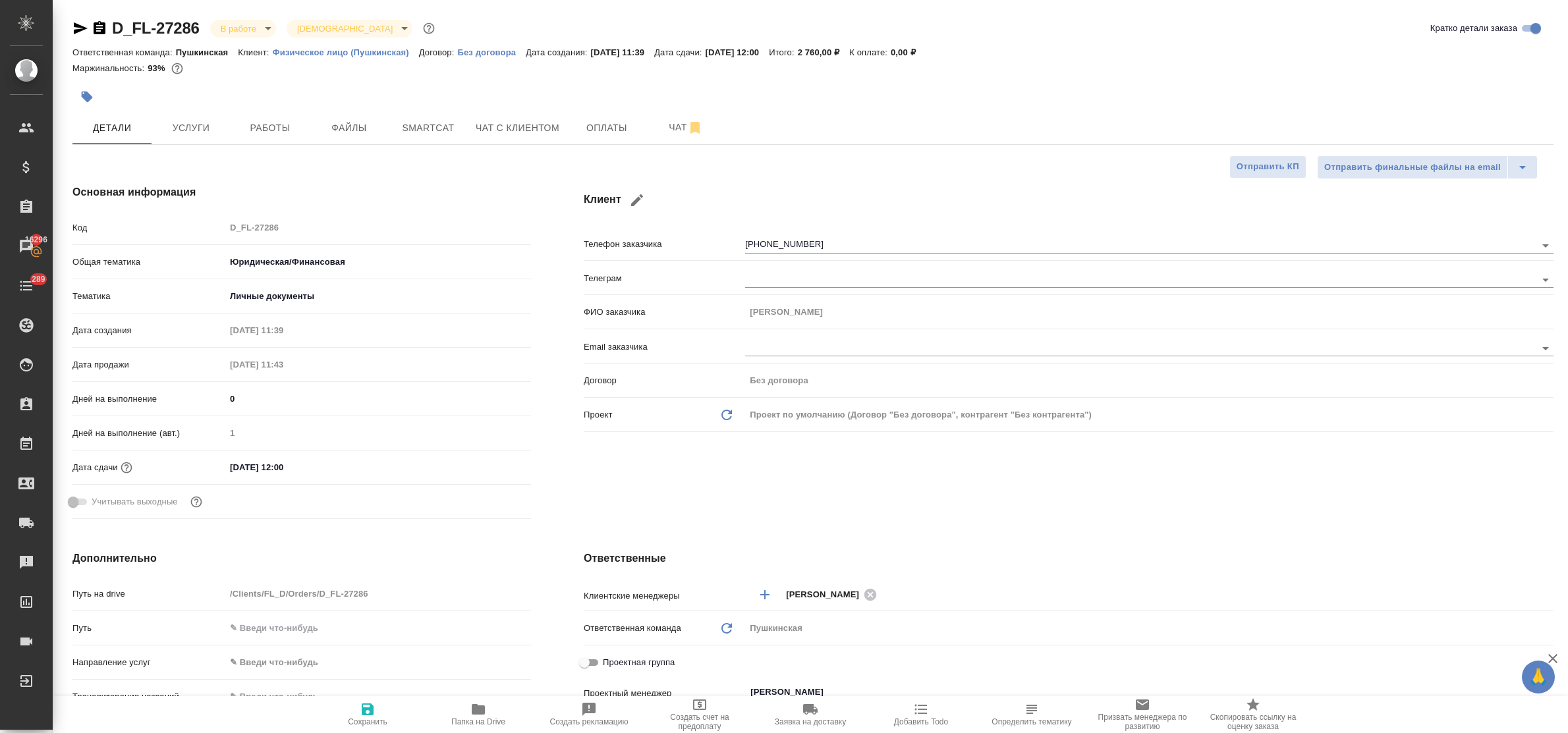
type textarea "x"
drag, startPoint x: 251, startPoint y: 136, endPoint x: 277, endPoint y: 162, distance: 36.8
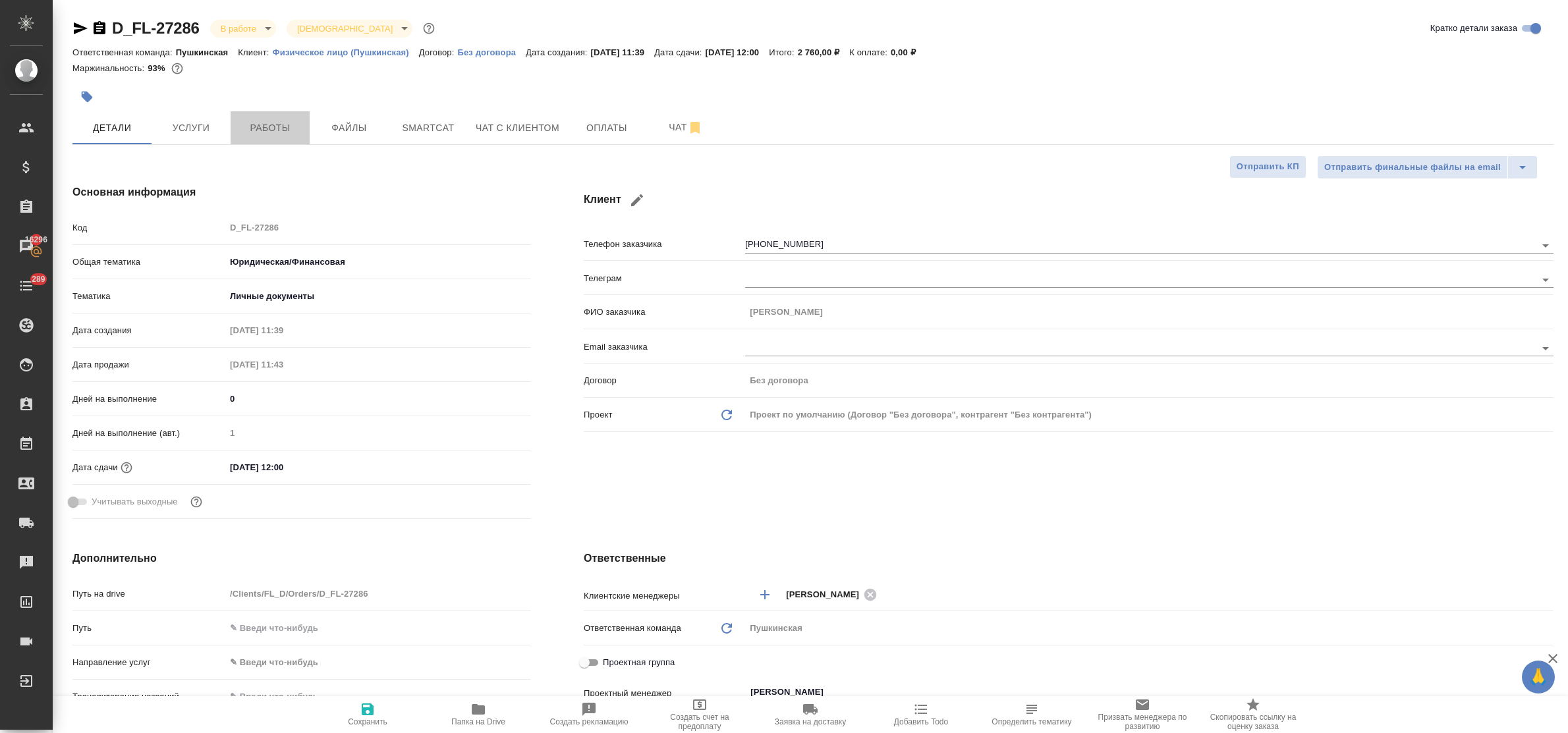
click at [251, 135] on span "Работы" at bounding box center [270, 128] width 63 height 17
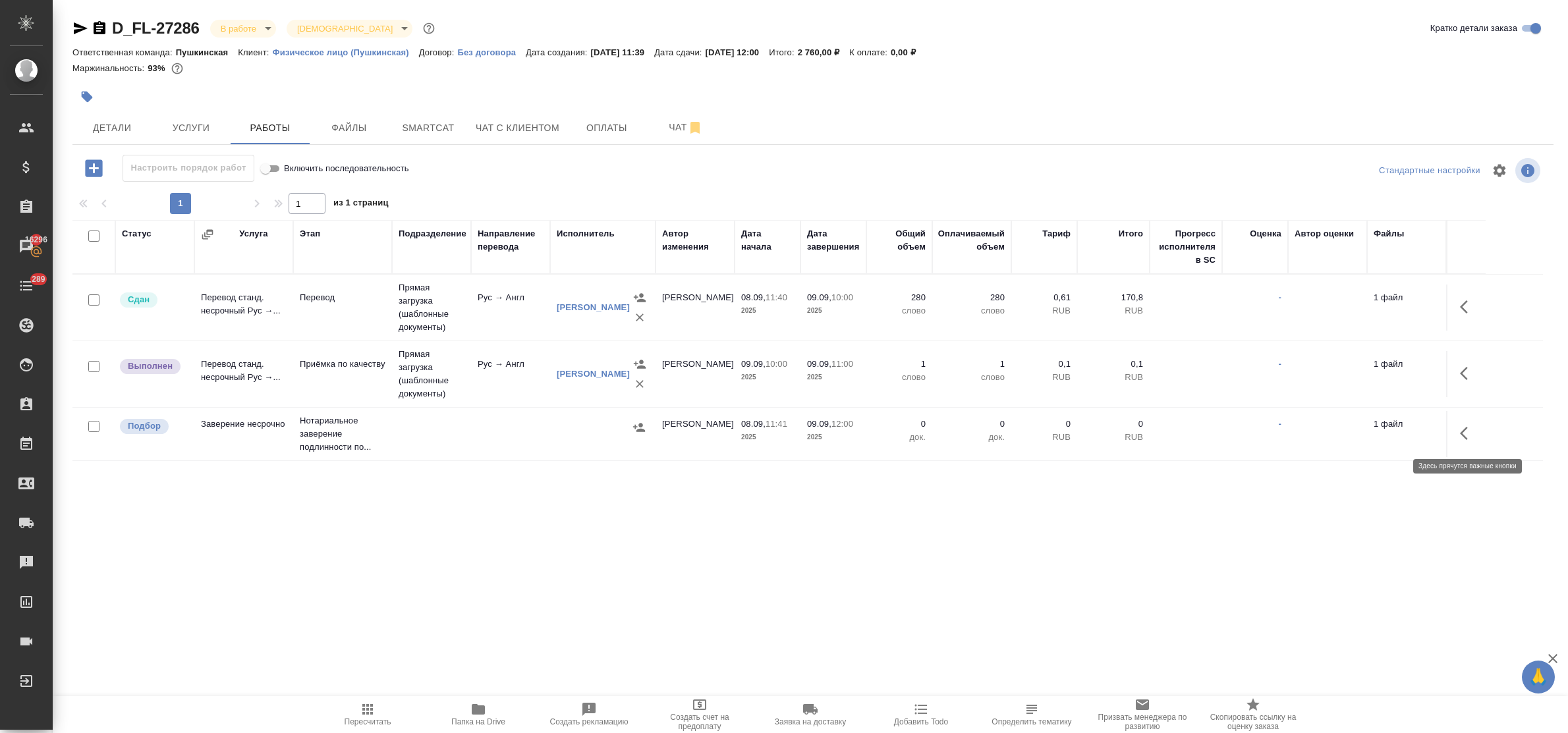
click at [1464, 434] on icon "button" at bounding box center [1468, 434] width 16 height 16
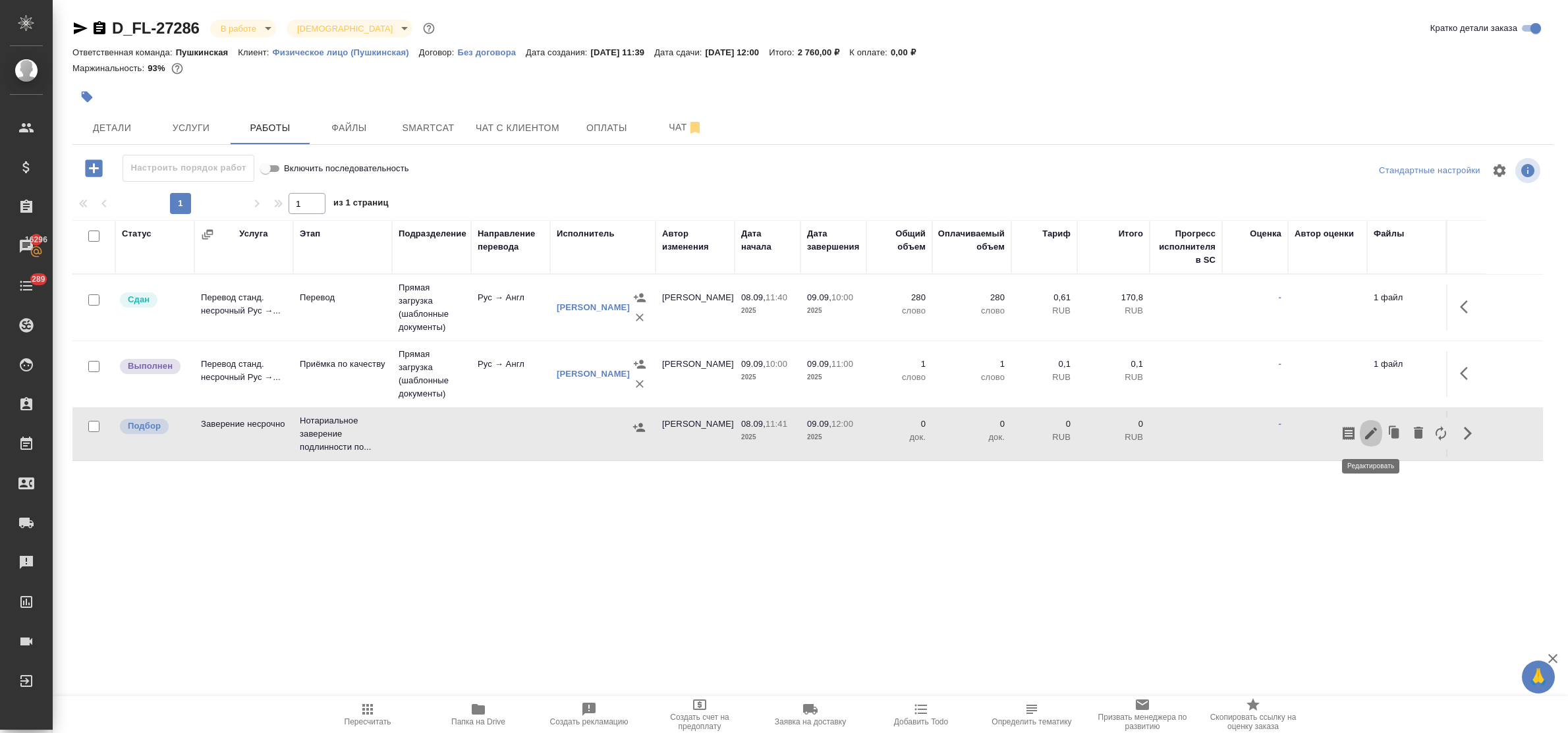
click at [1369, 432] on icon "button" at bounding box center [1371, 434] width 16 height 16
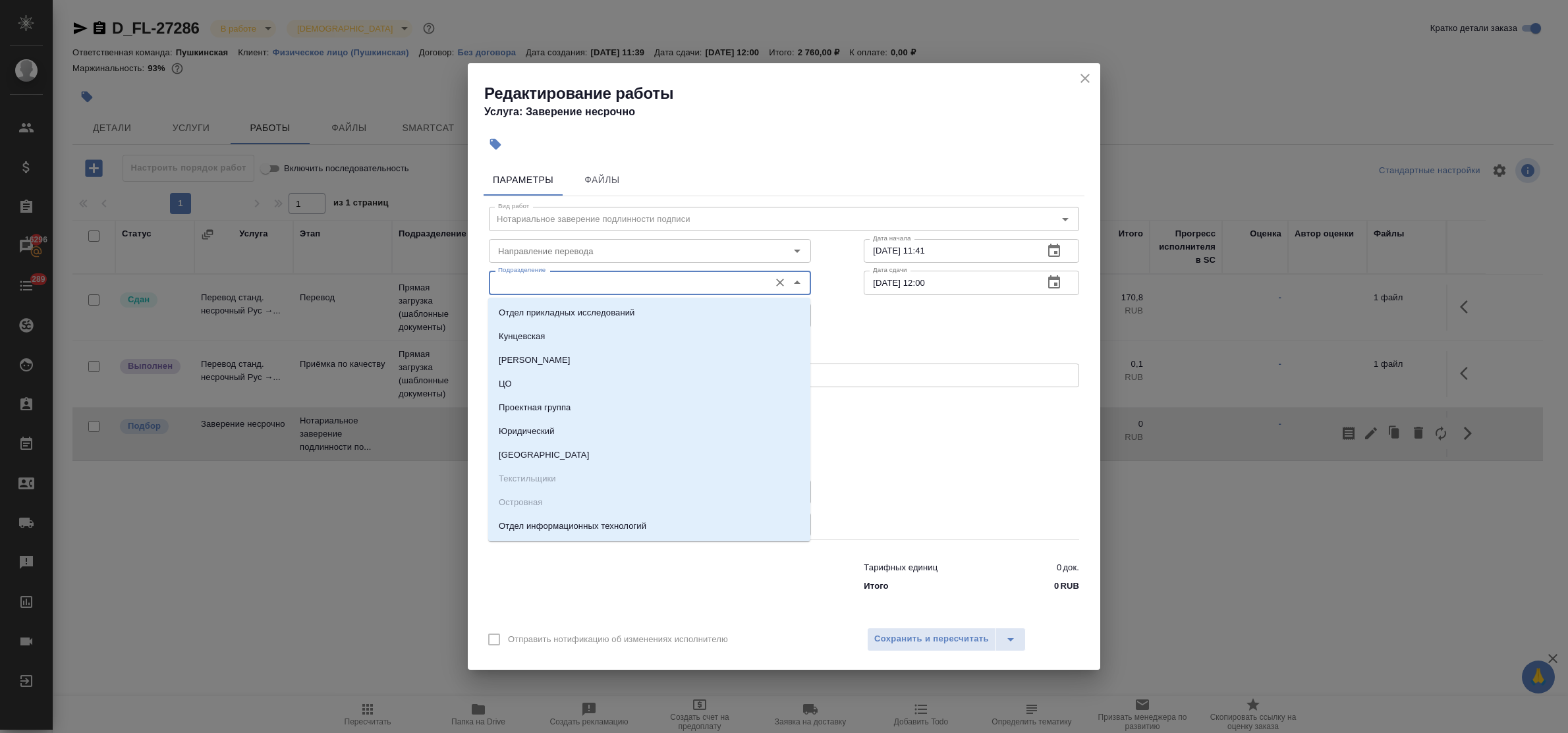
click at [585, 285] on input "Подразделение" at bounding box center [628, 283] width 270 height 16
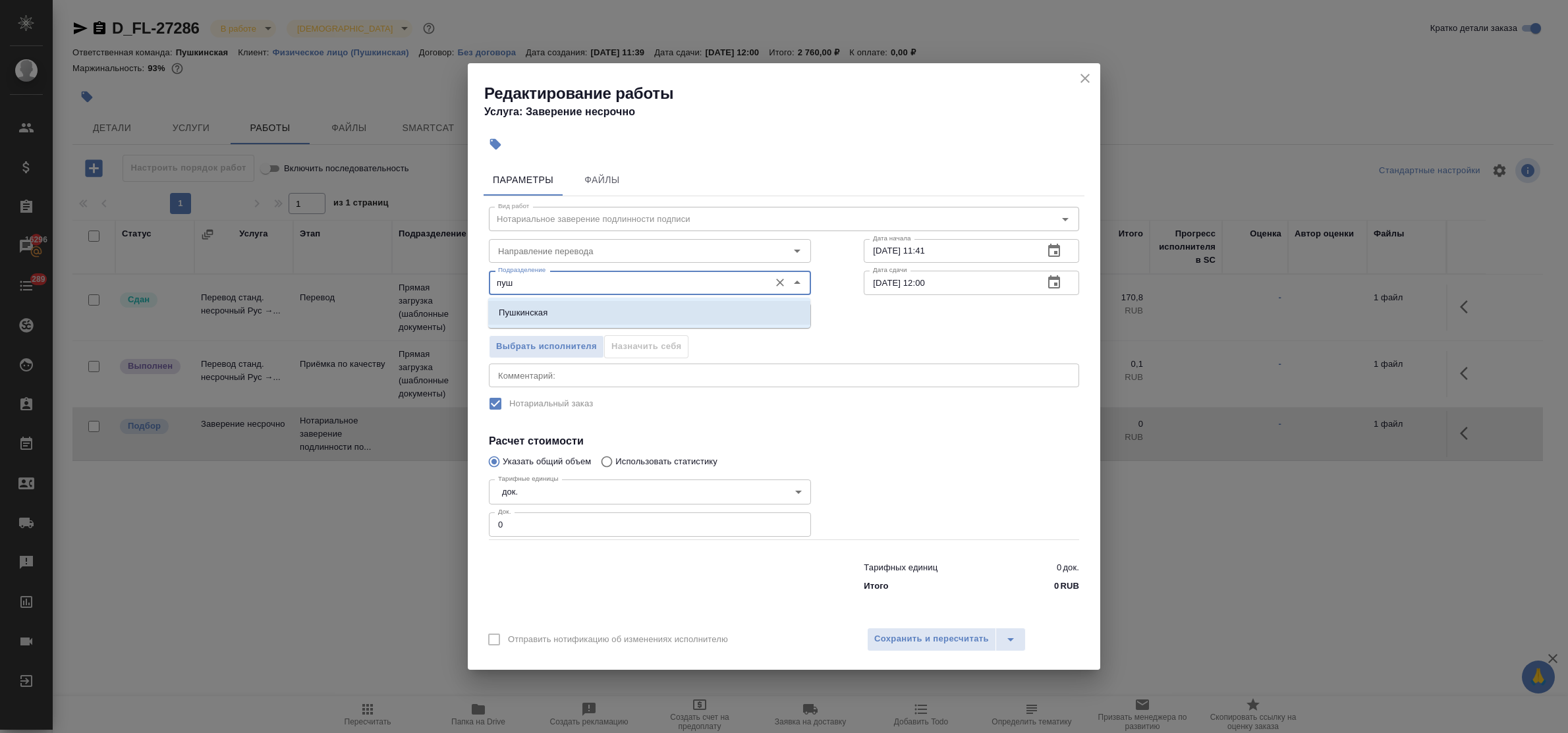
click at [591, 314] on li "Пушкинская" at bounding box center [649, 312] width 322 height 24
type input "Пушкинская"
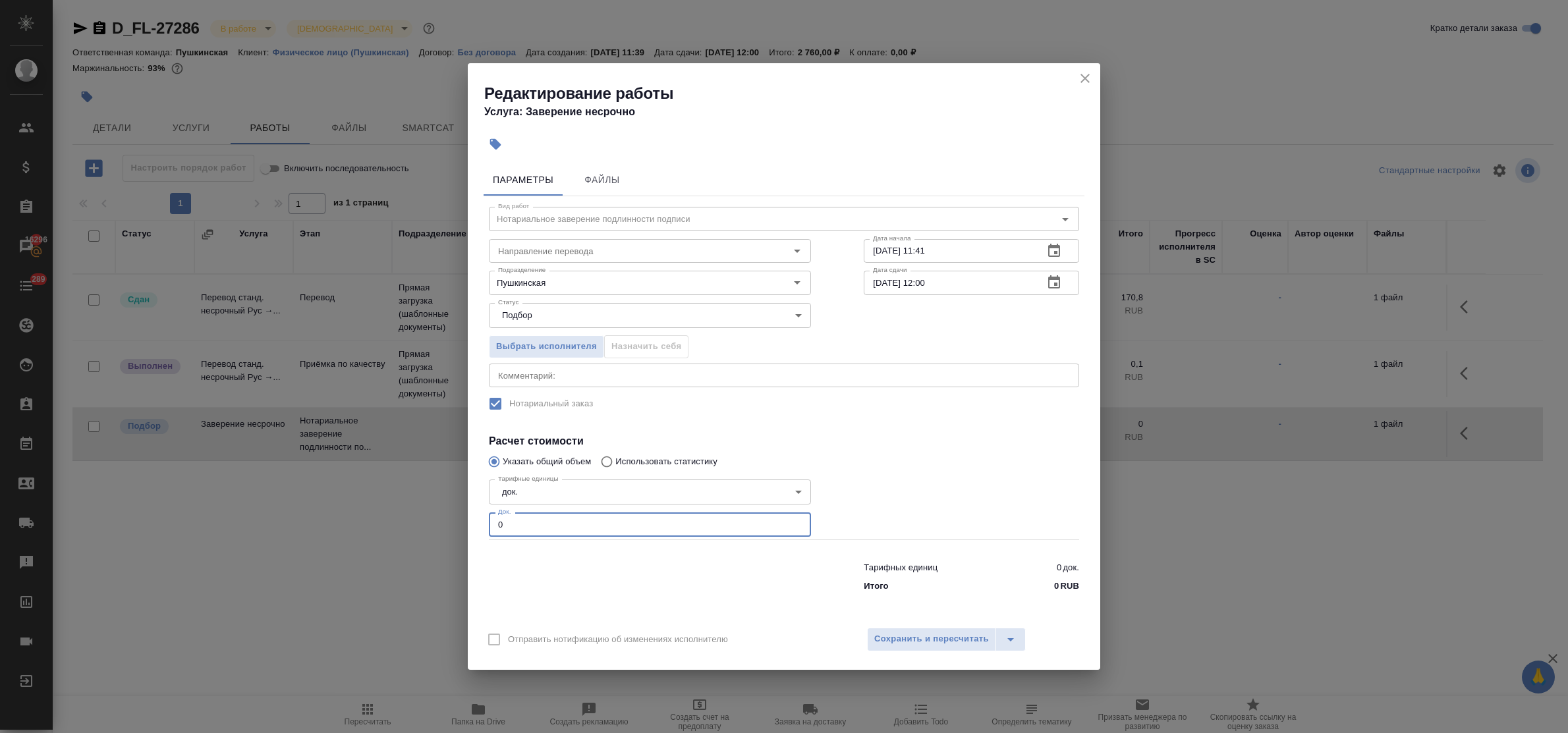
drag, startPoint x: 508, startPoint y: 519, endPoint x: 462, endPoint y: 511, distance: 46.7
click at [462, 511] on div "Редактирование работы Услуга: Заверение несрочно Параметры Файлы Вид работ Нота…" at bounding box center [784, 366] width 1568 height 733
type input "1"
click at [986, 634] on span "Сохранить и пересчитать" at bounding box center [931, 639] width 115 height 15
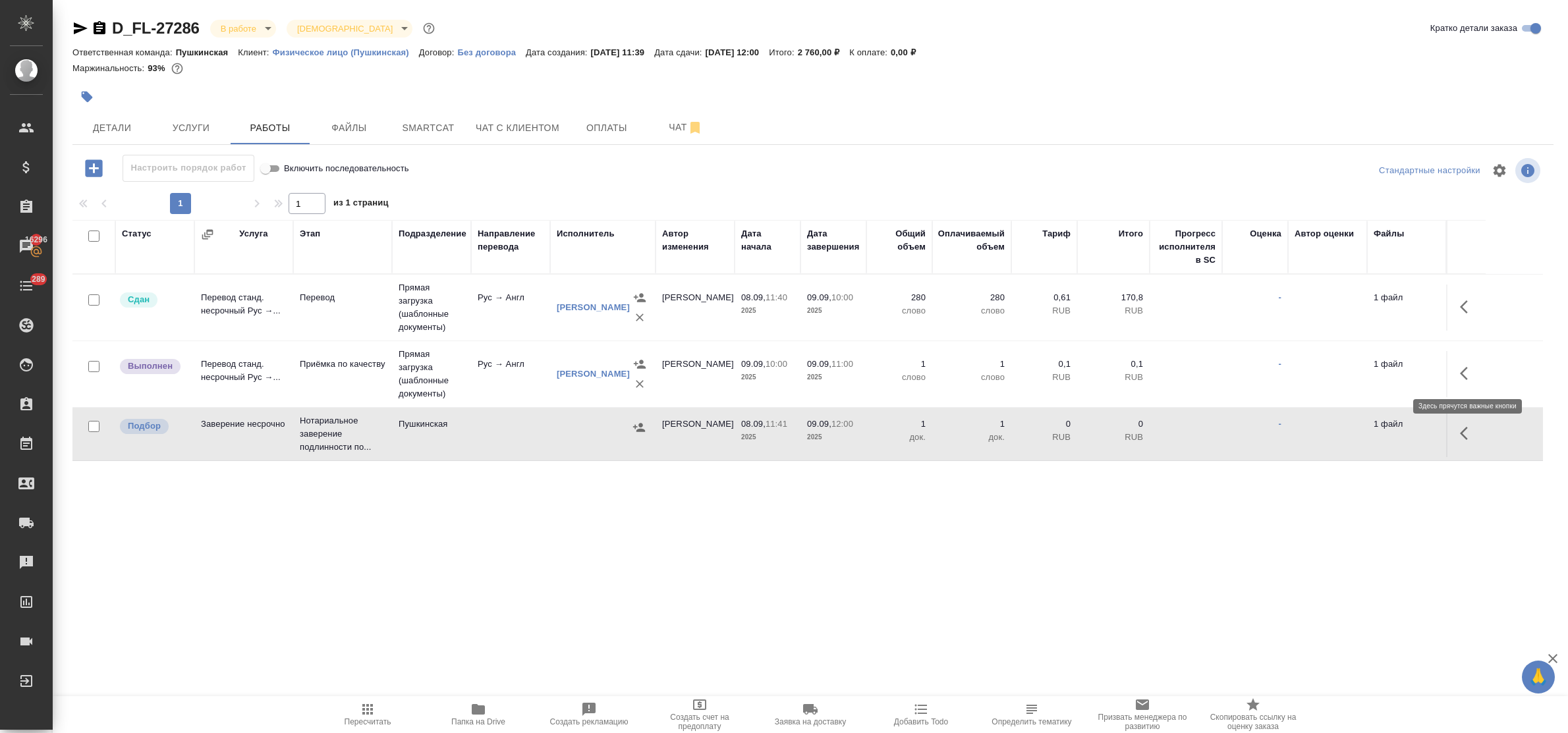
click at [1466, 372] on icon "button" at bounding box center [1468, 373] width 16 height 16
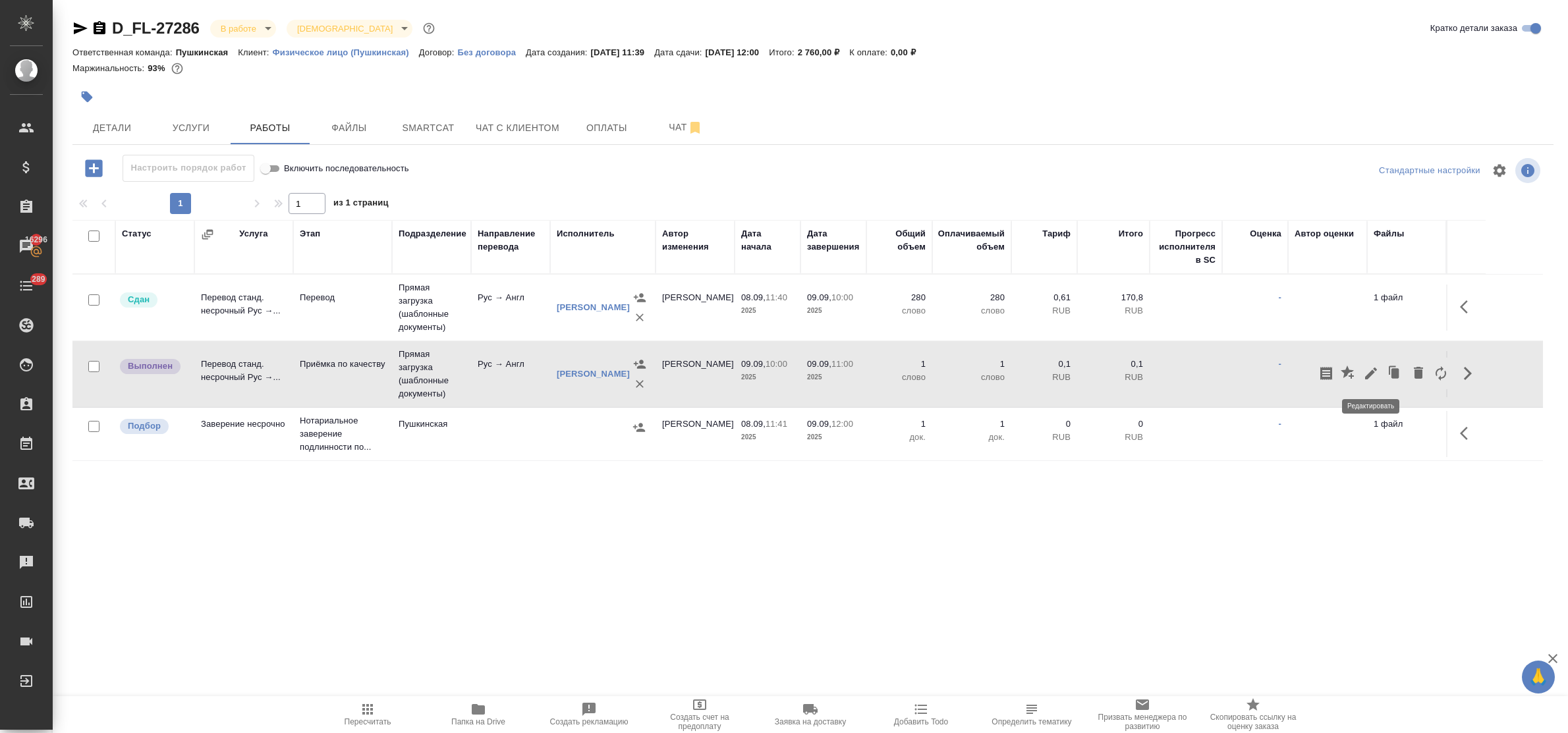
click at [1371, 370] on icon "button" at bounding box center [1371, 373] width 16 height 16
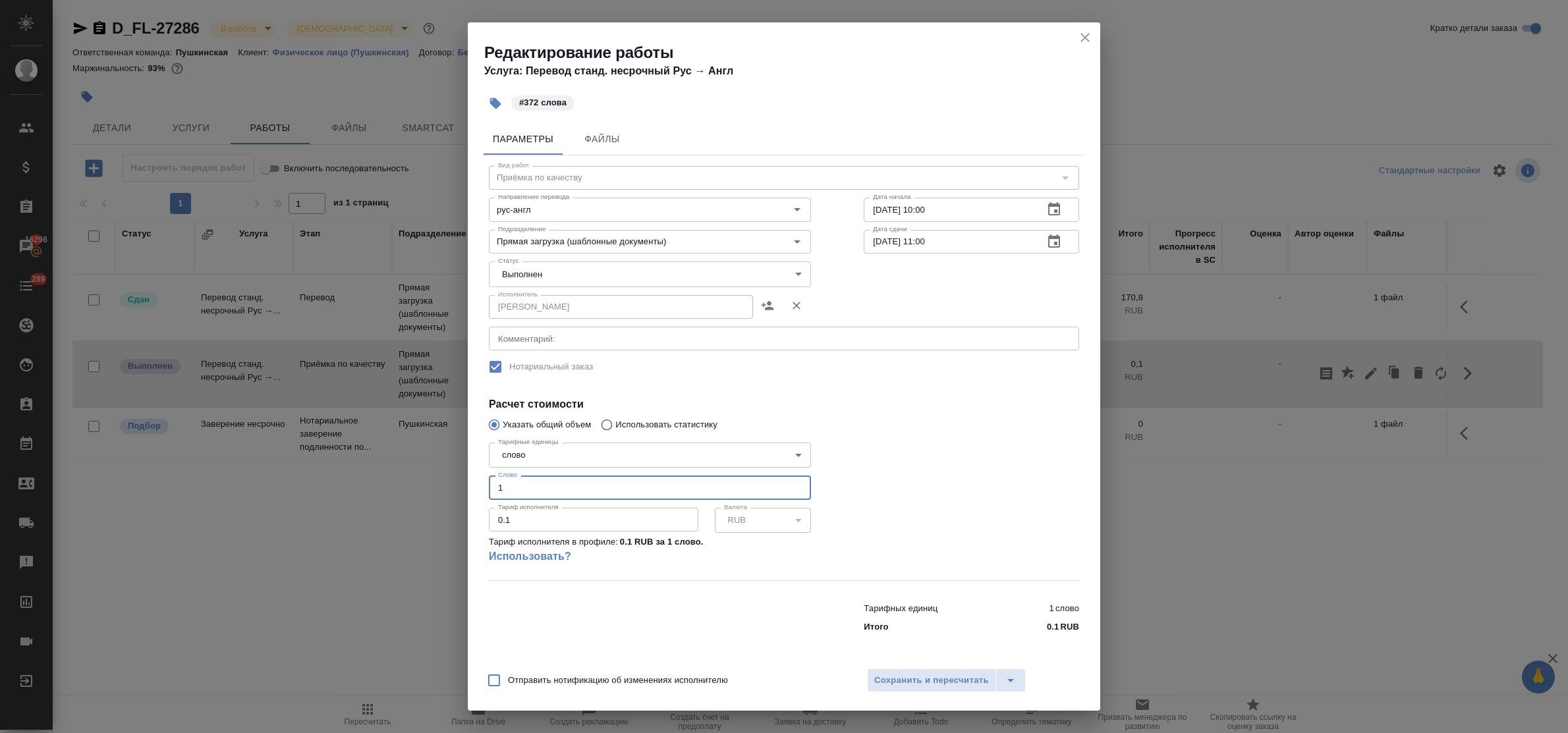
drag, startPoint x: 509, startPoint y: 483, endPoint x: 475, endPoint y: 477, distance: 34.5
click at [475, 477] on div "Параметры Файлы Вид работ Приёмка по качеству Вид работ Направление перевода ру…" at bounding box center [784, 389] width 632 height 543
type input "372"
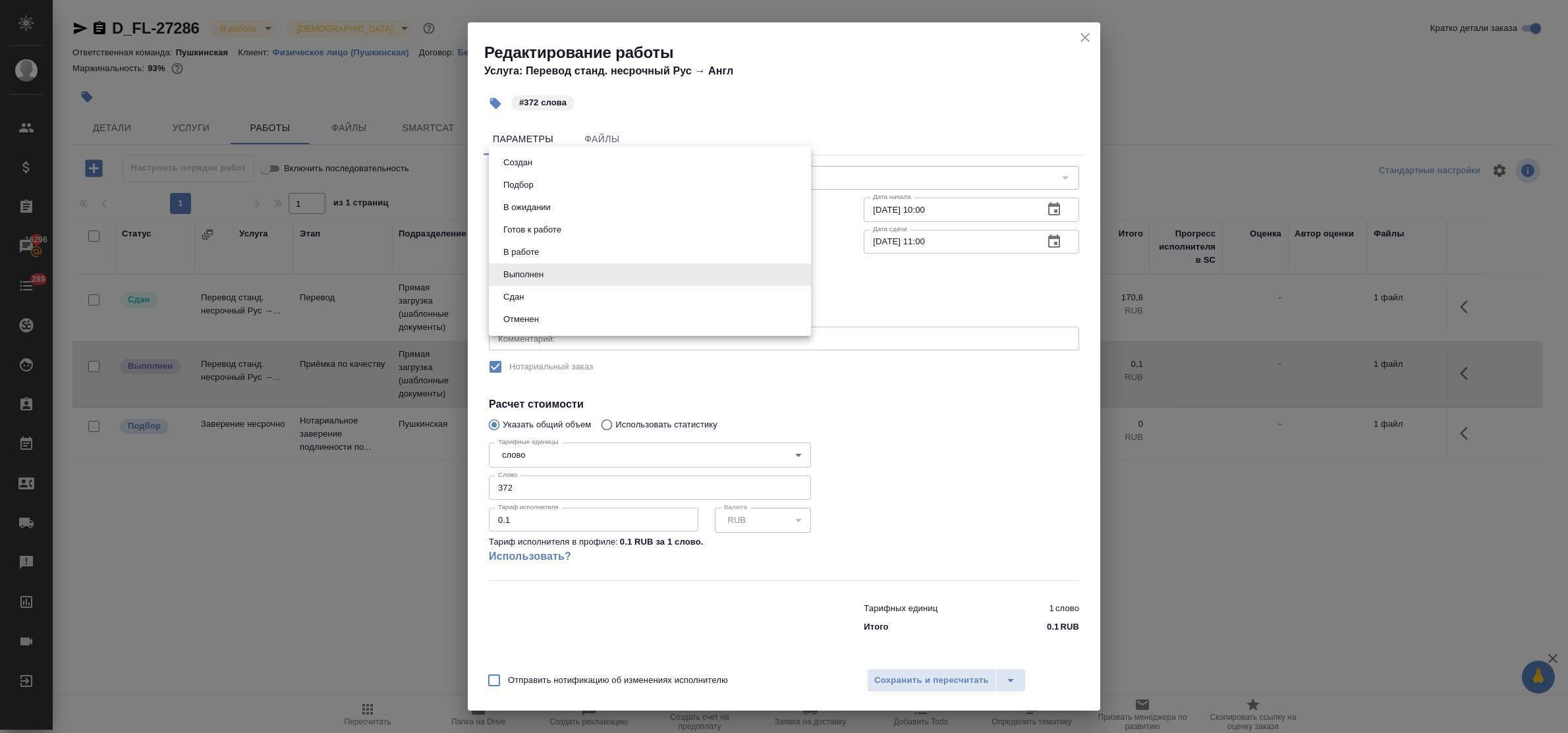
click at [593, 278] on body "🙏 .cls-1 fill:#fff; AWATERA Bulakhova Elena Клиенты Спецификации Заказы 16296 Ч…" at bounding box center [784, 366] width 1568 height 733
click at [550, 299] on li "Сдан" at bounding box center [650, 297] width 322 height 23
type input "closed"
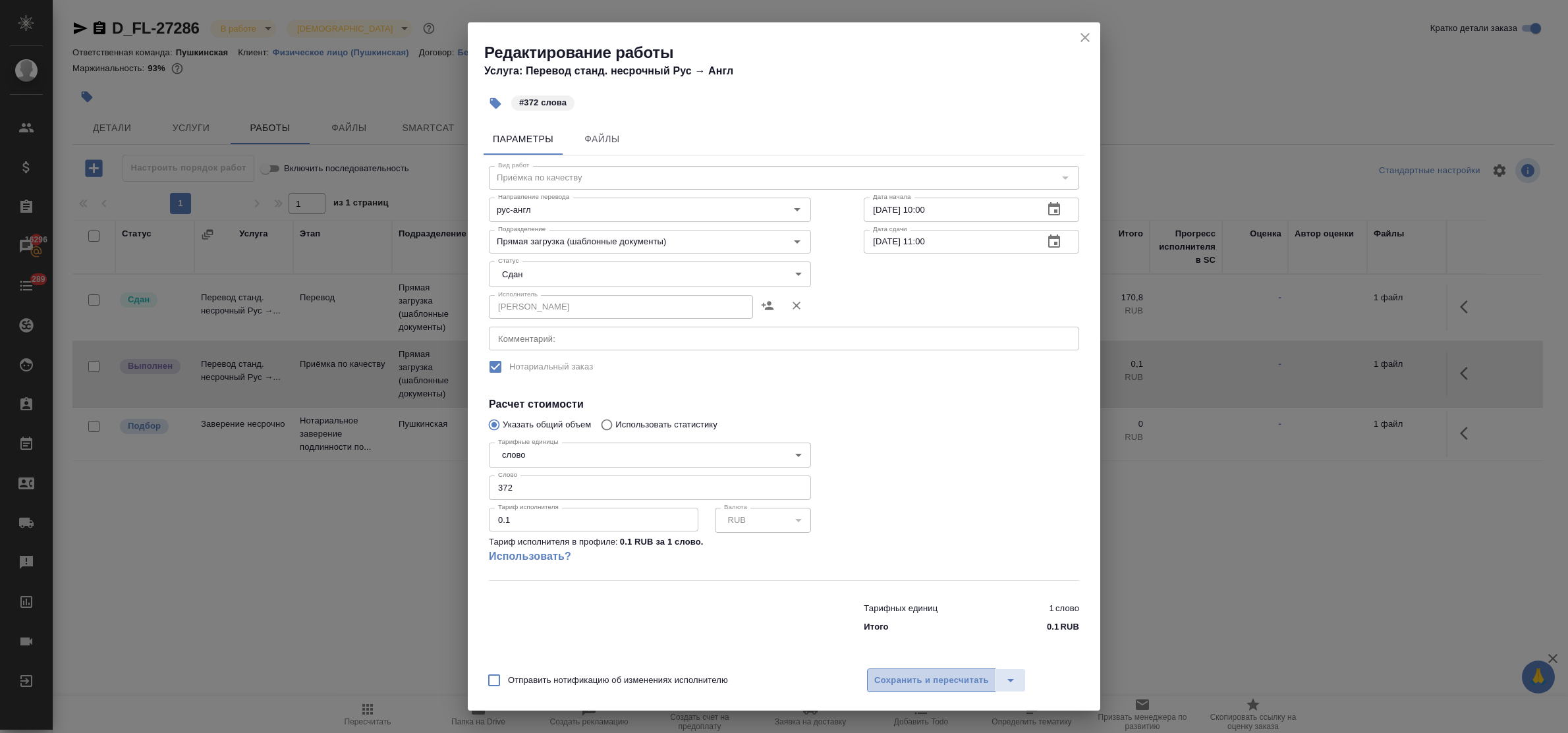
click at [944, 677] on span "Сохранить и пересчитать" at bounding box center [931, 681] width 115 height 15
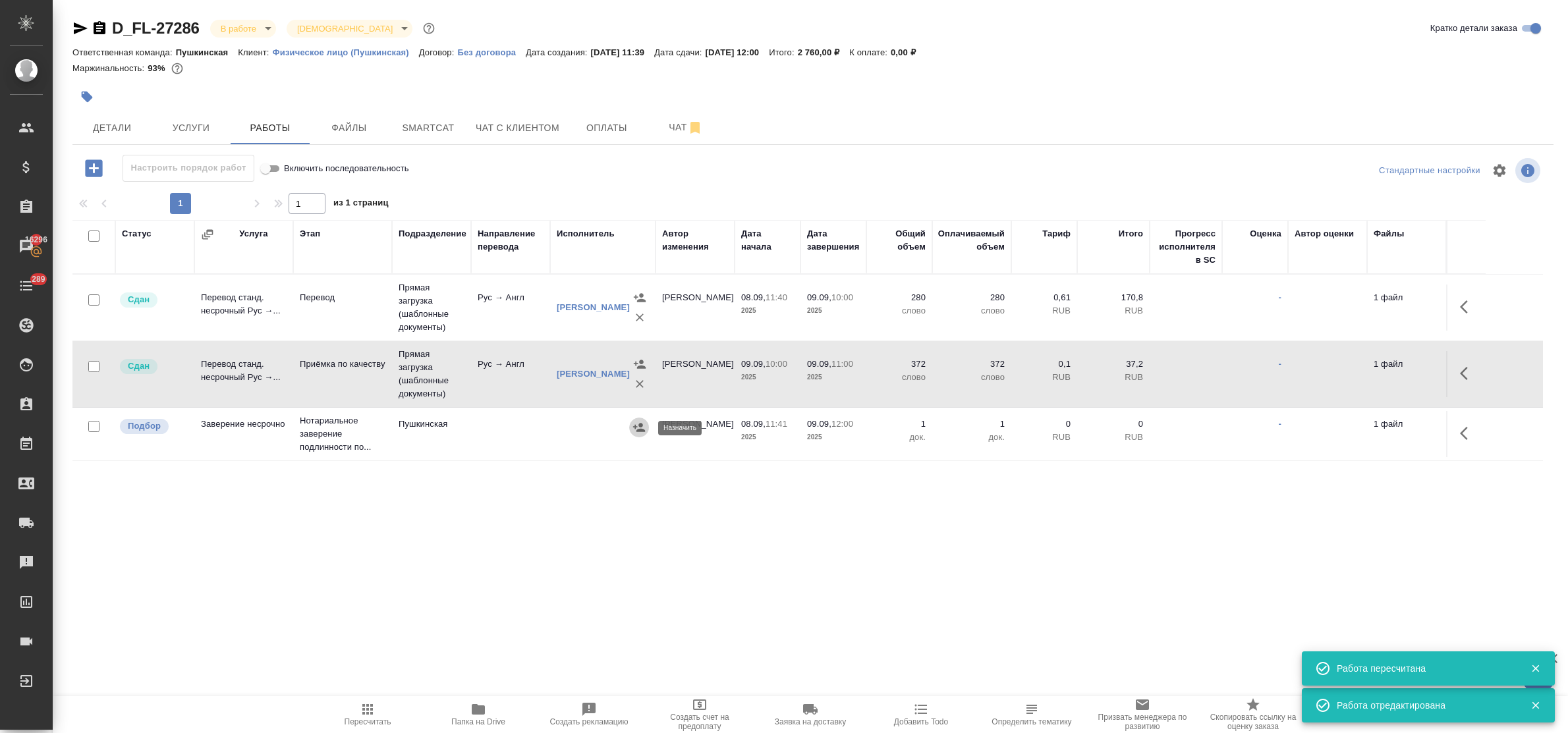
click at [637, 428] on icon "button" at bounding box center [639, 427] width 12 height 9
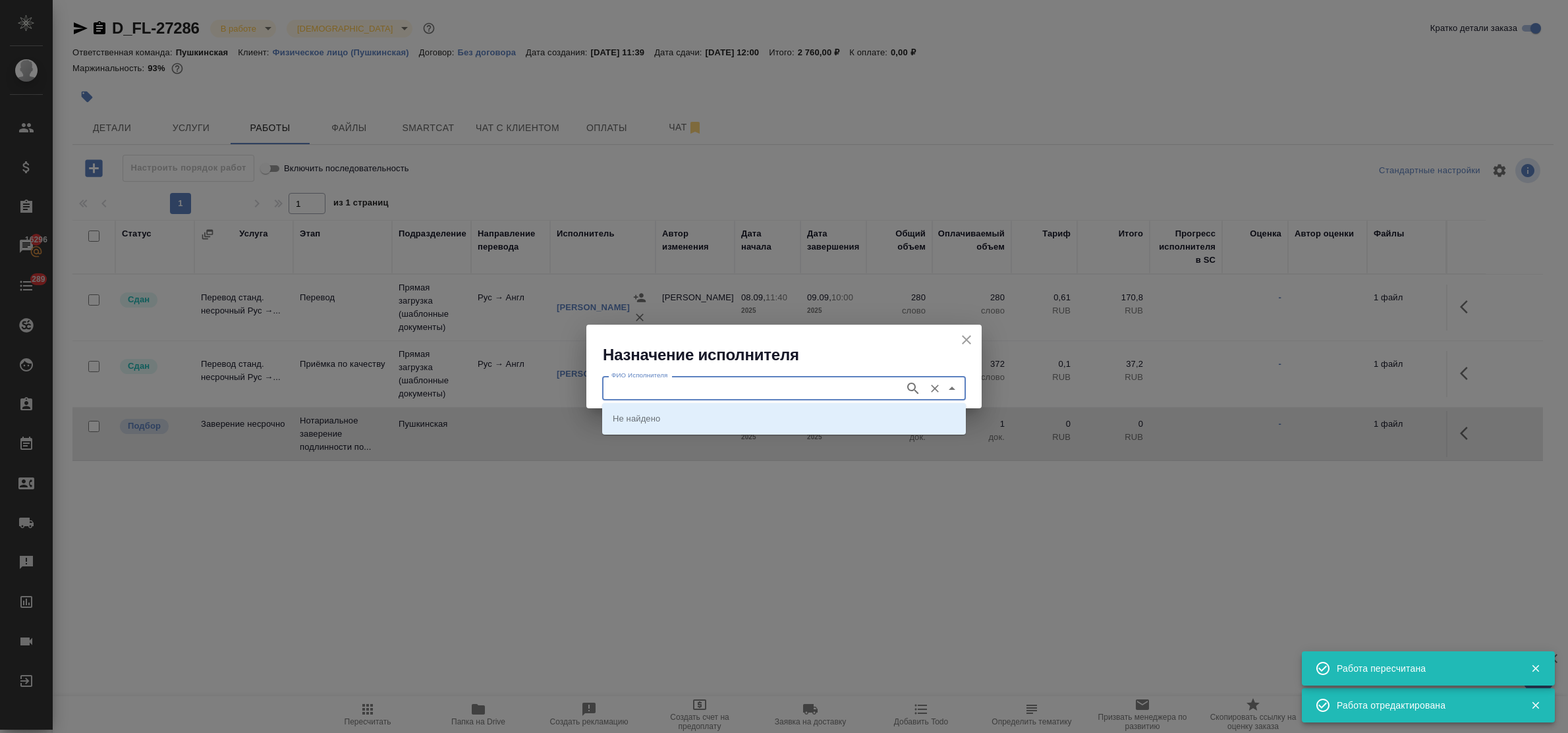
click at [695, 386] on input "ФИО Исполнителя" at bounding box center [752, 388] width 292 height 16
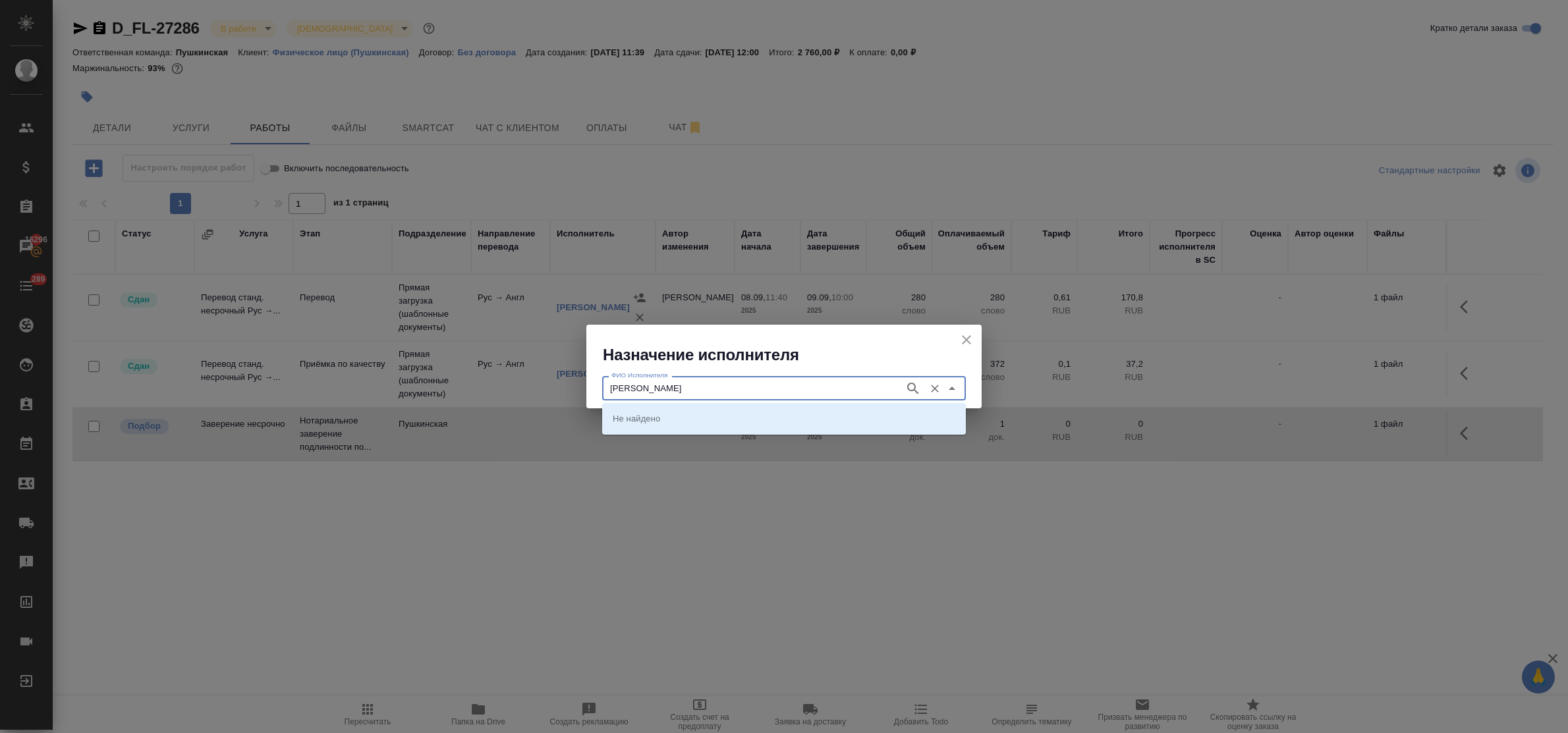
type input "федорченко"
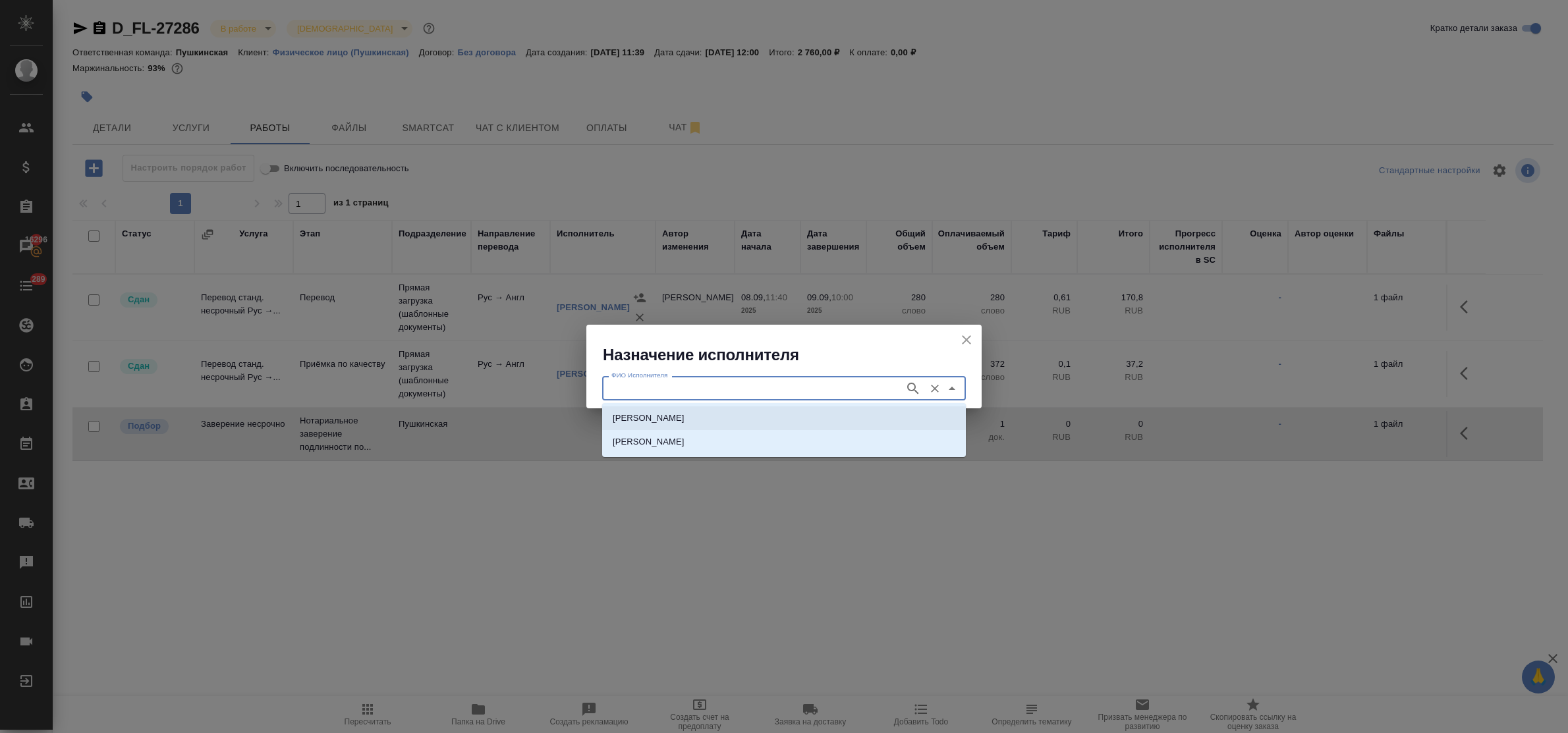
click at [684, 421] on p "НОТАРИУС Федорченко Александр Вячеславович" at bounding box center [648, 418] width 72 height 13
type input "НОТАРИУС Федорченко Александр Вячеславович"
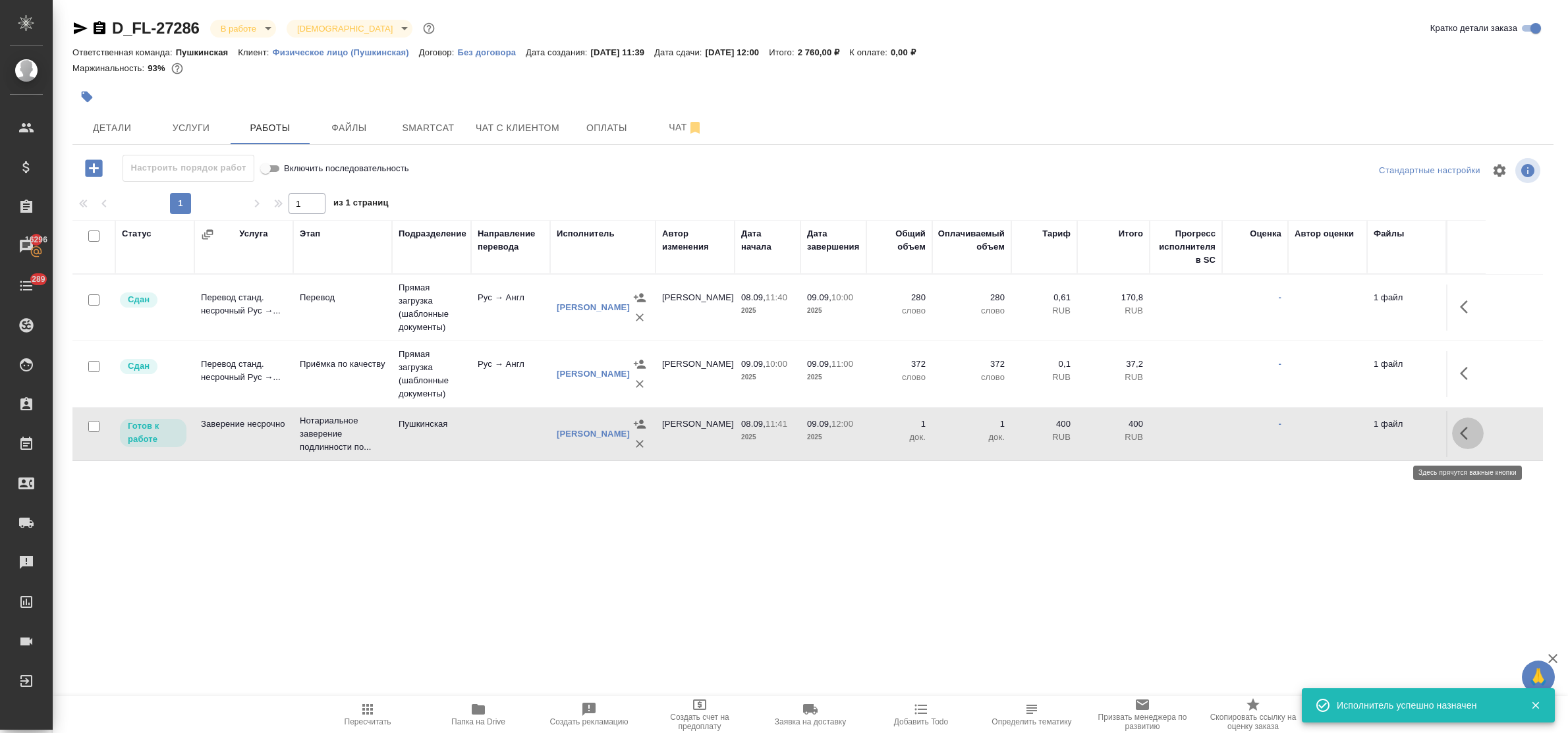
click at [1466, 440] on icon "button" at bounding box center [1463, 434] width 8 height 13
click at [1365, 440] on icon "button" at bounding box center [1371, 434] width 16 height 16
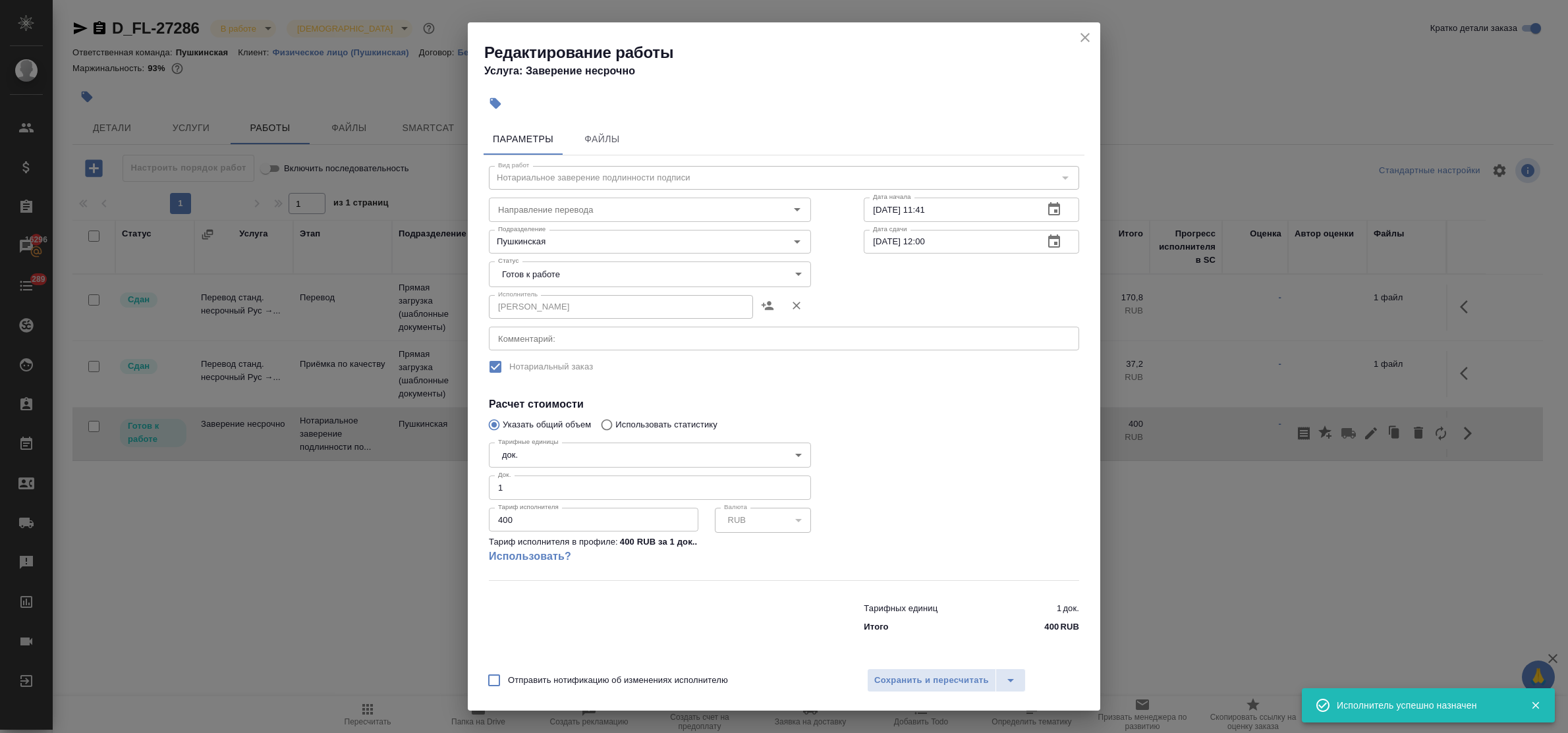
click at [634, 280] on body "🙏 .cls-1 fill:#fff; AWATERA Bulakhova Elena Клиенты Спецификации Заказы 16296 Ч…" at bounding box center [784, 366] width 1568 height 733
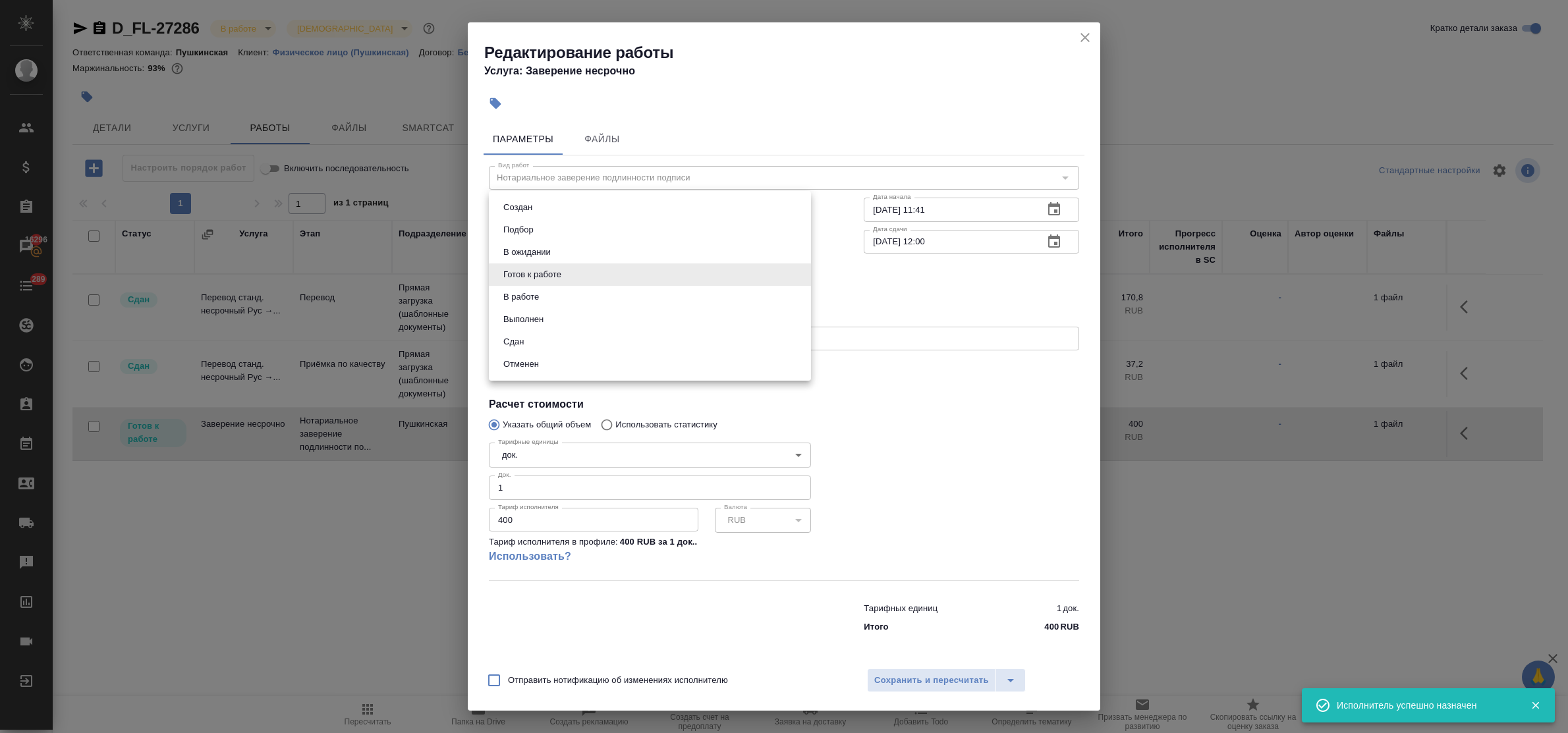
click at [570, 344] on li "Сдан" at bounding box center [650, 341] width 322 height 23
type input "closed"
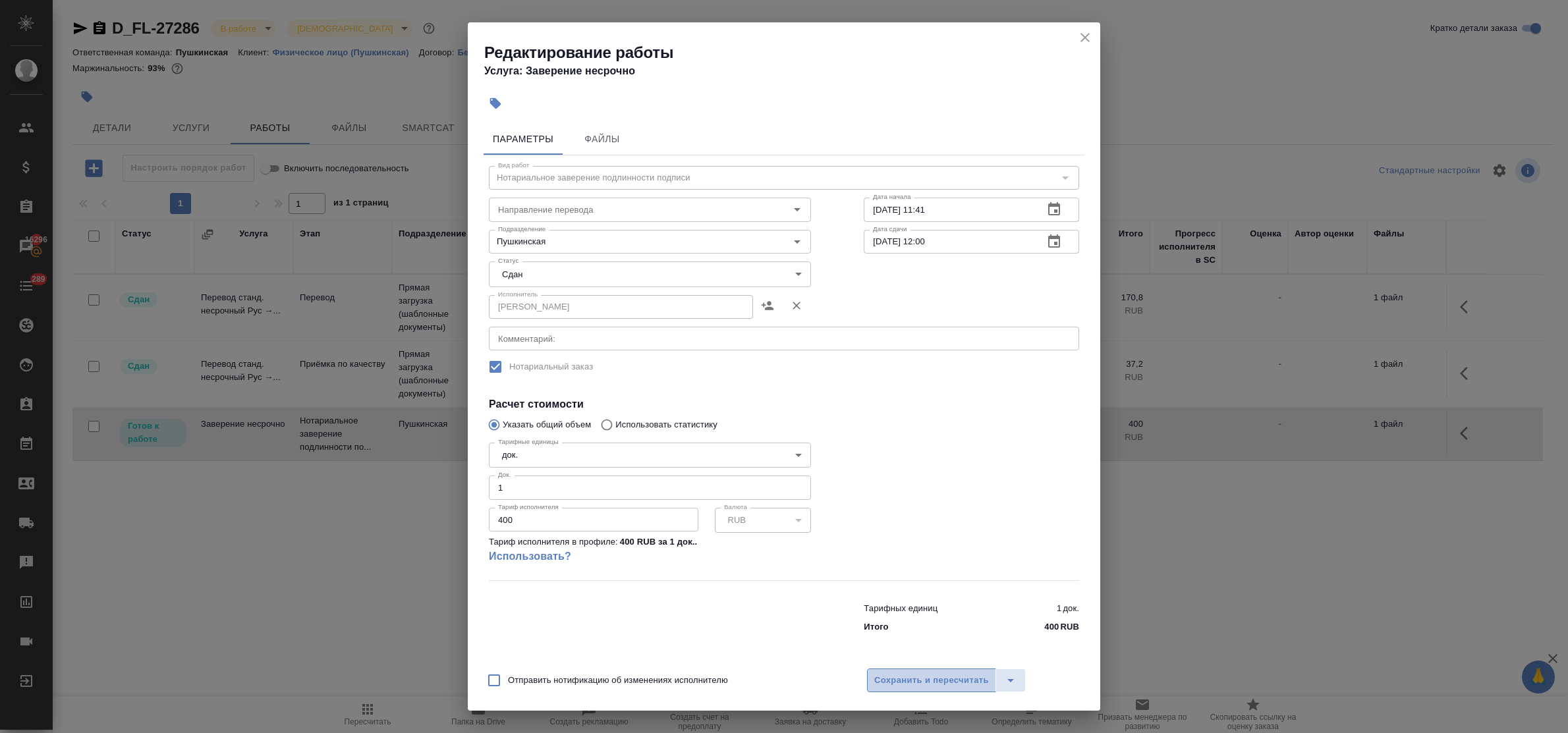
click at [907, 673] on span "Сохранить и пересчитать" at bounding box center [931, 681] width 115 height 15
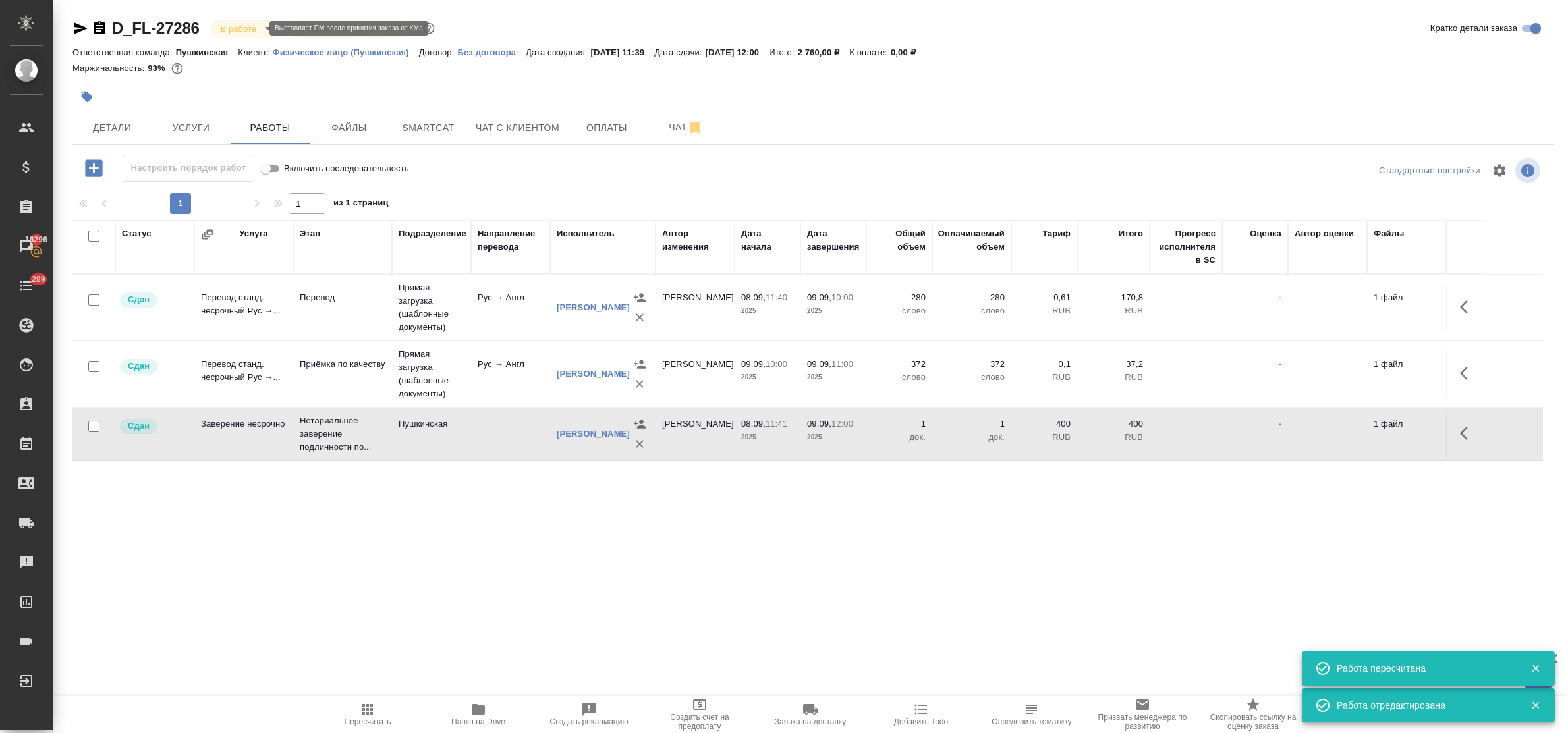
click at [234, 26] on body "🙏 .cls-1 fill:#fff; AWATERA Bulakhova Elena Клиенты Спецификации Заказы 16296 Ч…" at bounding box center [784, 366] width 1568 height 733
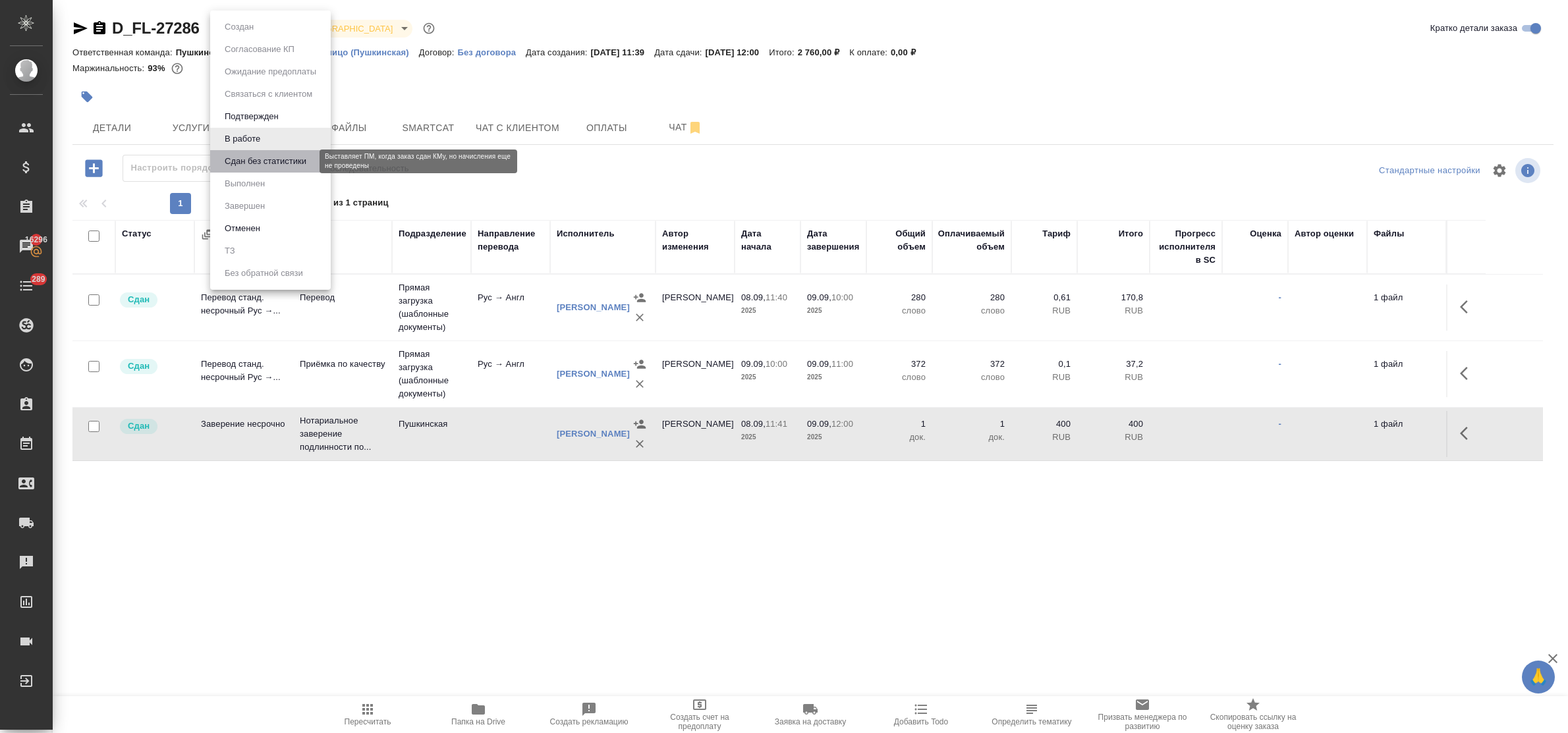
click at [251, 163] on button "Сдан без статистики" at bounding box center [265, 161] width 89 height 15
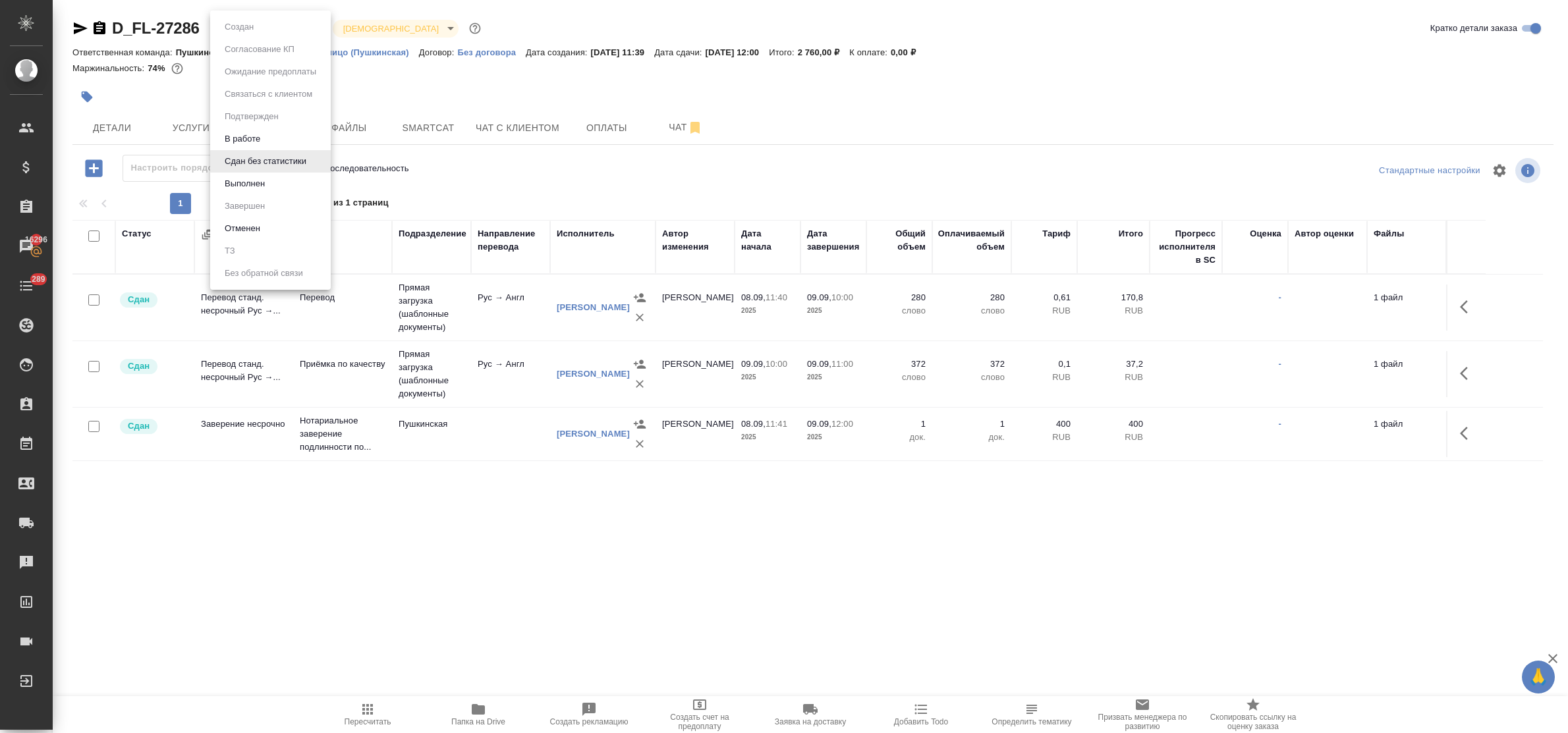
click at [248, 33] on body "🙏 .cls-1 fill:#fff; AWATERA Bulakhova Elena Клиенты Спецификации Заказы 16296 Ч…" at bounding box center [784, 366] width 1568 height 733
click at [251, 183] on button "Выполнен" at bounding box center [245, 184] width 48 height 15
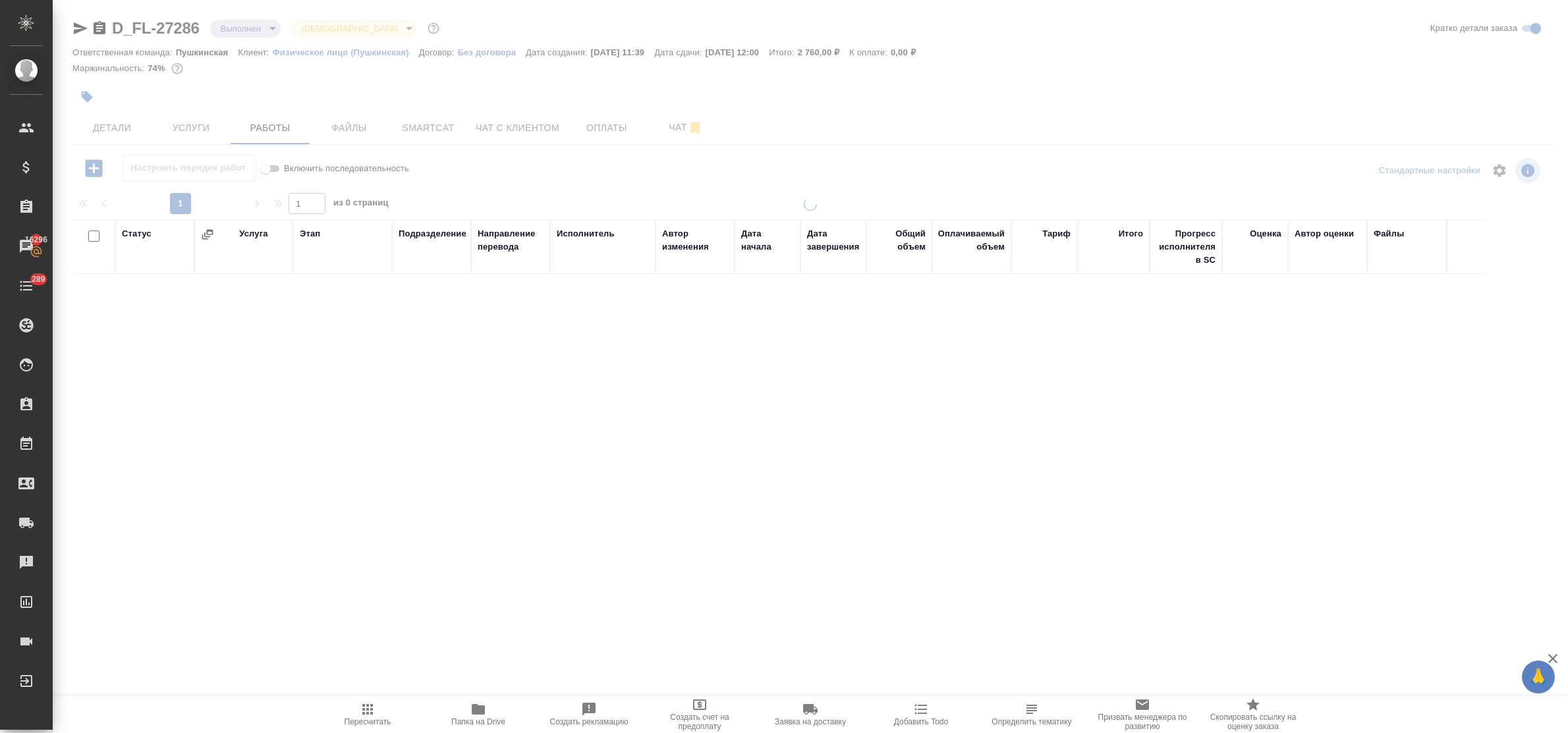
click at [249, 32] on body "🙏 .cls-1 fill:#fff; AWATERA Bulakhova Elena Клиенты Спецификации Заказы 16296 Ч…" at bounding box center [784, 366] width 1568 height 733
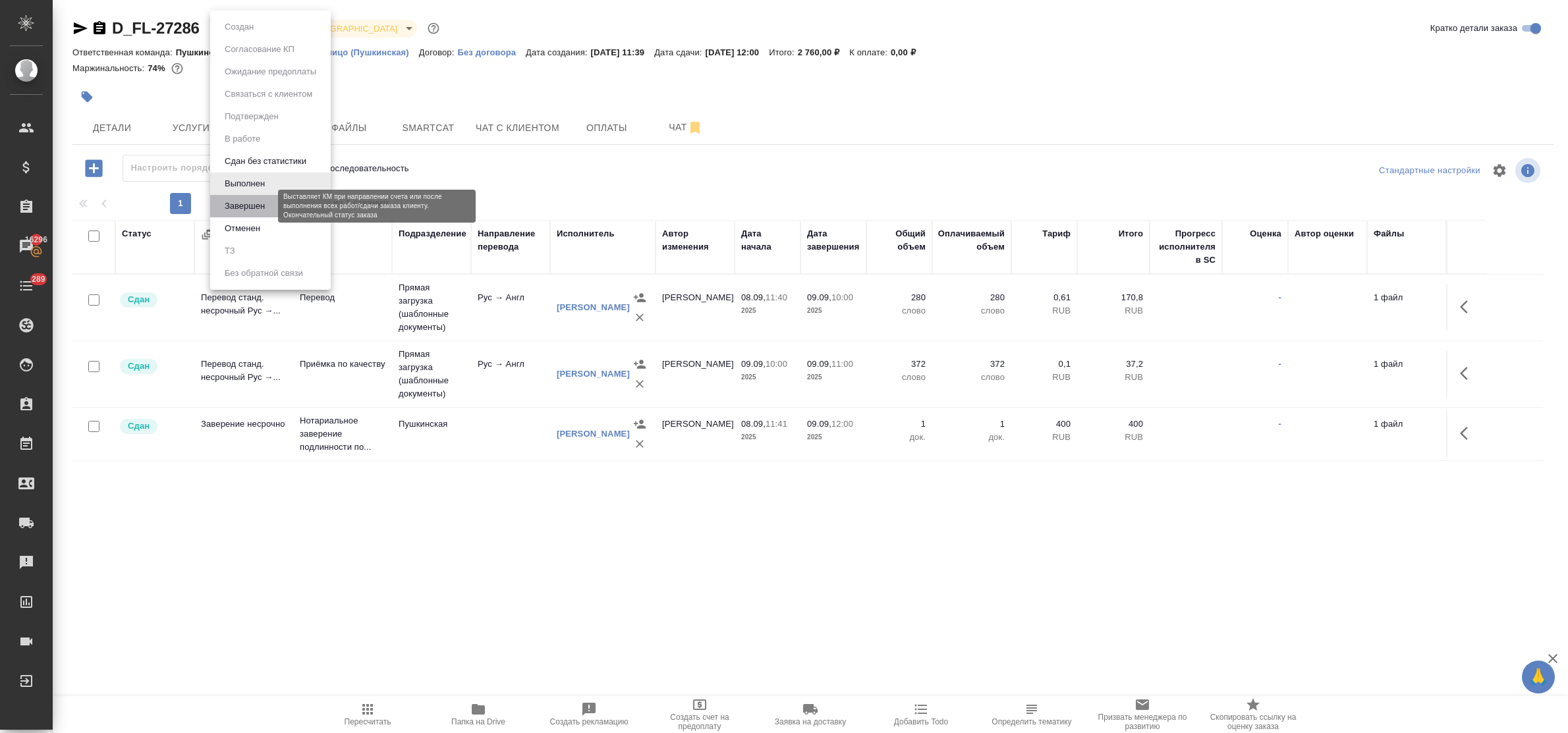
click at [251, 201] on button "Завершен" at bounding box center [245, 206] width 48 height 15
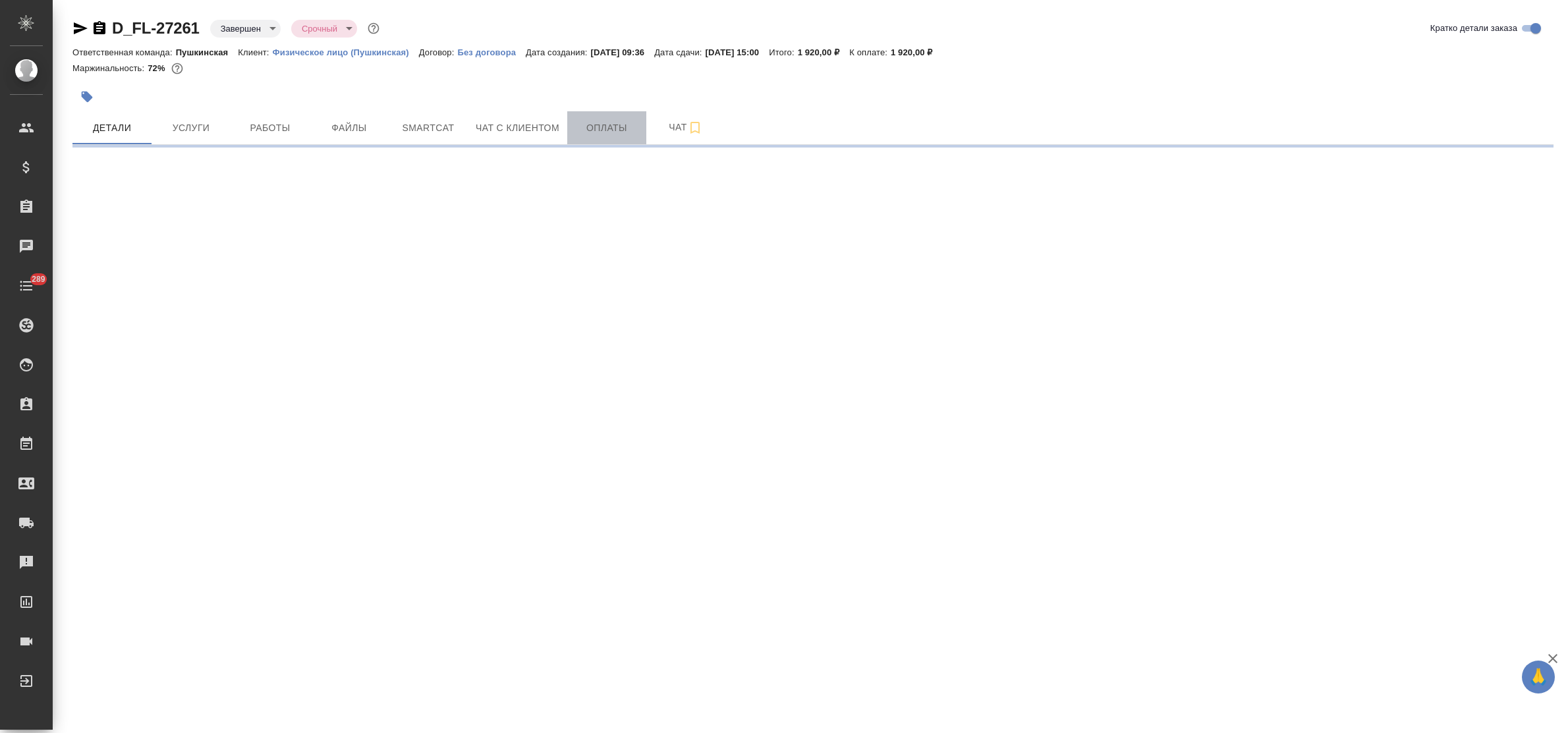
click at [607, 117] on button "Оплаты" at bounding box center [607, 127] width 79 height 33
select select "RU"
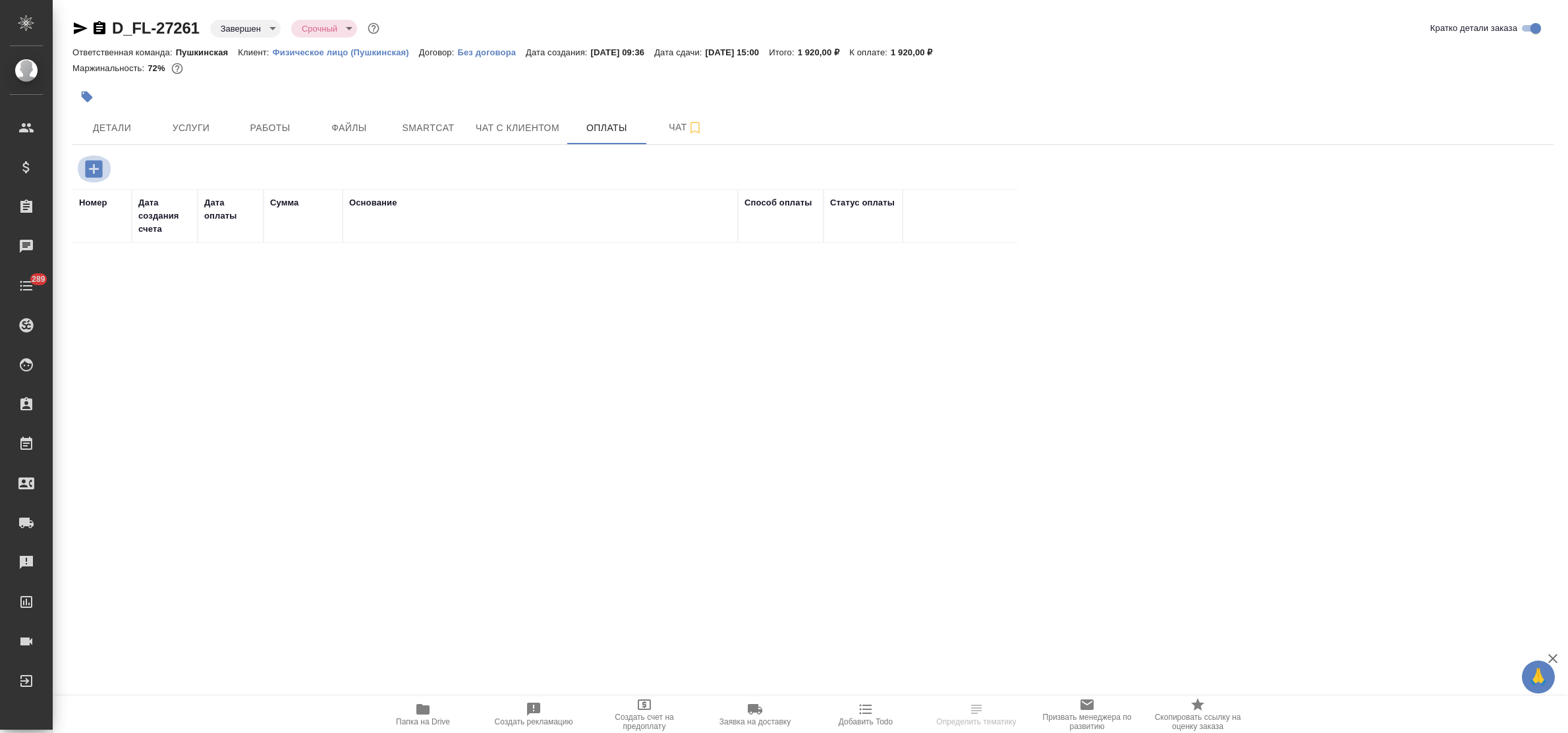
click at [91, 169] on icon "button" at bounding box center [94, 169] width 23 height 23
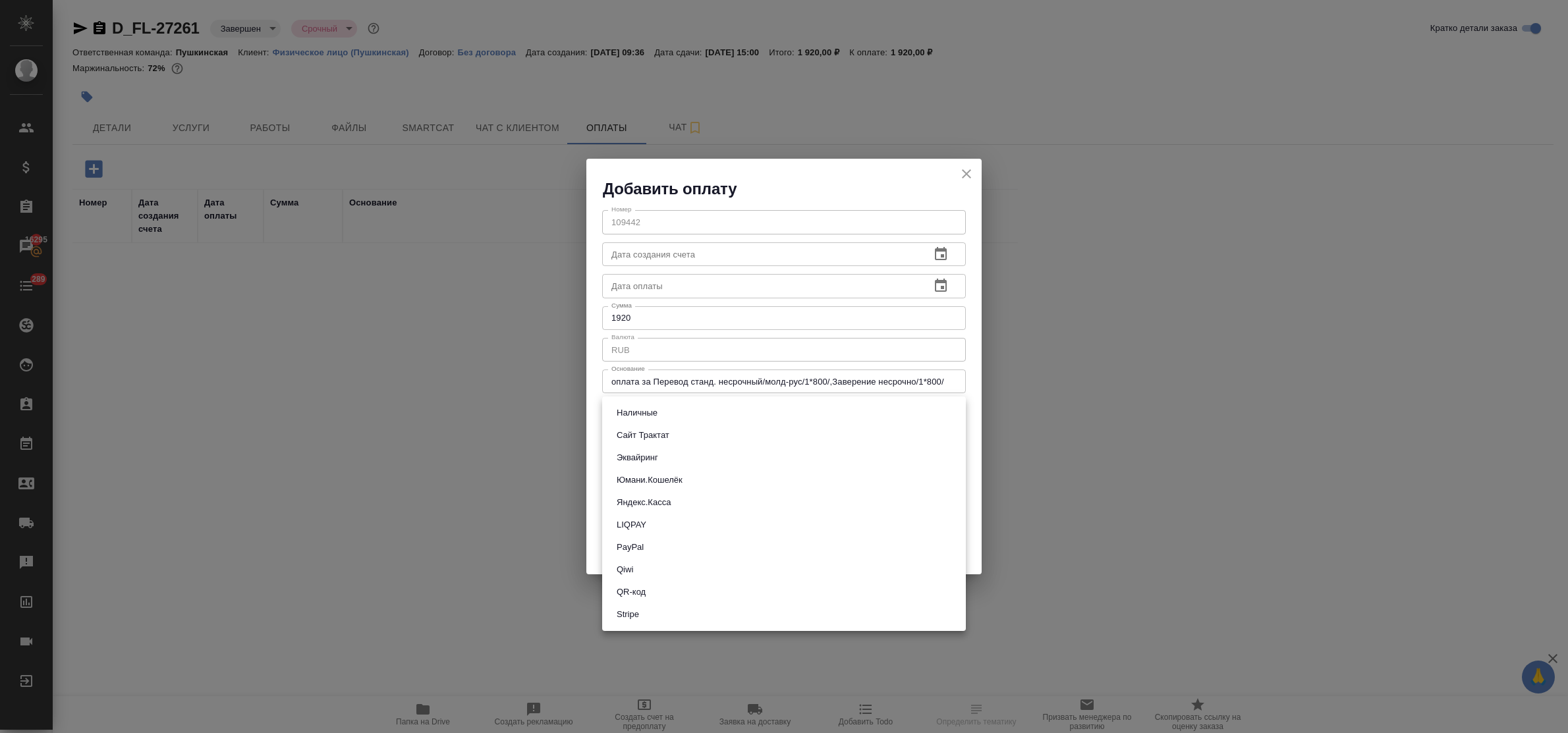
click at [672, 416] on body "🙏 .cls-1 fill:#fff; AWATERA Bulakhova Elena Клиенты Спецификации Заказы 16295 Ч…" at bounding box center [784, 366] width 1568 height 733
click at [650, 595] on li "QR-код" at bounding box center [784, 592] width 363 height 23
type input "60e5684acae83f185c96e013"
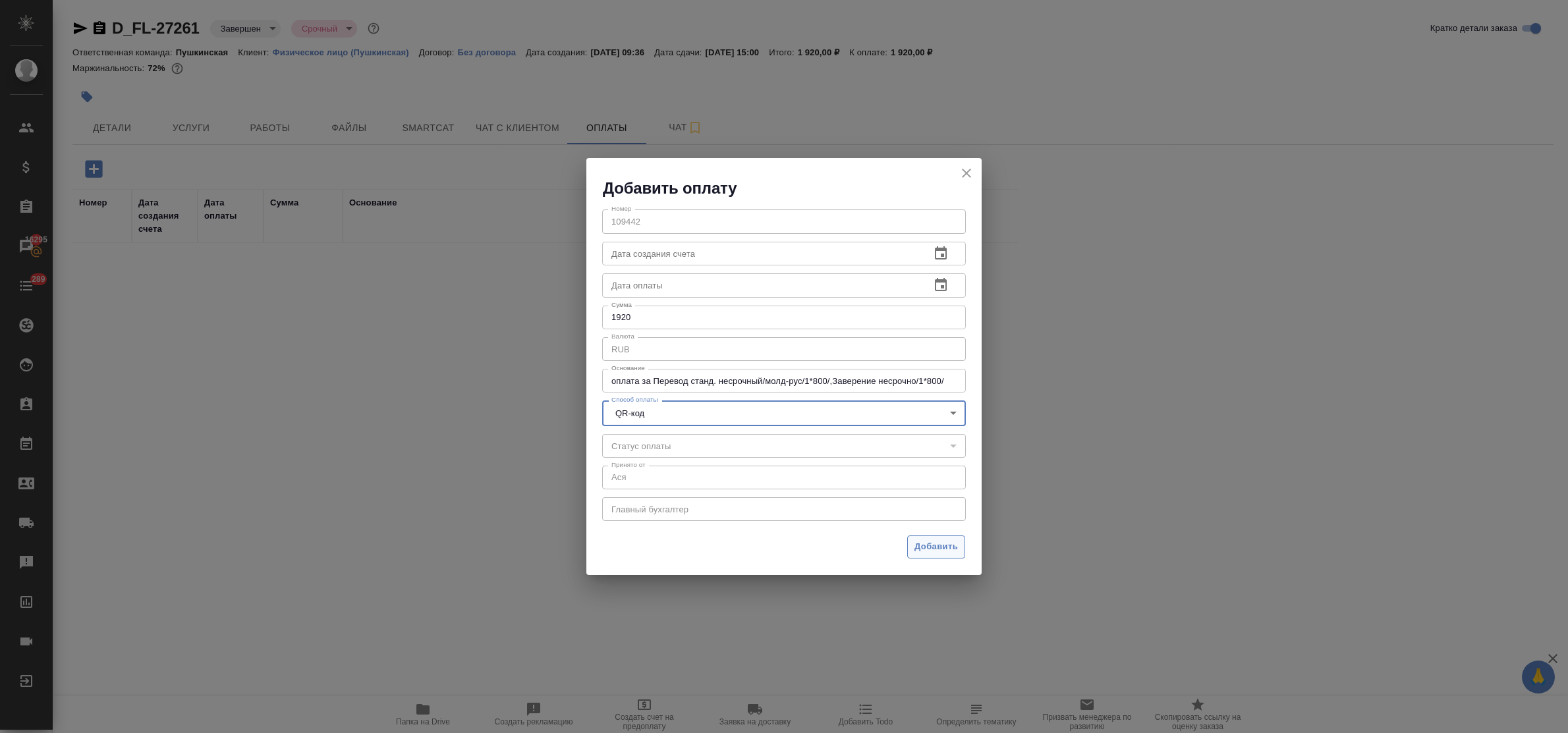
click at [943, 548] on span "Добавить" at bounding box center [936, 547] width 44 height 15
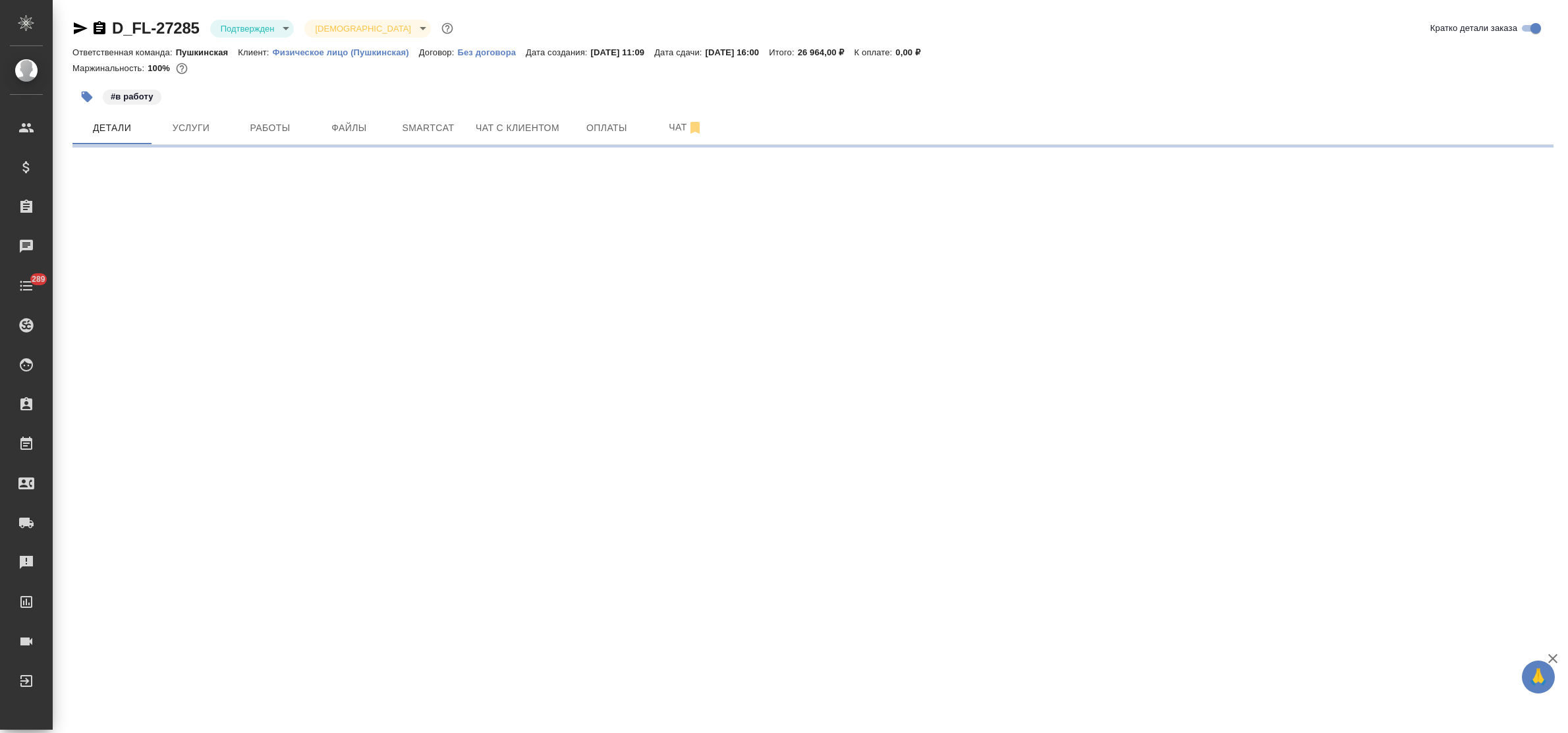
select select "RU"
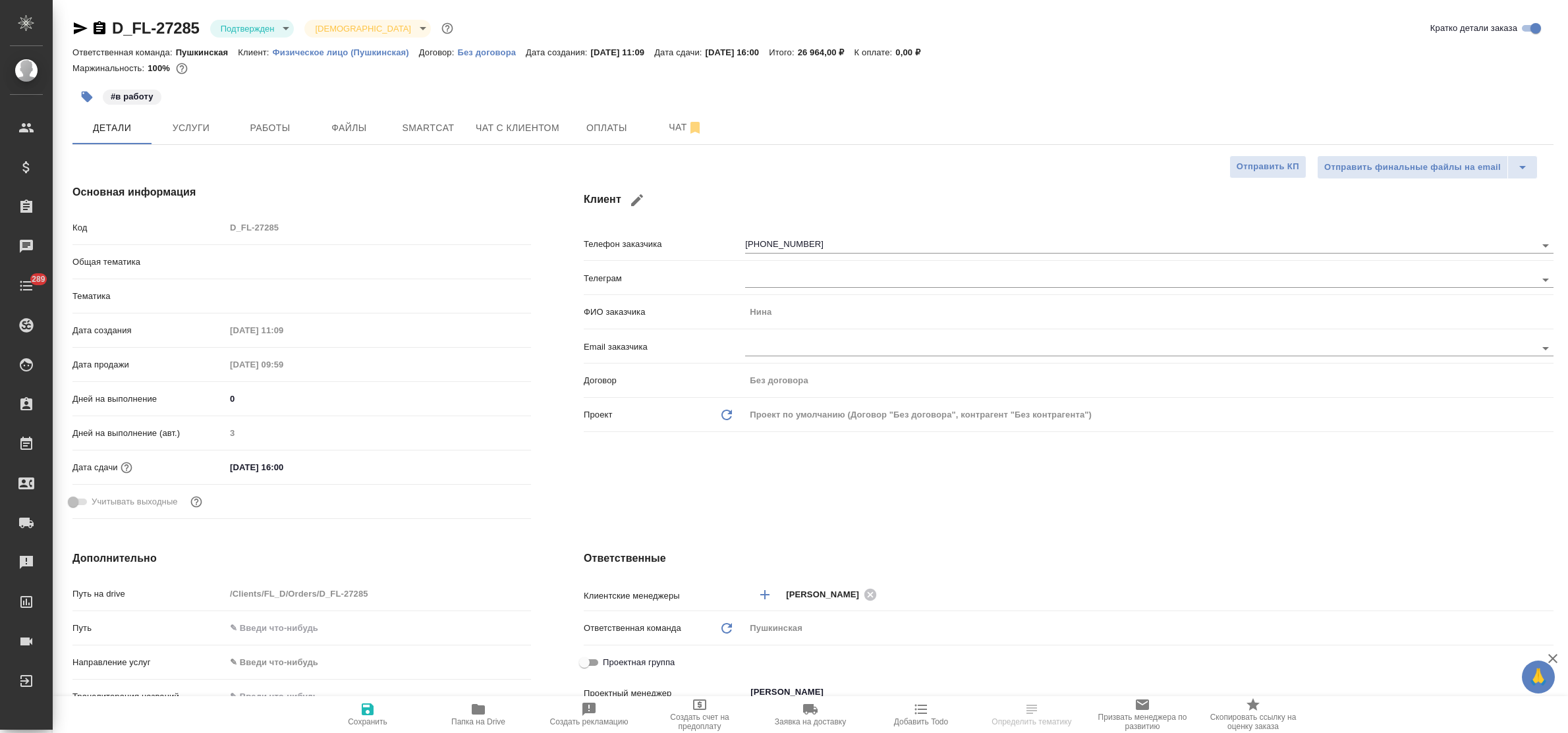
type textarea "x"
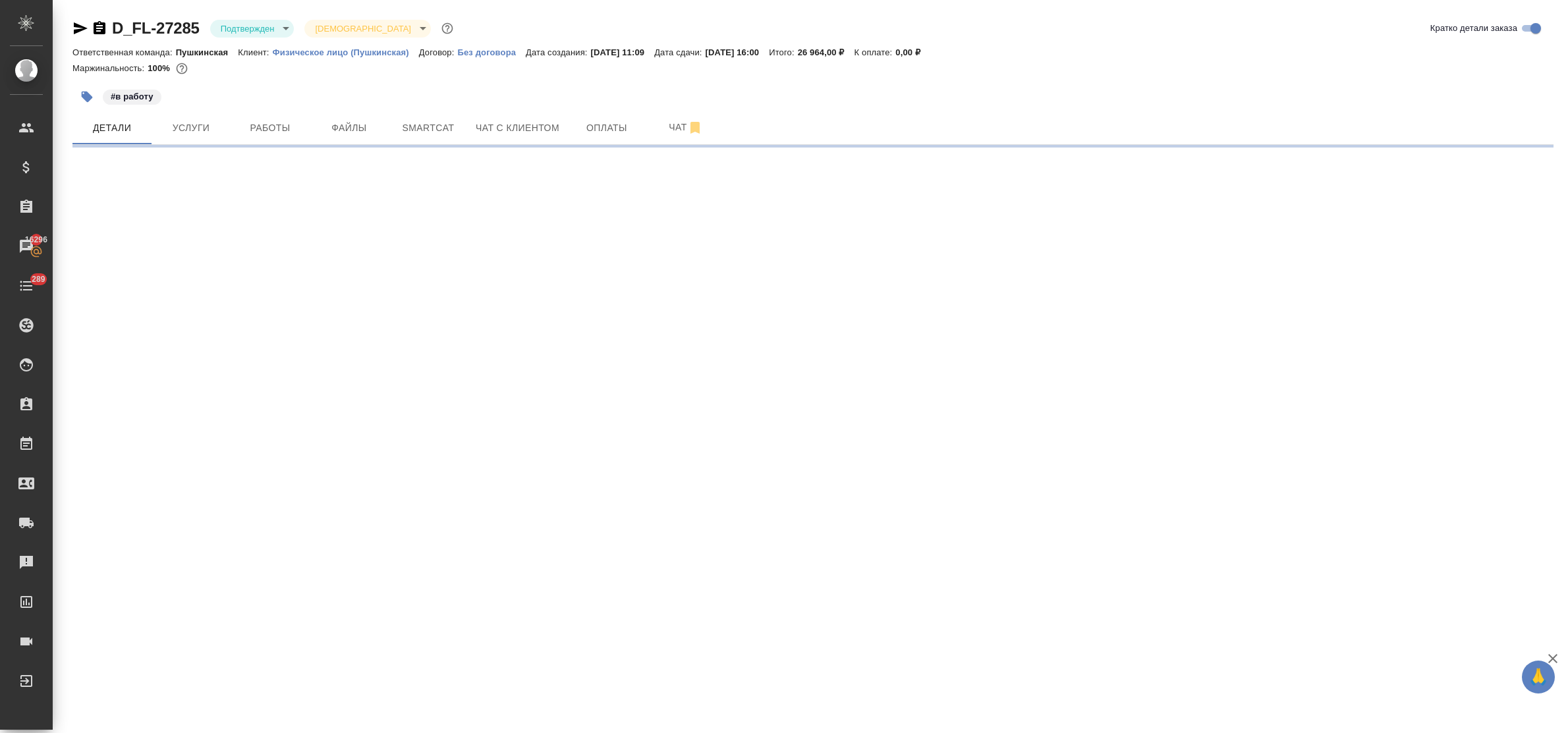
select select "RU"
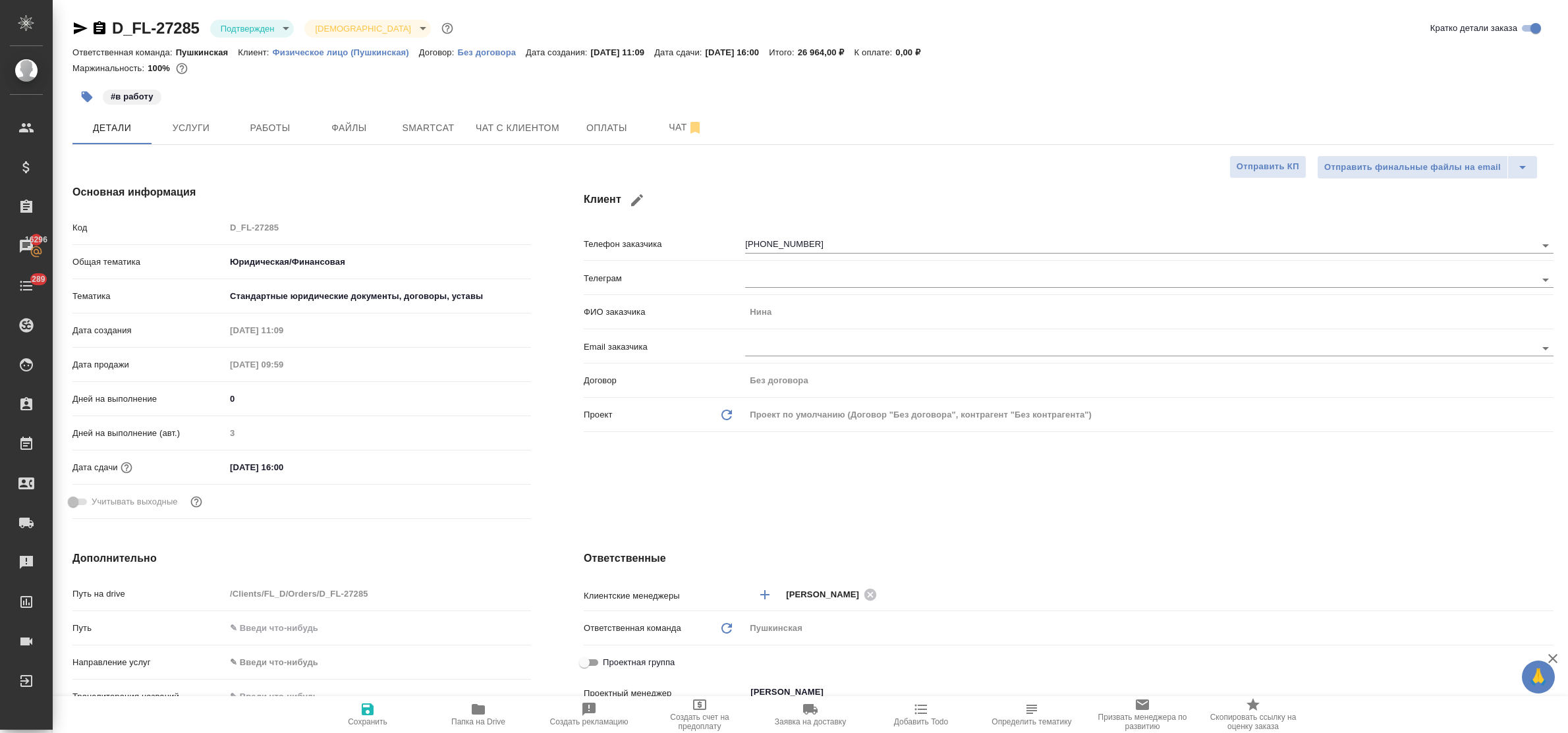
type textarea "x"
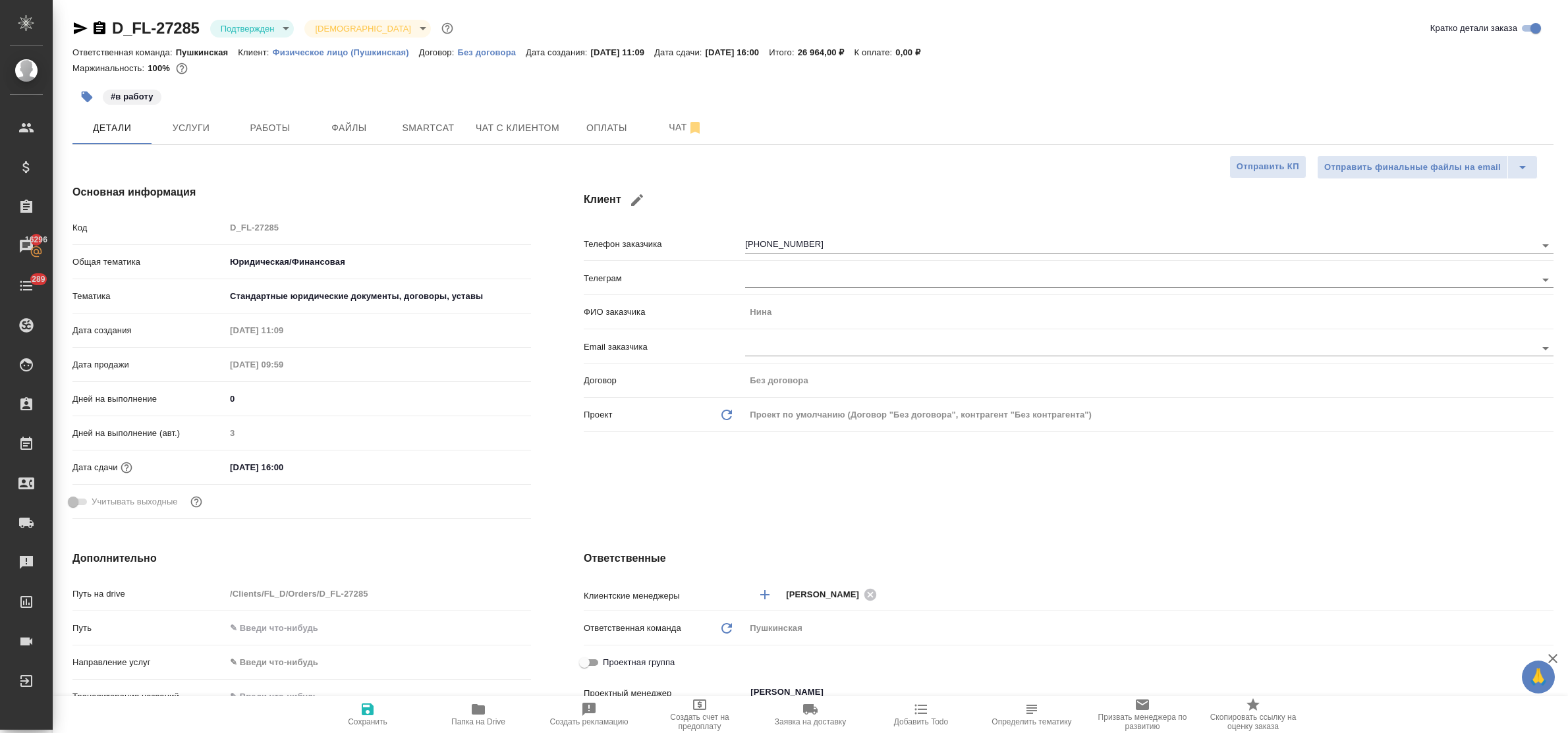
type textarea "x"
